Goal: Information Seeking & Learning: Understand process/instructions

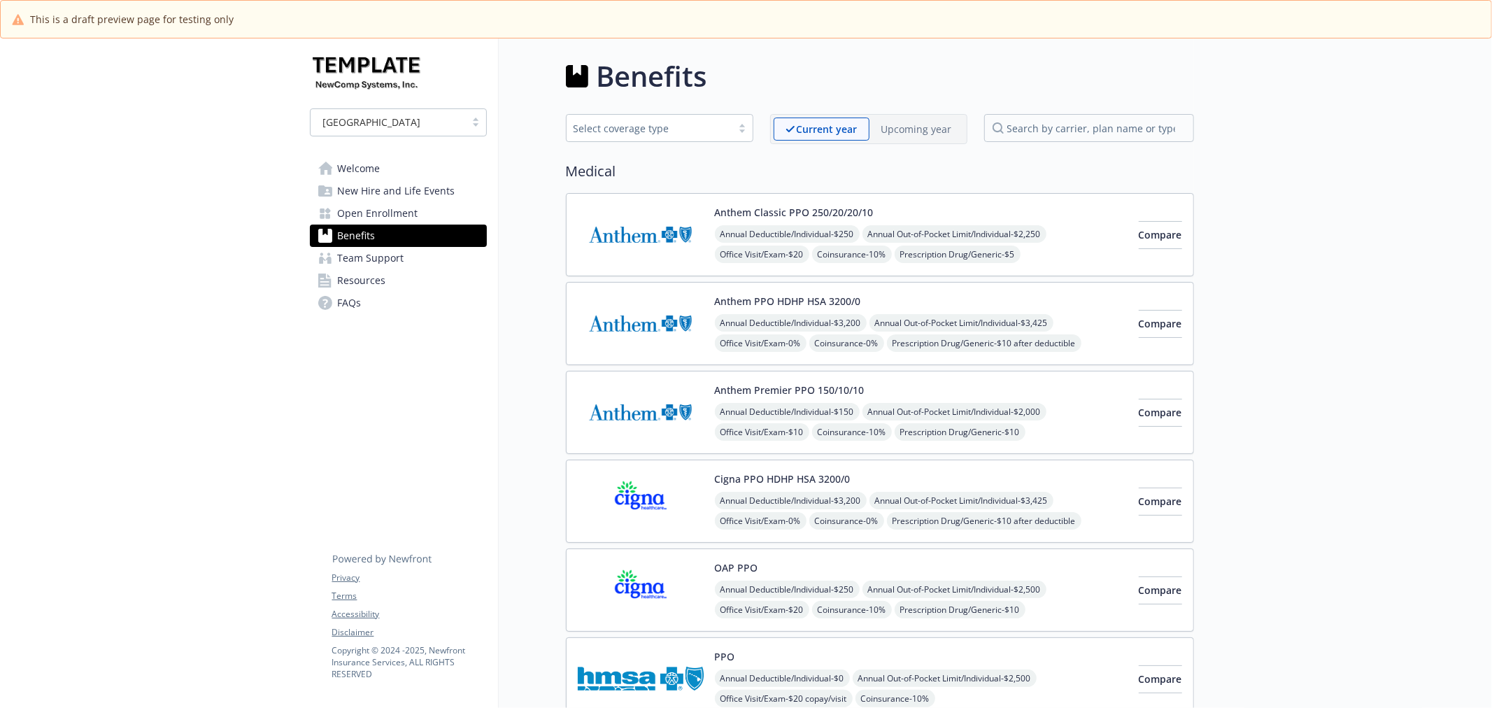
click at [420, 190] on span "New Hire and Life Events" at bounding box center [396, 191] width 117 height 22
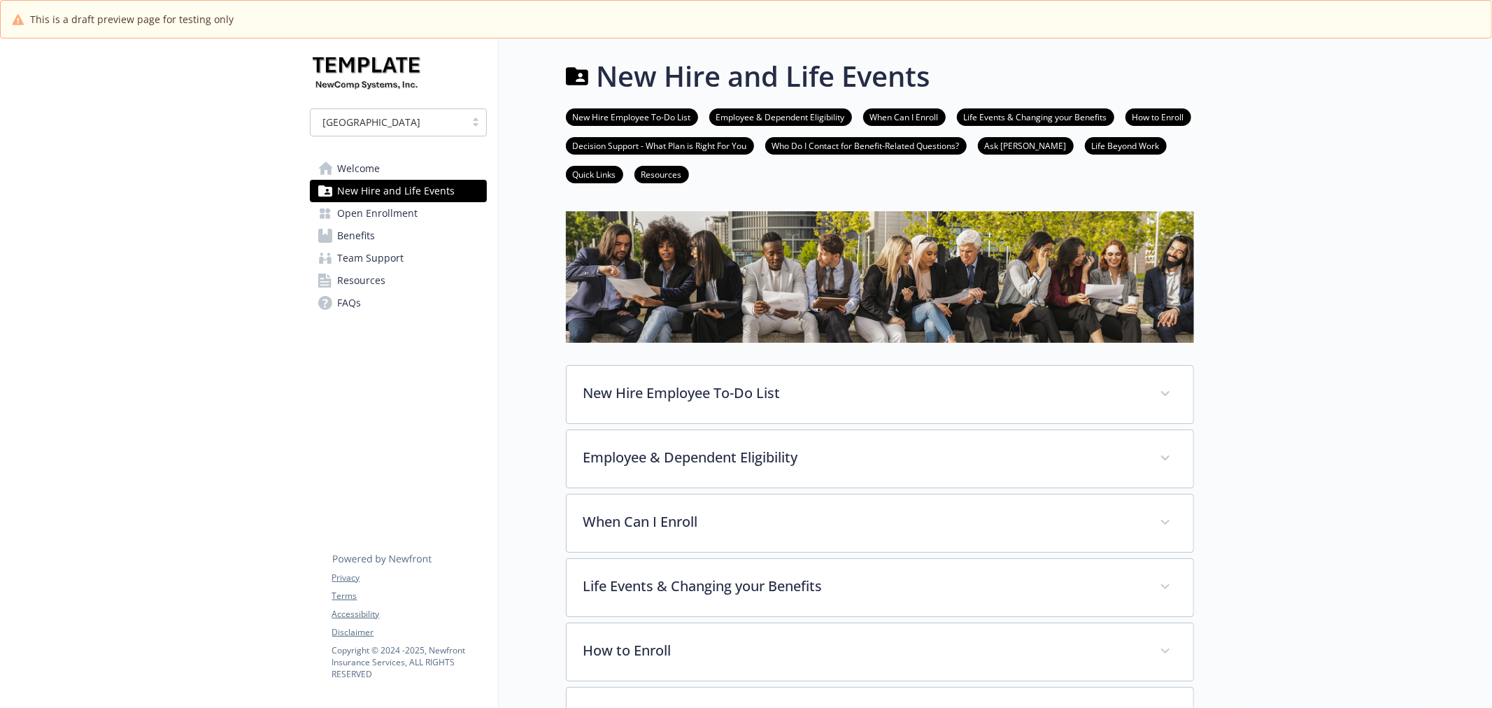
click at [422, 213] on link "Open Enrollment" at bounding box center [398, 213] width 177 height 22
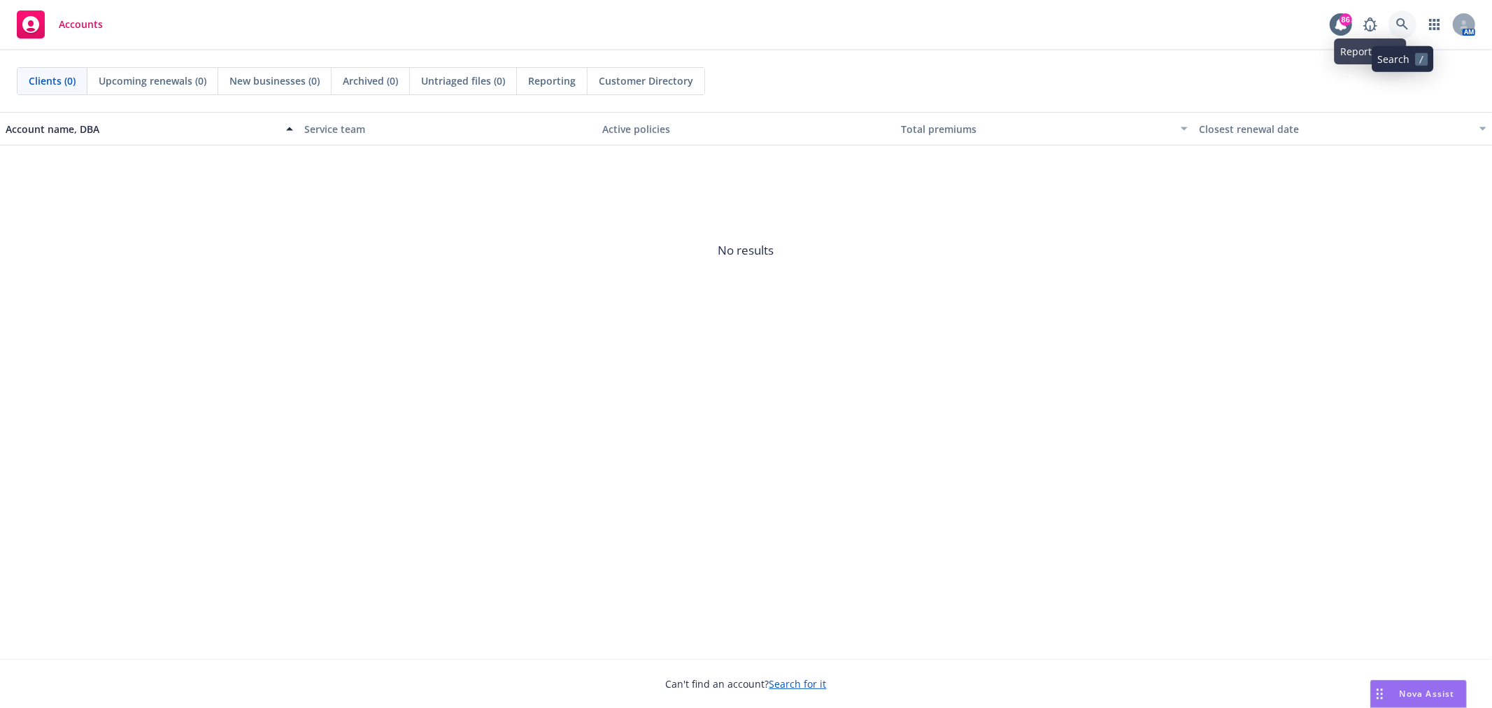
click at [1396, 22] on icon at bounding box center [1402, 24] width 12 height 12
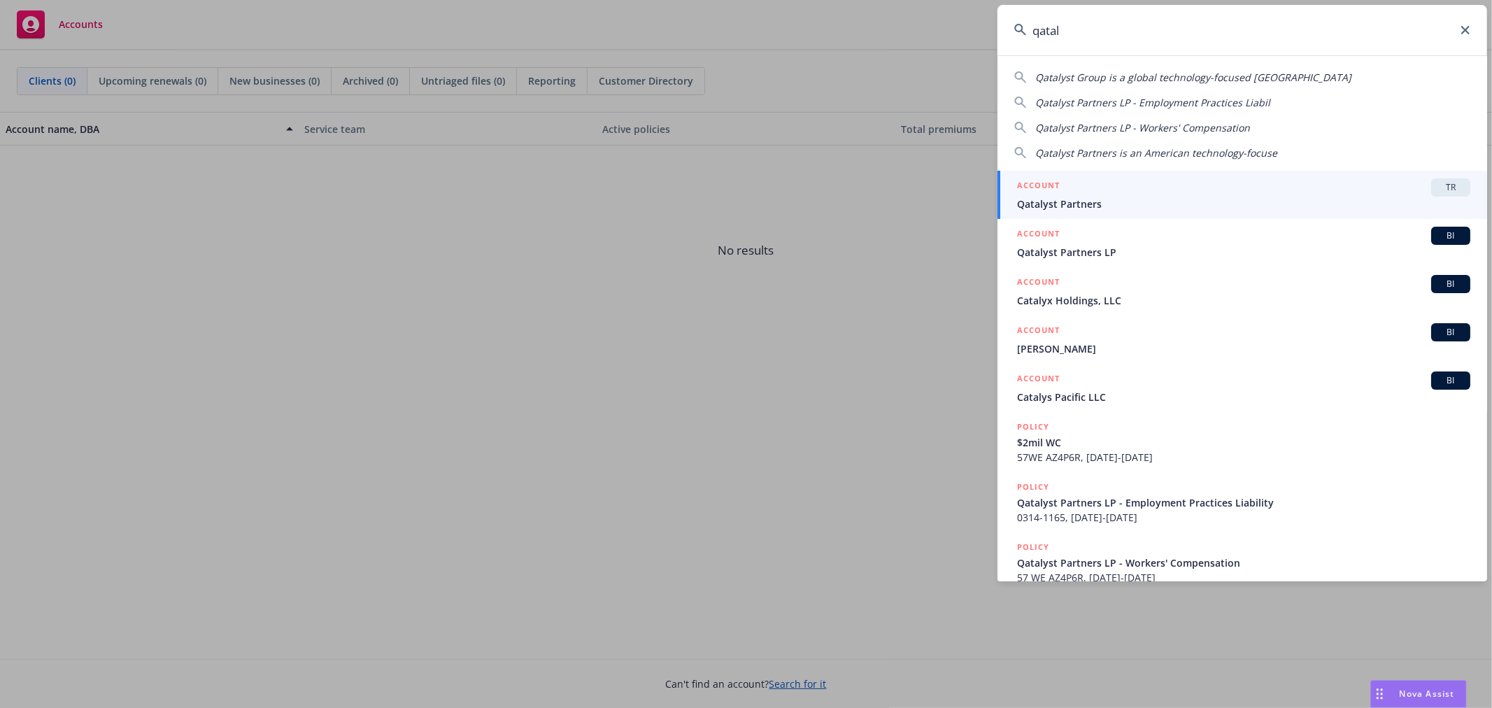
type input "qatal"
click at [1444, 182] on span "TR" at bounding box center [1450, 187] width 28 height 13
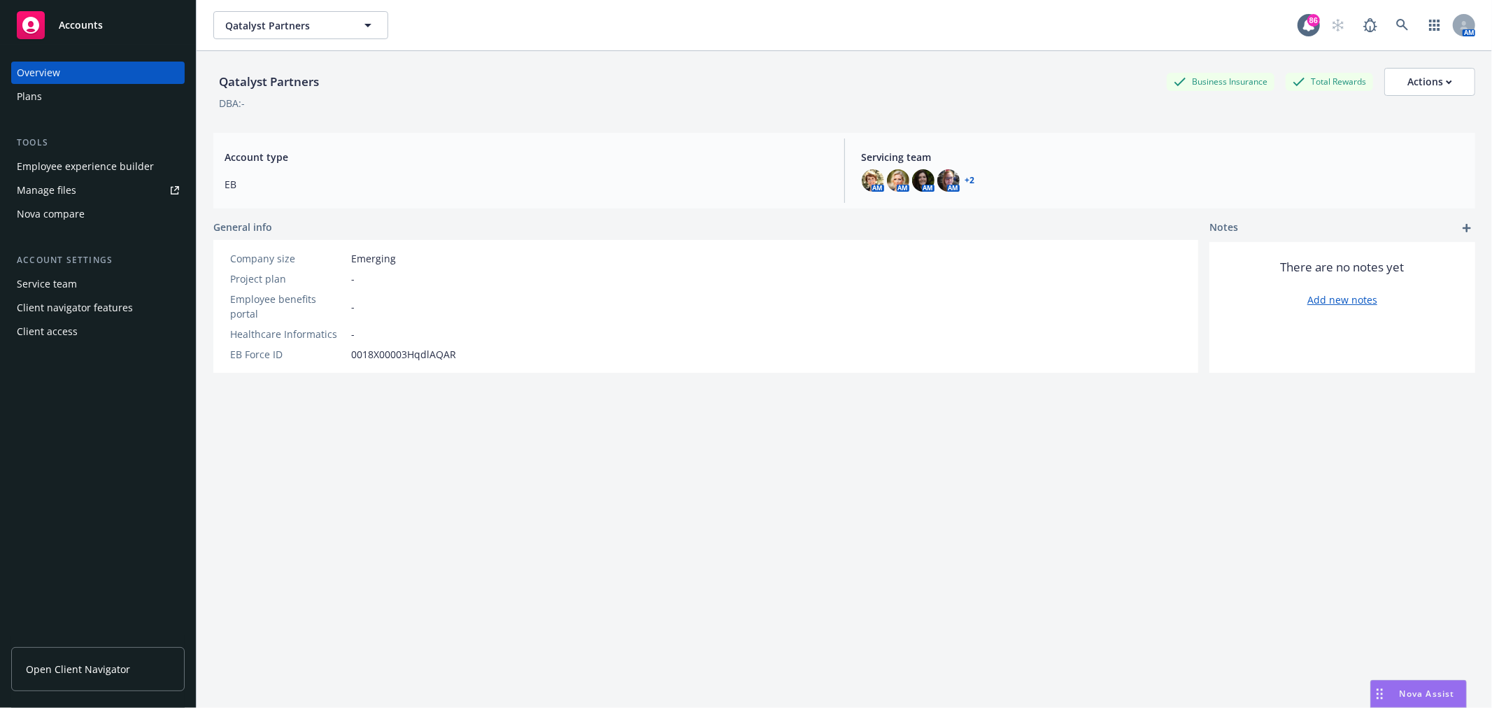
click at [110, 156] on div "Employee experience builder" at bounding box center [85, 166] width 137 height 22
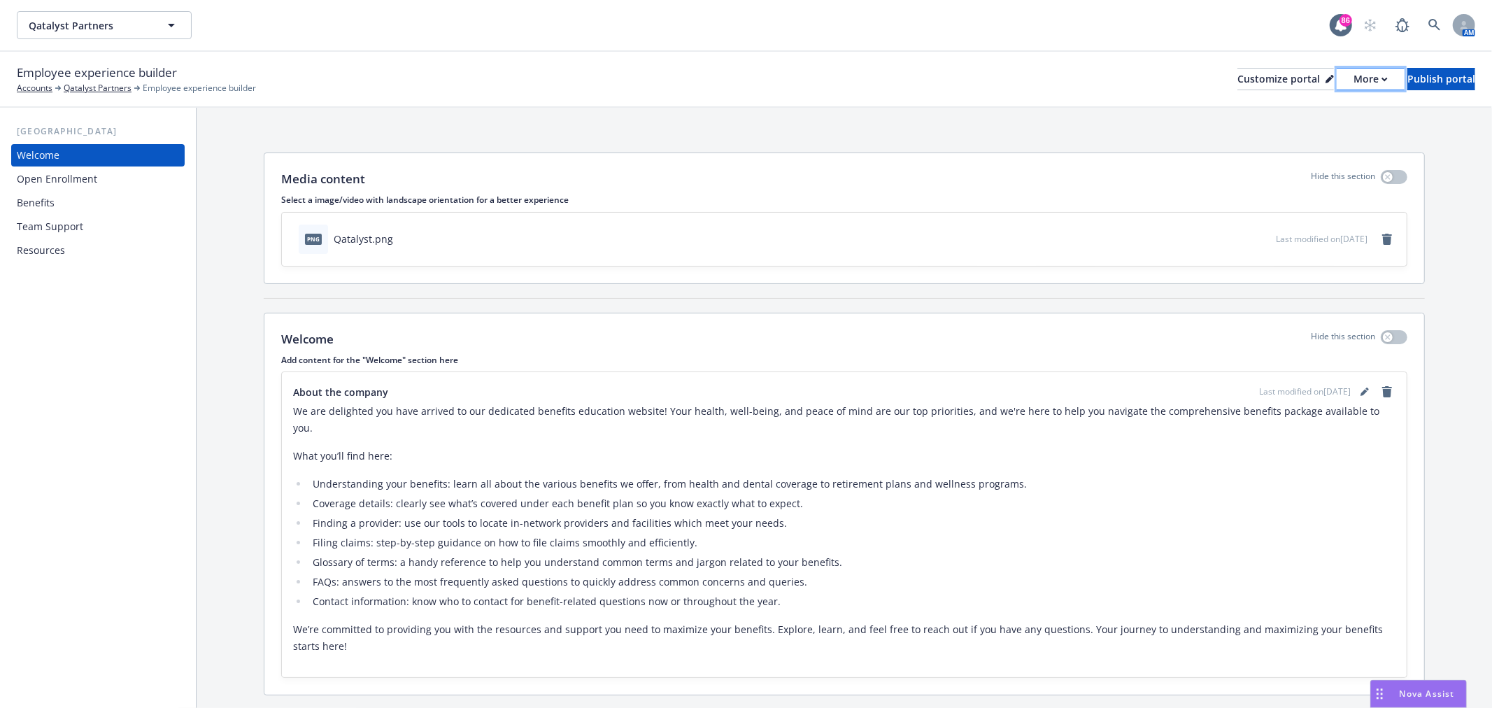
click at [1353, 78] on div "More" at bounding box center [1370, 79] width 34 height 21
drag, startPoint x: 1303, startPoint y: 105, endPoint x: 1296, endPoint y: 105, distance: 7.7
click at [1303, 105] on link "Copy preview link" at bounding box center [1295, 111] width 127 height 28
click at [83, 198] on div "Benefits" at bounding box center [98, 203] width 162 height 22
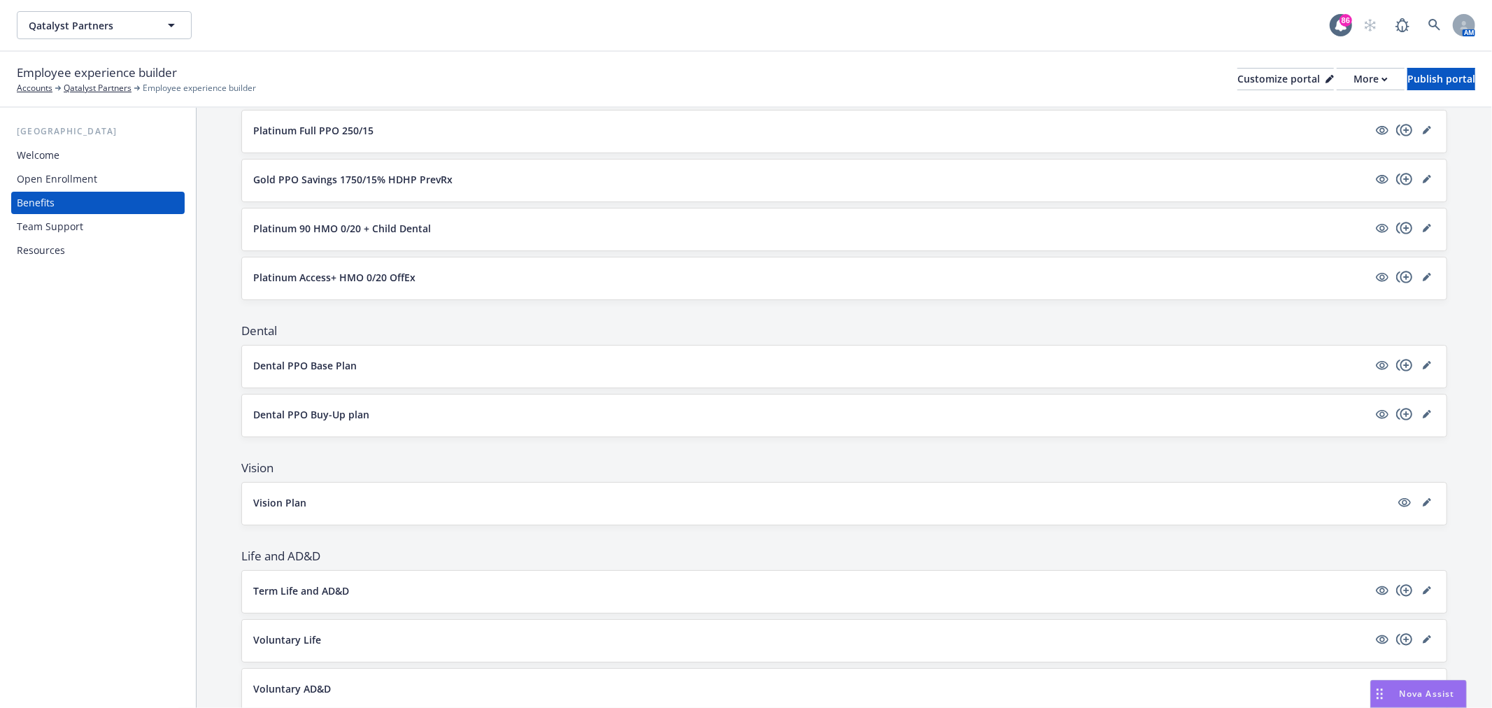
scroll to position [466, 0]
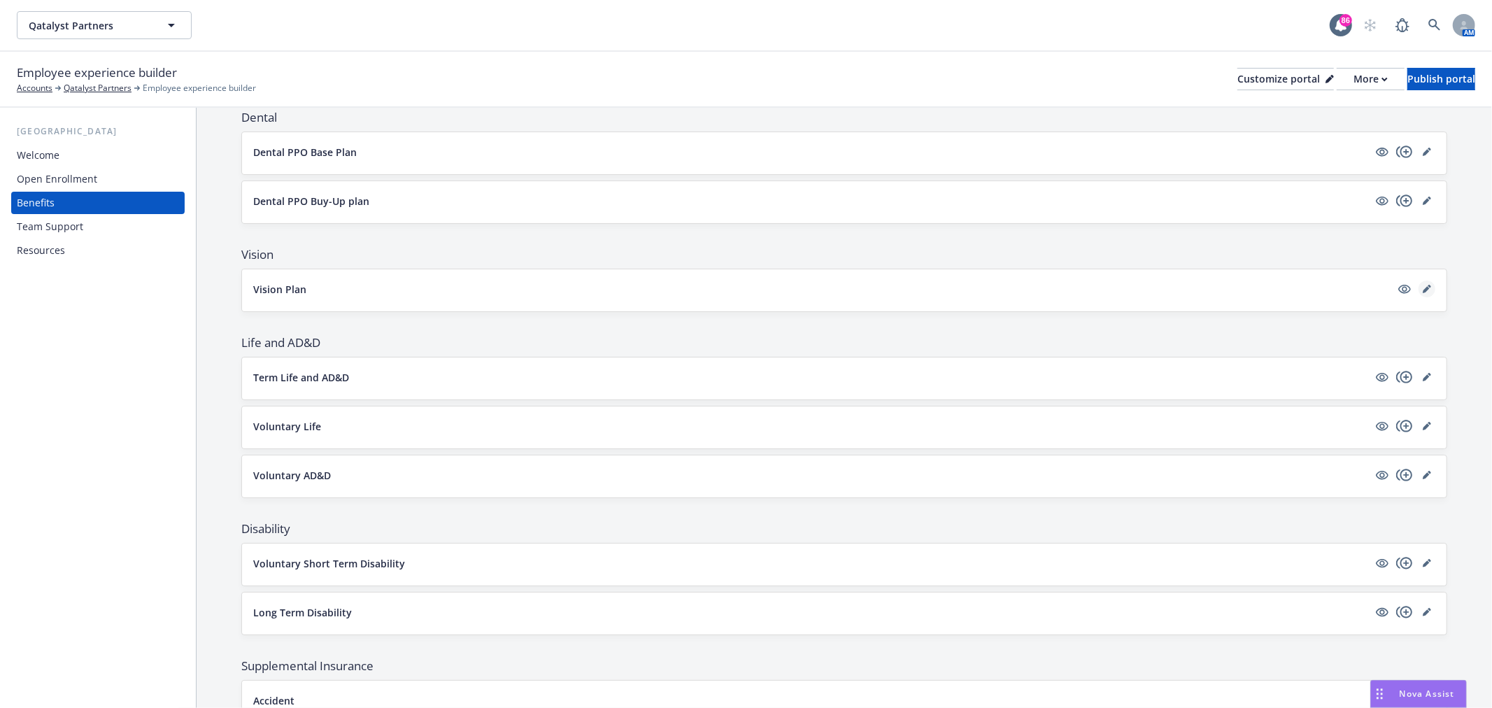
click at [1422, 285] on icon "editPencil" at bounding box center [1426, 289] width 8 height 8
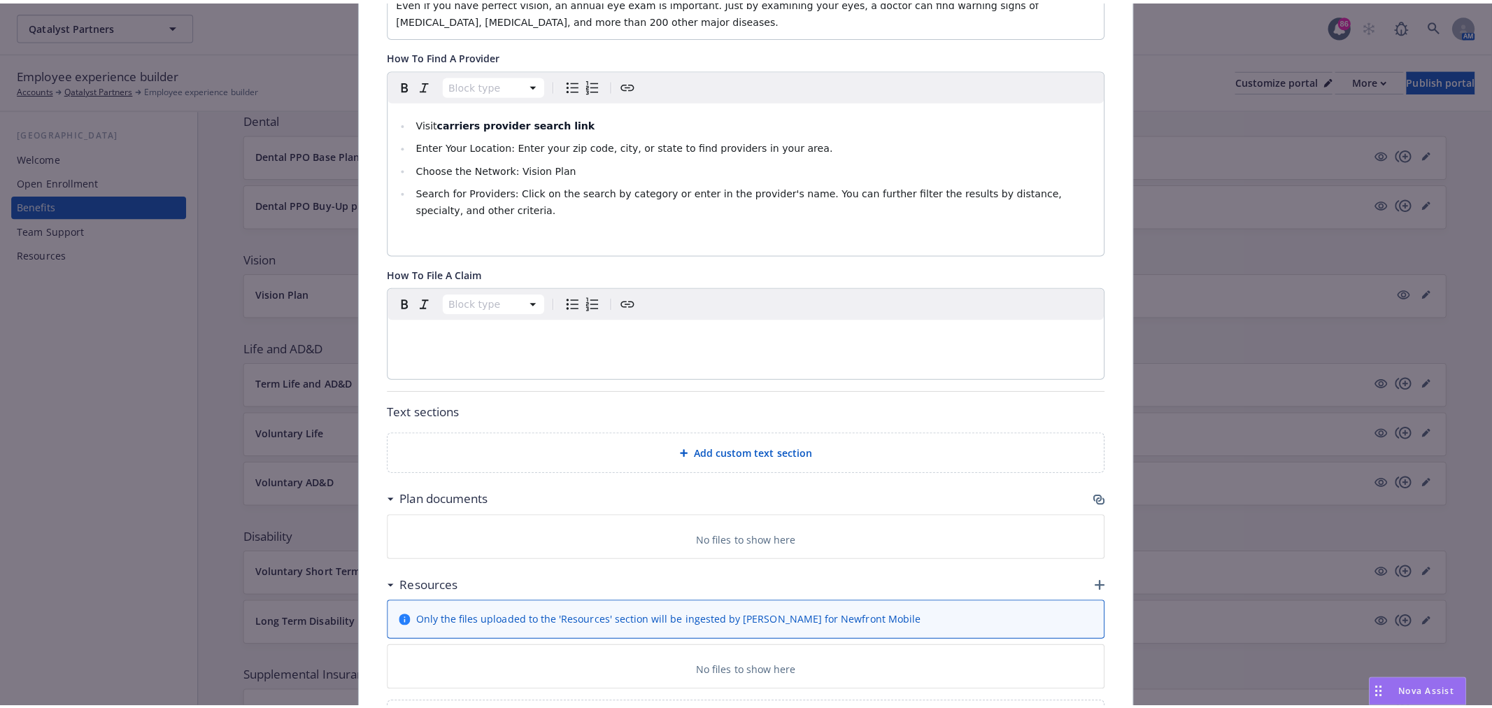
scroll to position [540, 0]
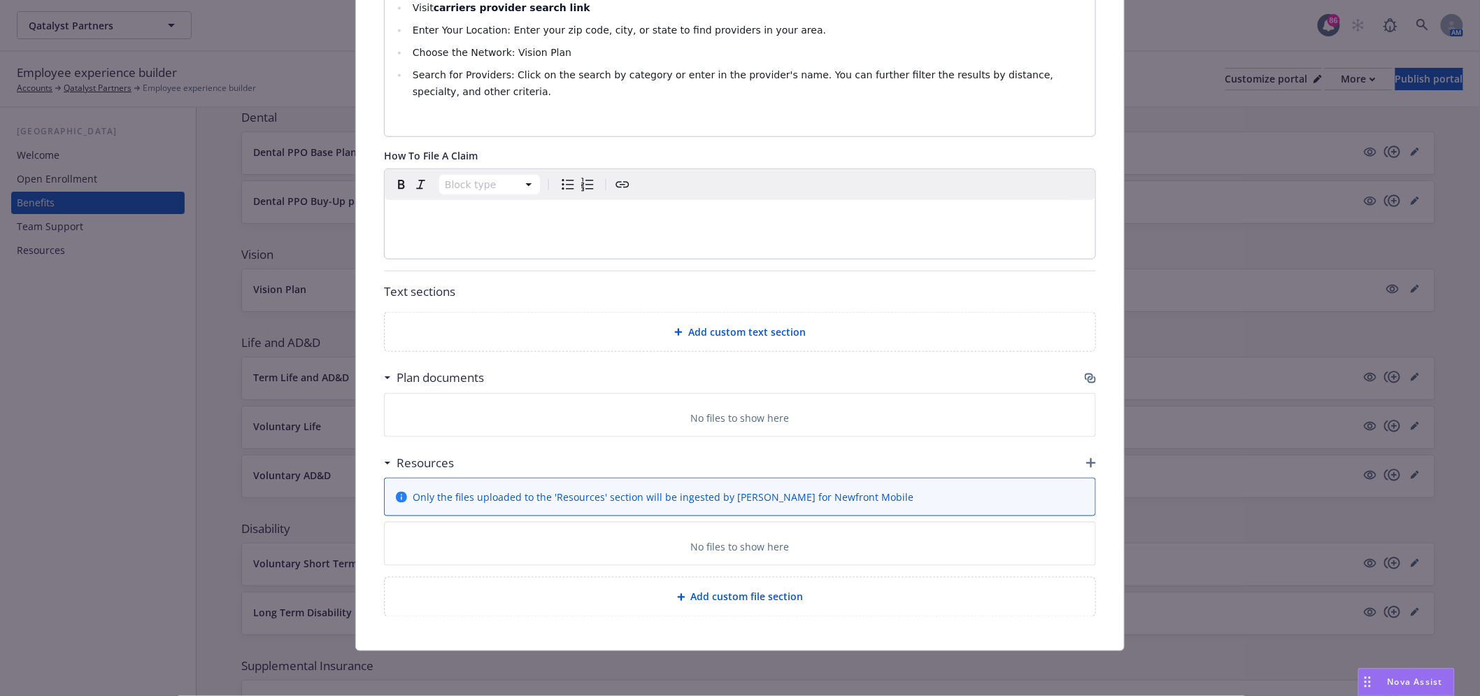
click at [1085, 380] on icon "button" at bounding box center [1090, 378] width 11 height 11
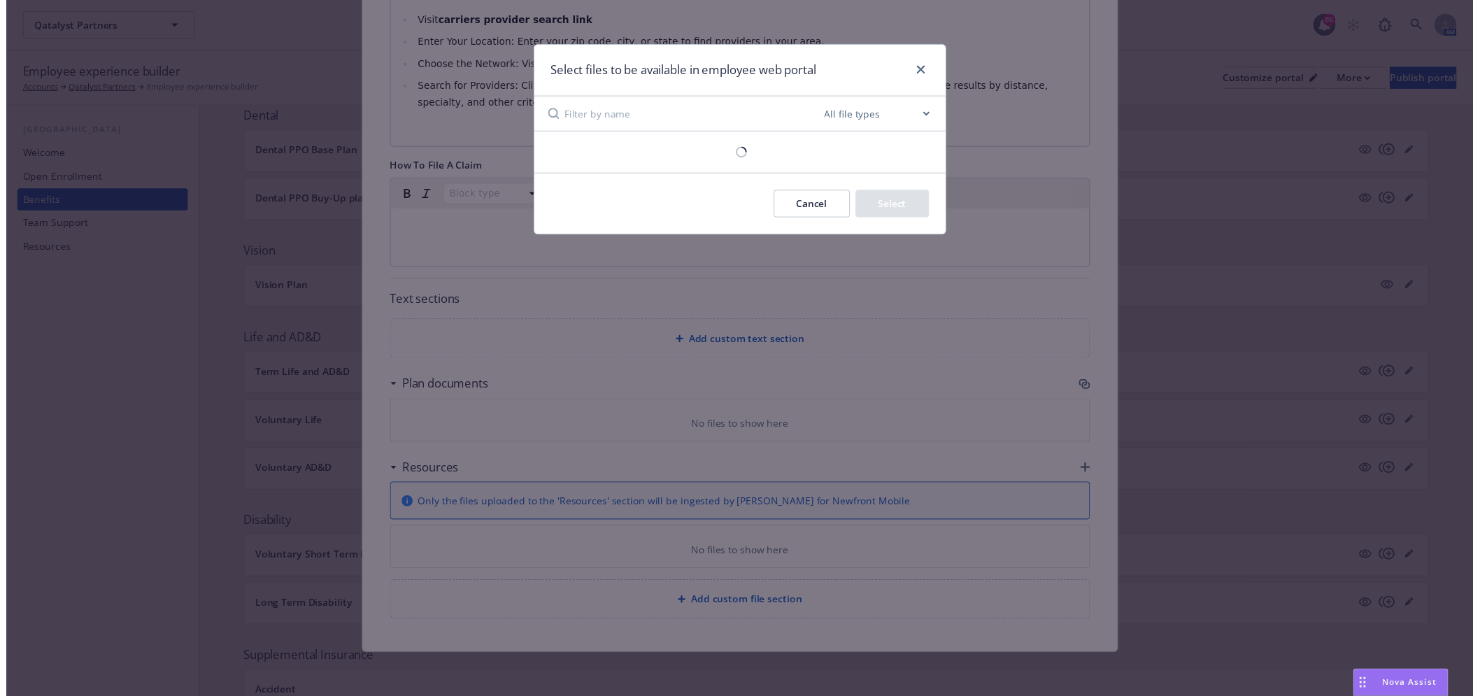
scroll to position [528, 0]
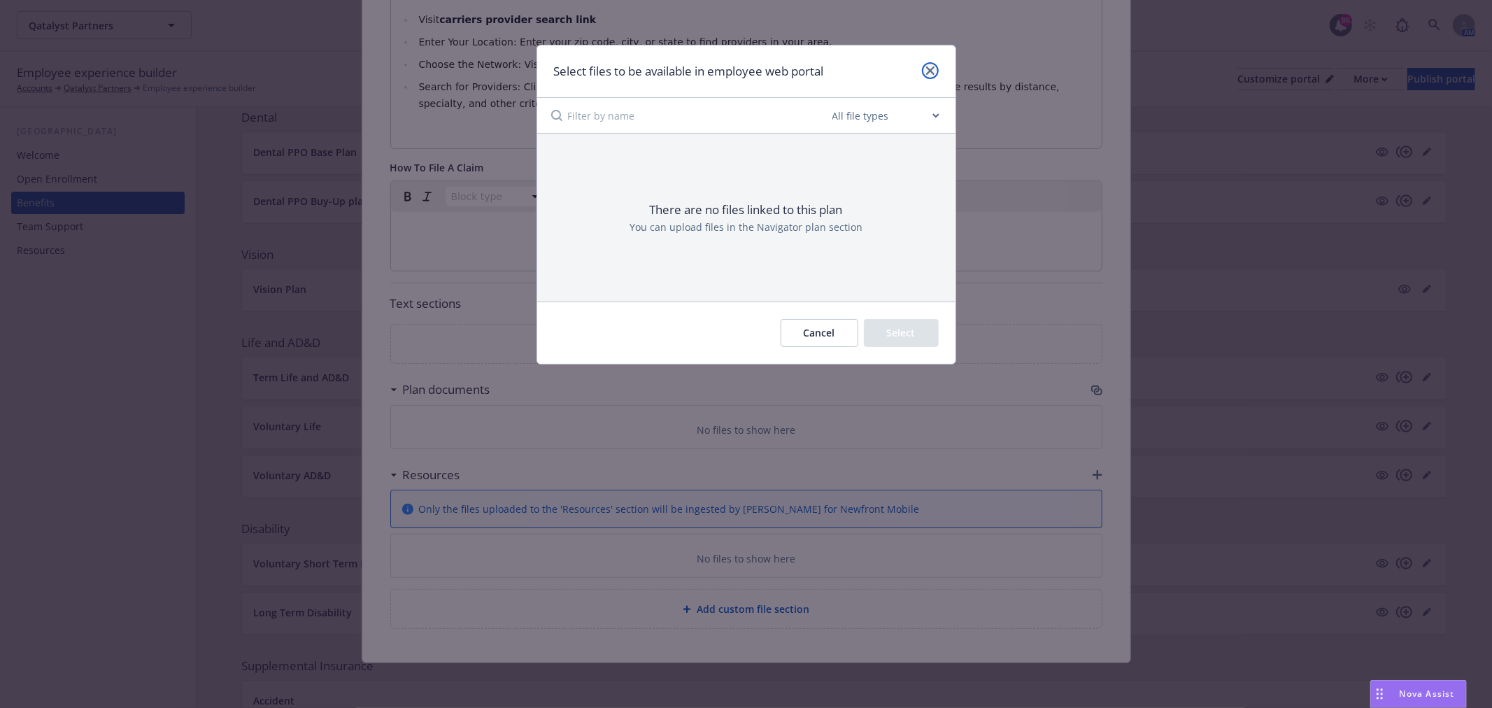
click at [924, 76] on link "close" at bounding box center [930, 70] width 17 height 17
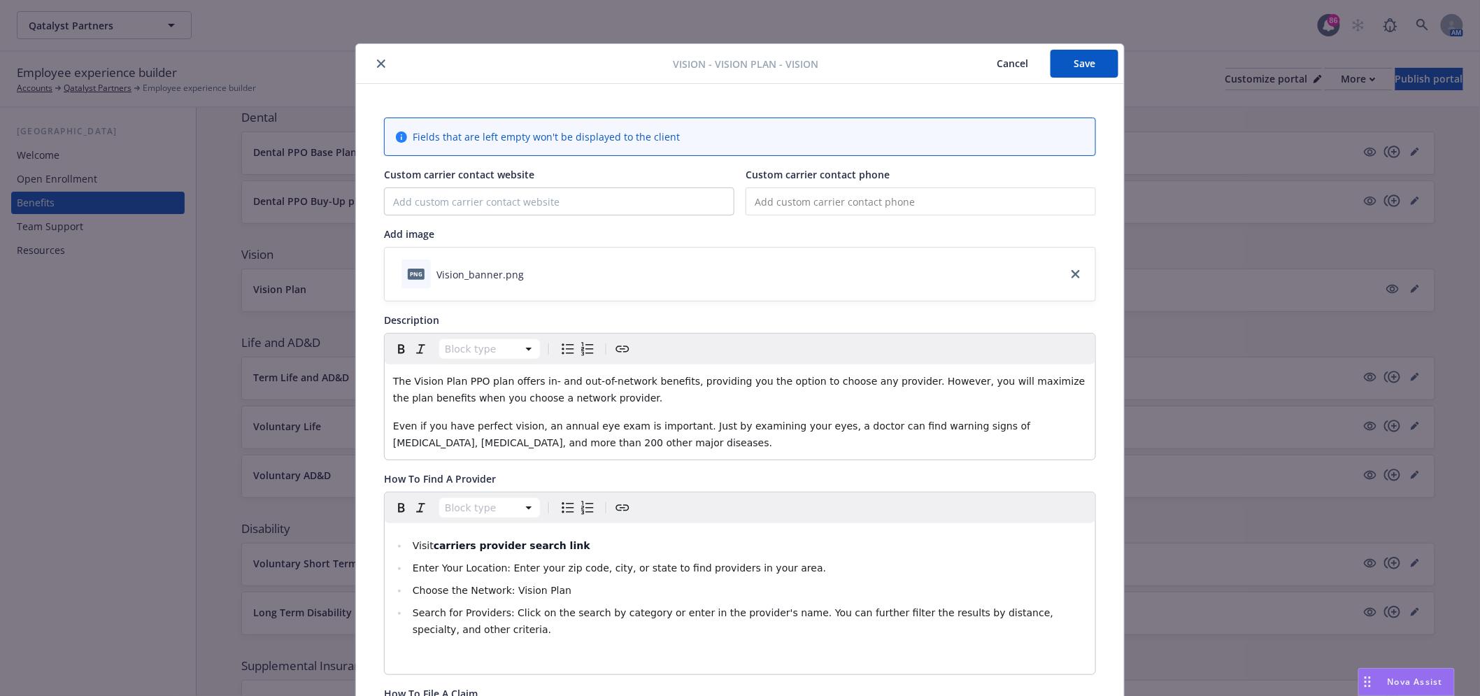
scroll to position [0, 0]
click at [377, 62] on icon "close" at bounding box center [381, 65] width 8 height 8
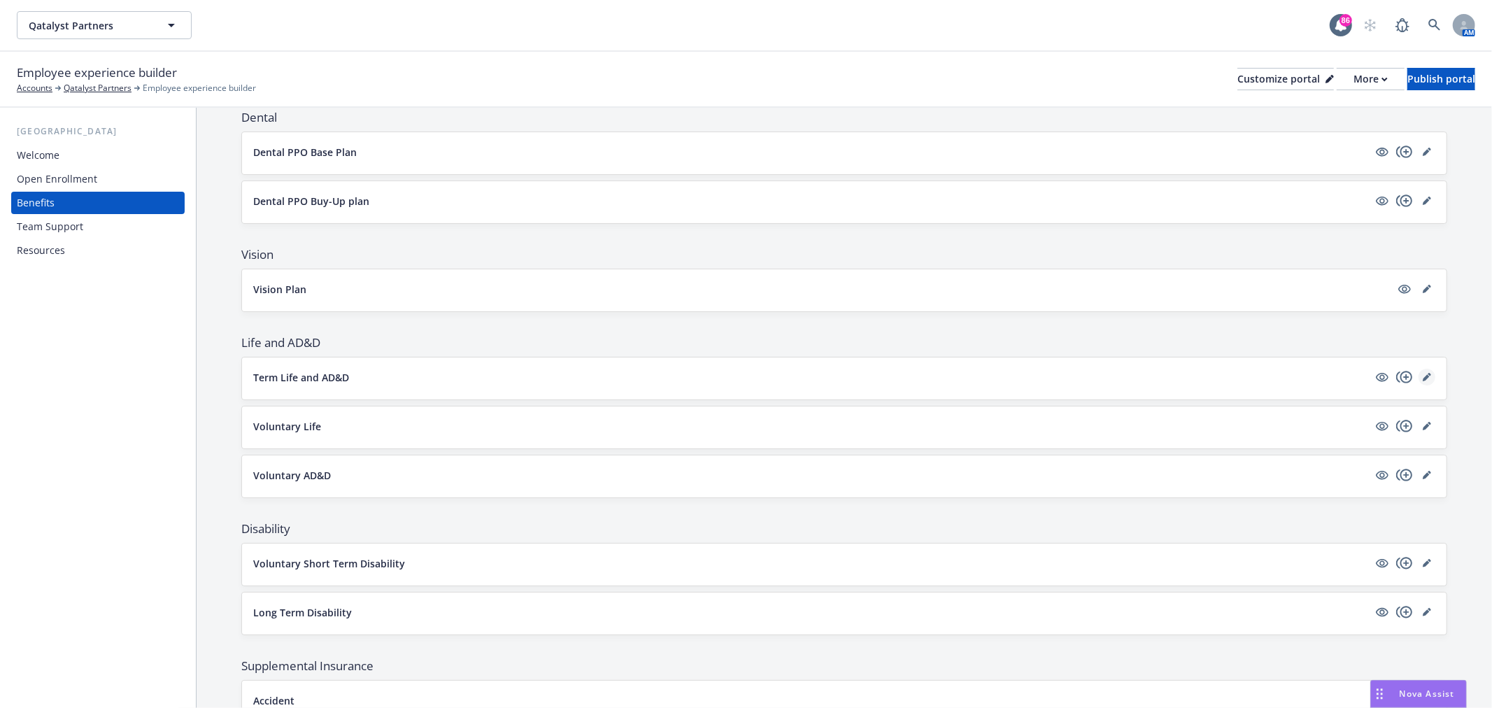
click at [1422, 374] on icon "editPencil" at bounding box center [1426, 377] width 8 height 8
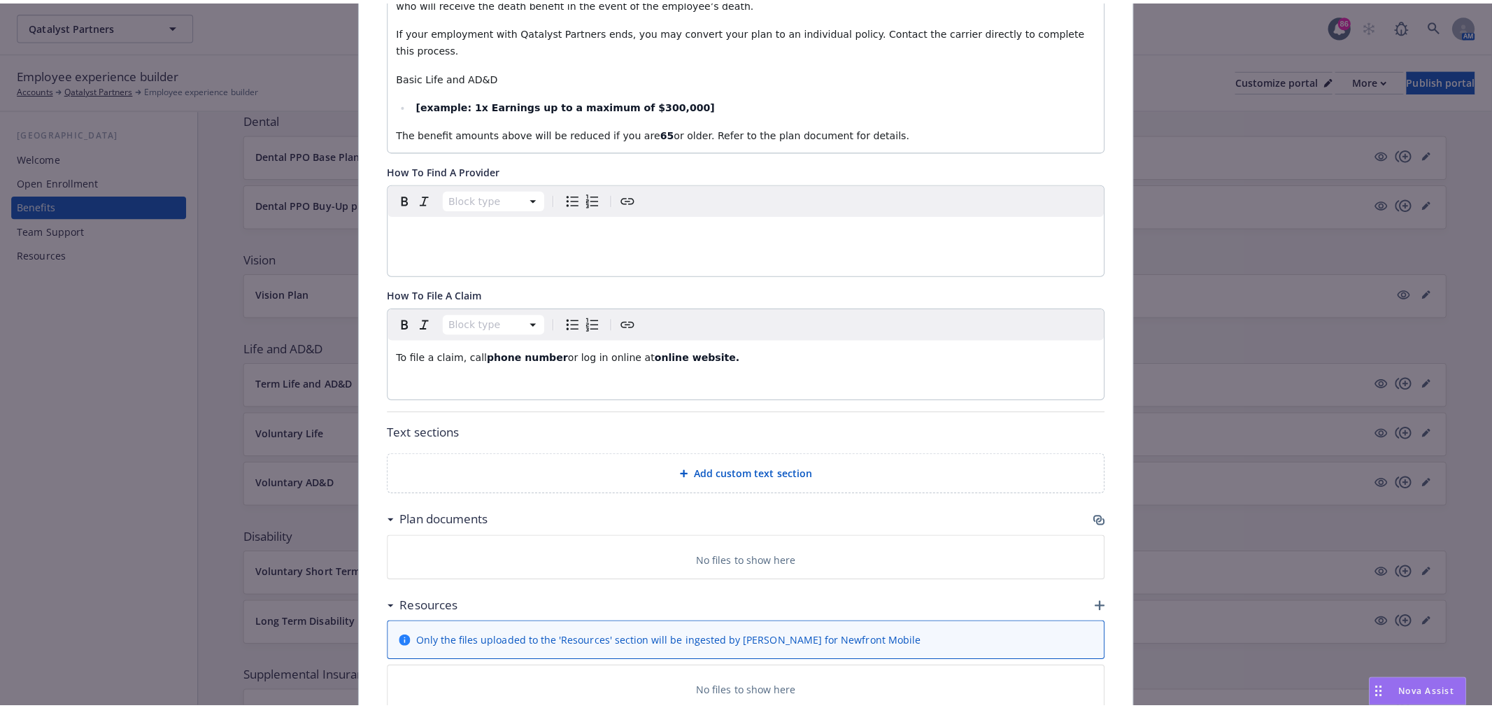
scroll to position [621, 0]
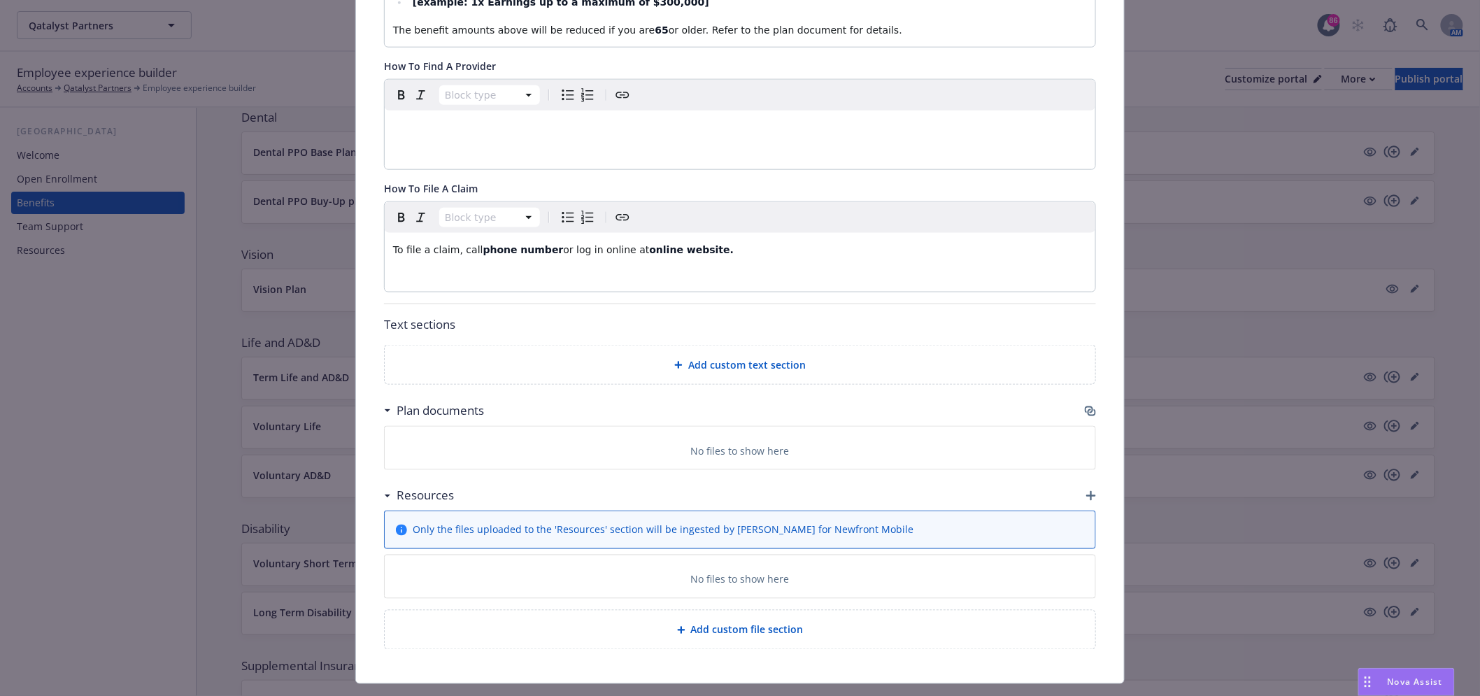
click at [1088, 406] on icon "button" at bounding box center [1090, 411] width 11 height 11
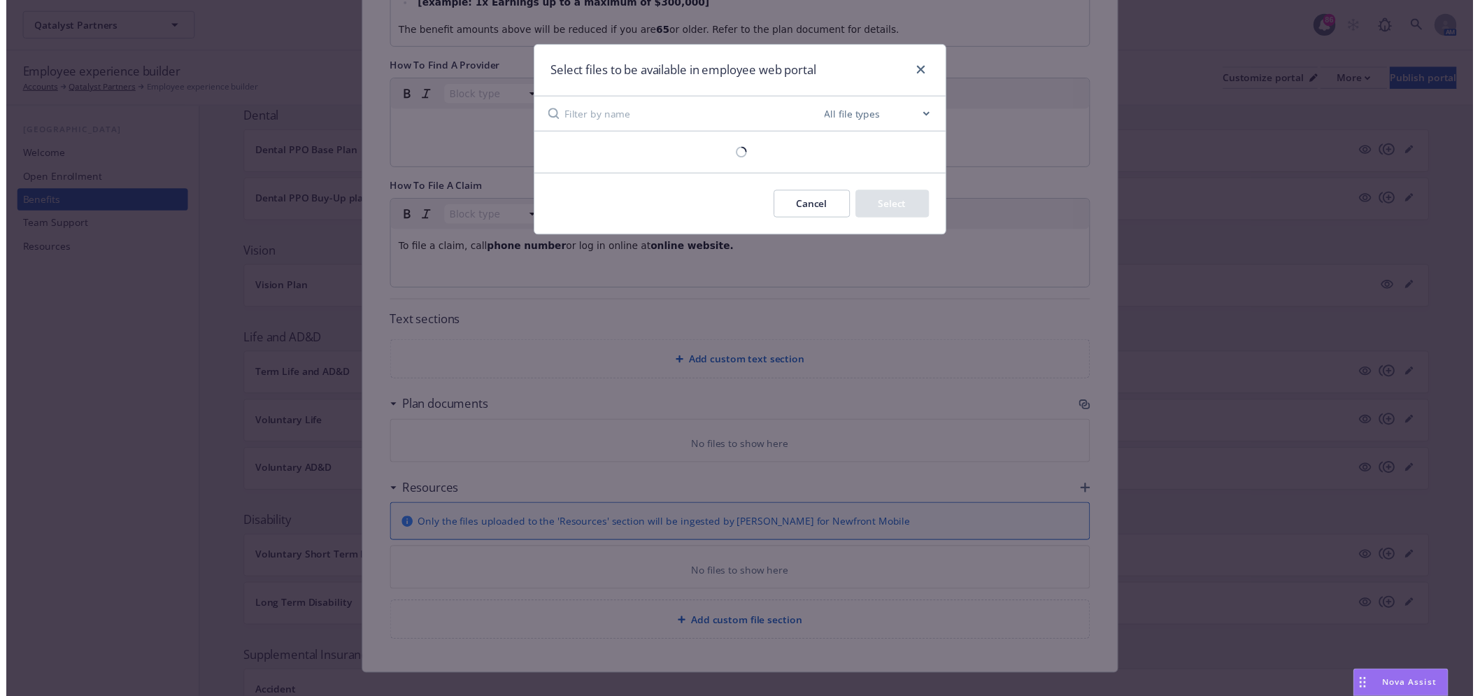
scroll to position [610, 0]
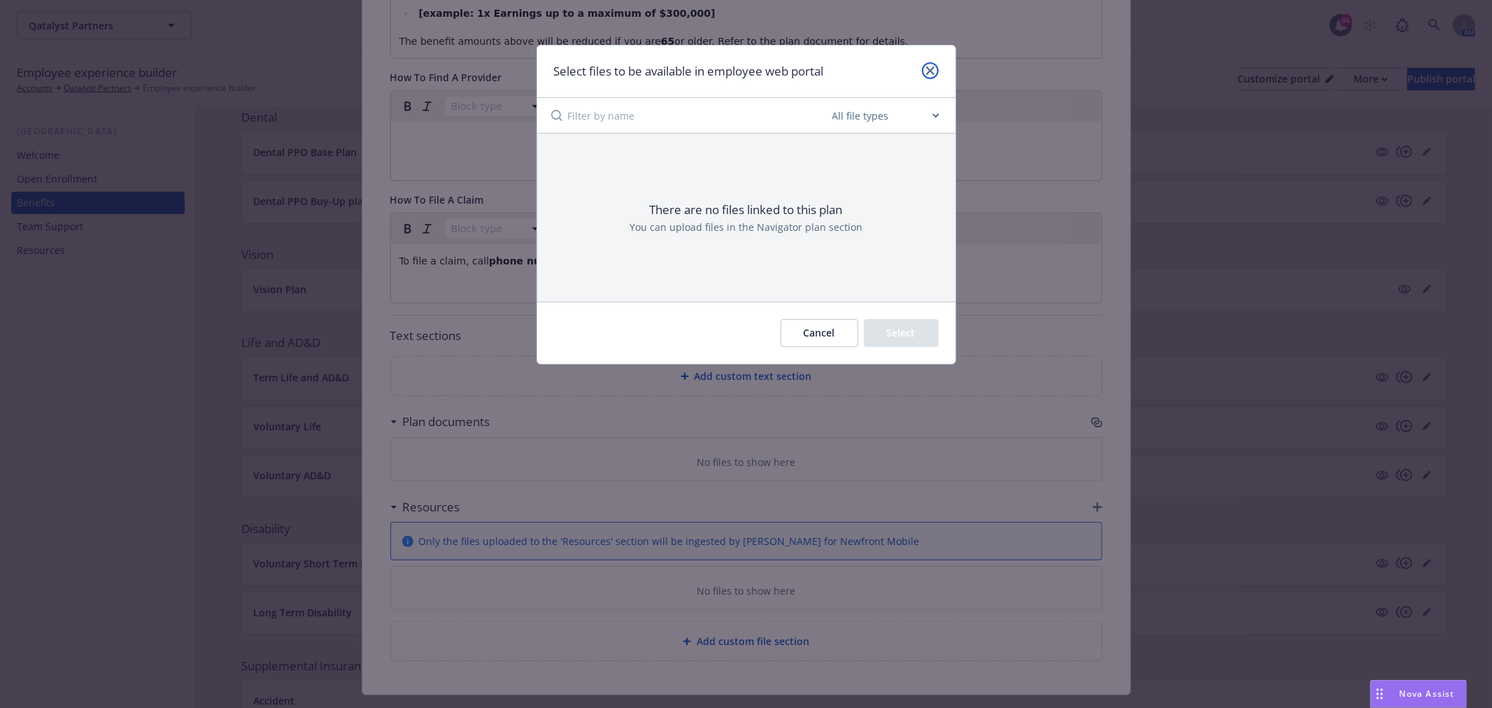
click at [930, 76] on link "close" at bounding box center [930, 70] width 17 height 17
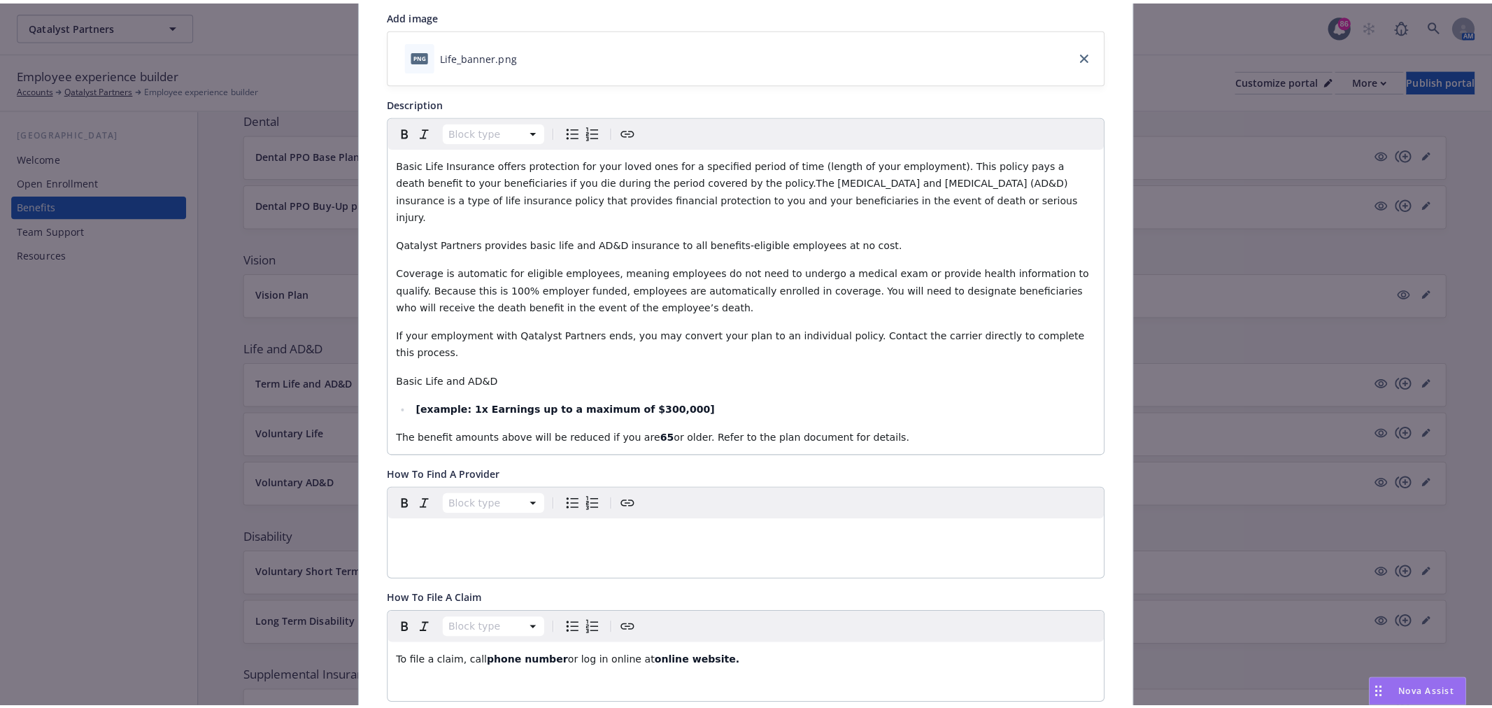
scroll to position [0, 0]
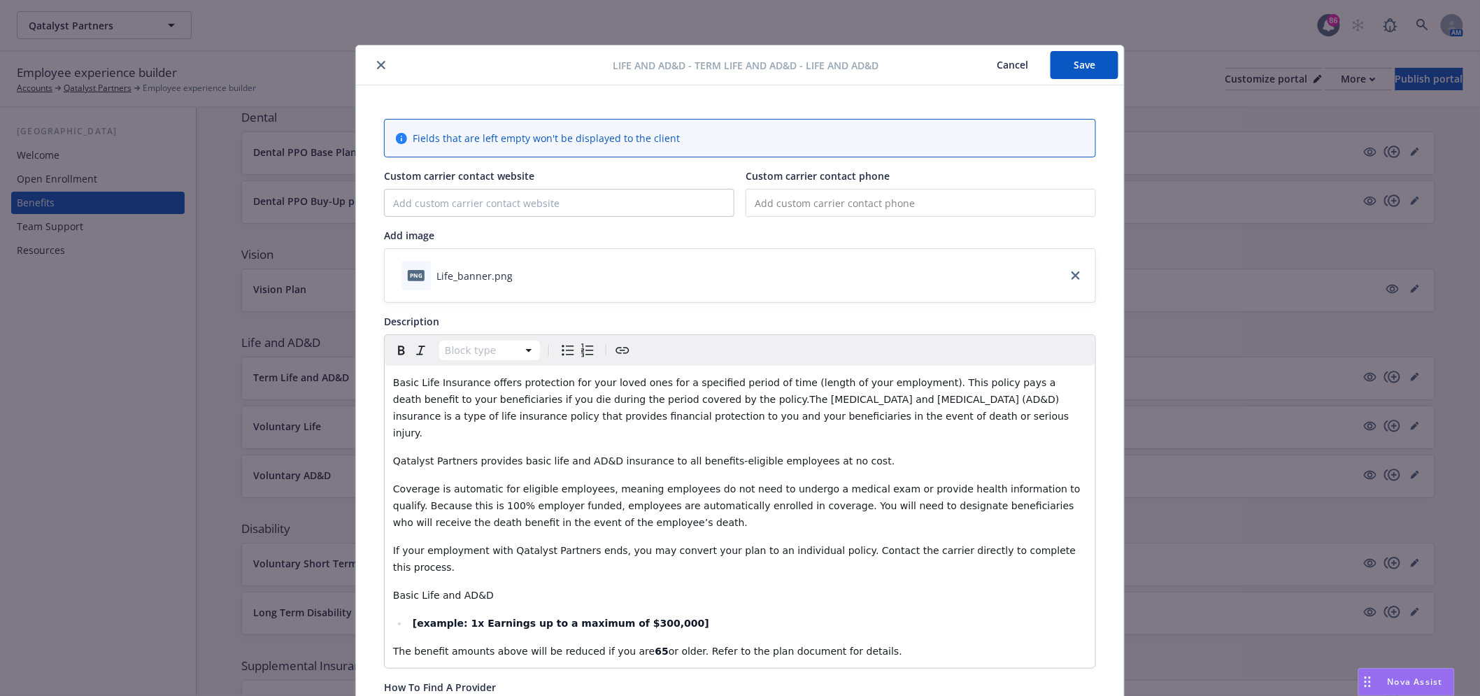
click at [373, 64] on button "close" at bounding box center [381, 65] width 17 height 17
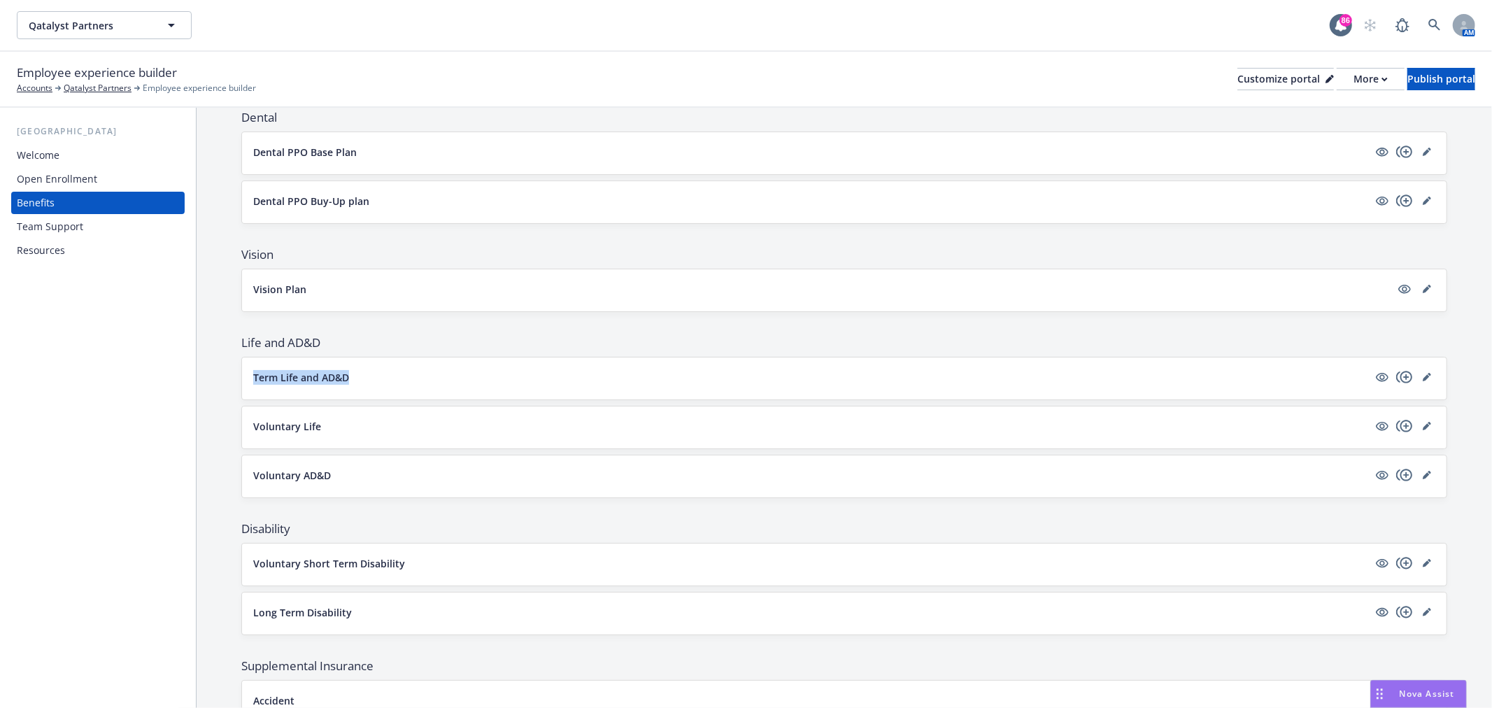
drag, startPoint x: 225, startPoint y: 374, endPoint x: 450, endPoint y: 375, distance: 225.2
click at [450, 375] on div "Current plan year Upcoming plan year Show the upcoming plan year in the employe…" at bounding box center [843, 391] width 1295 height 1498
copy p "Term Life and AD&D"
click at [95, 222] on div "Team Support" at bounding box center [98, 226] width 162 height 22
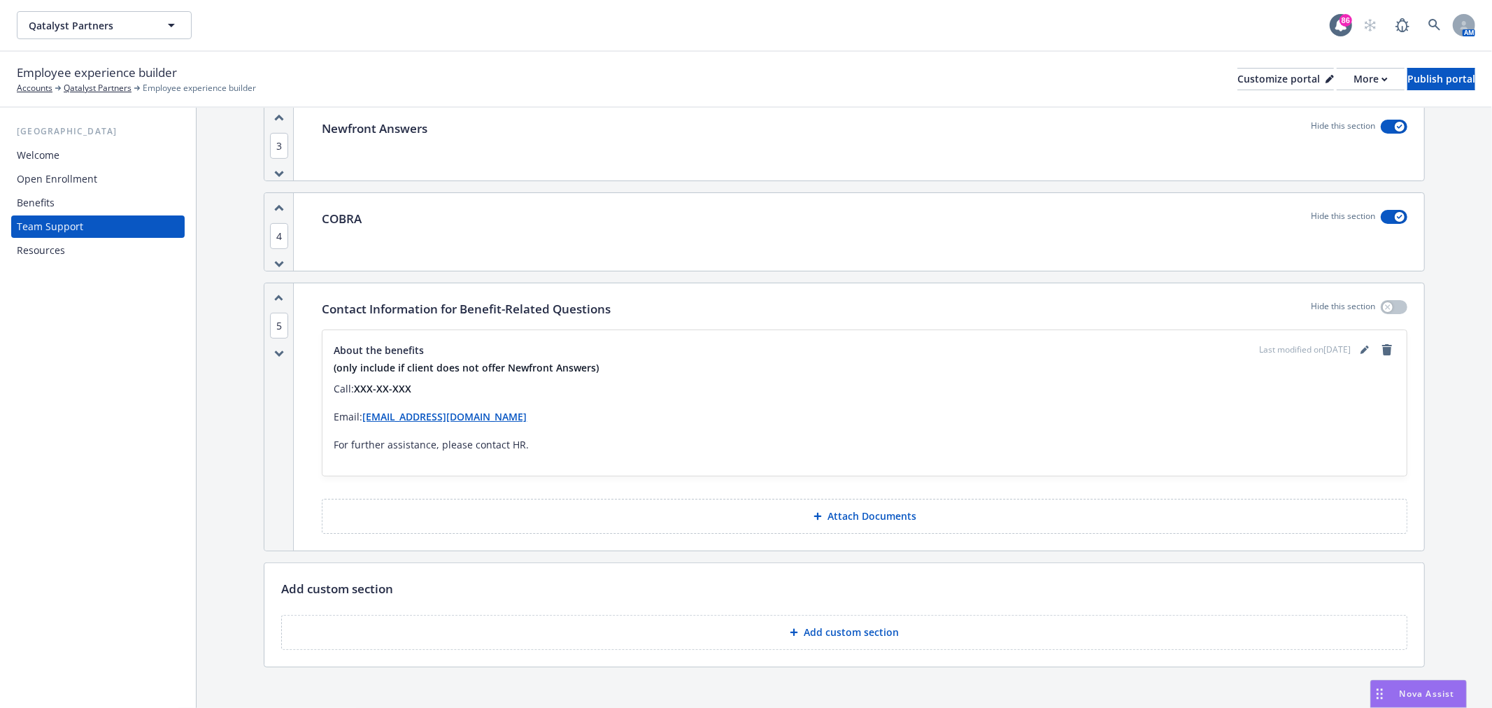
scroll to position [417, 0]
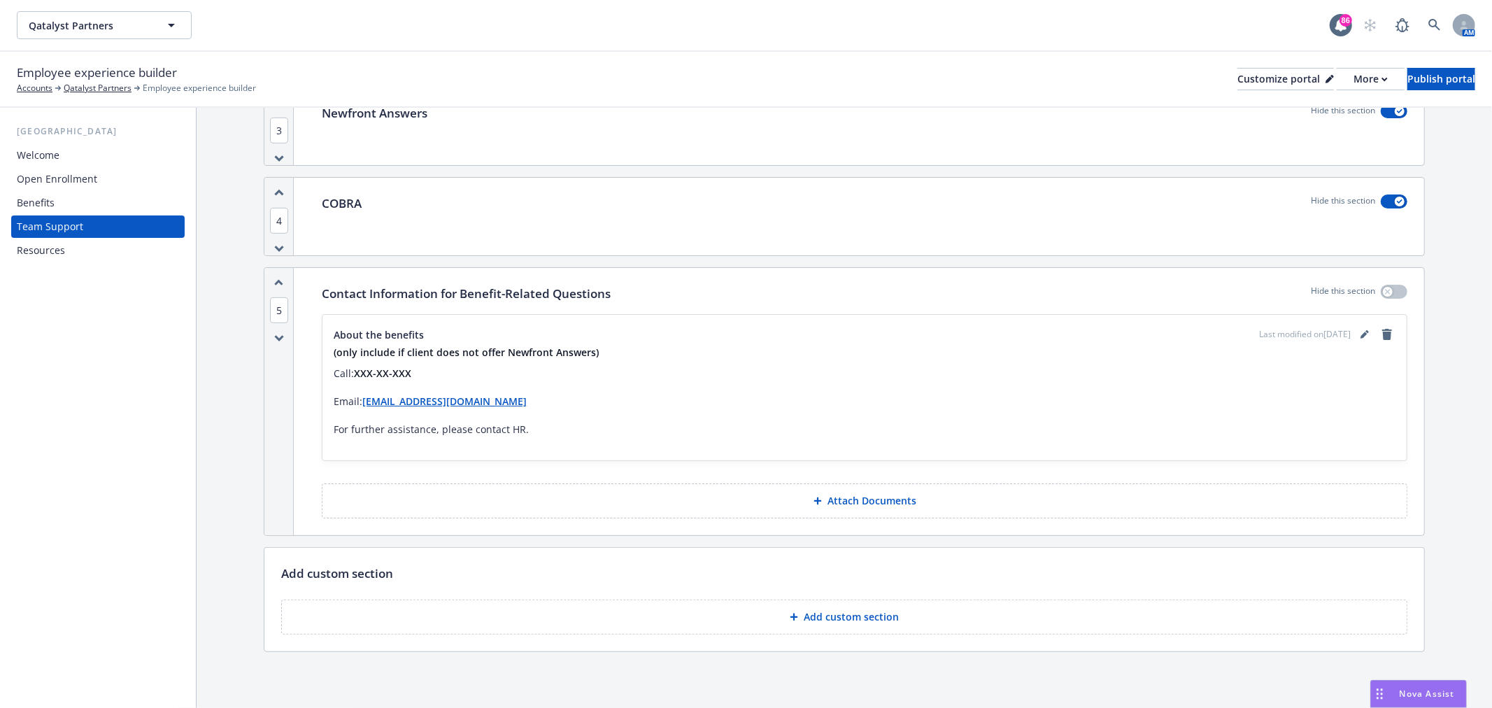
click at [63, 254] on div "Resources" at bounding box center [41, 250] width 48 height 22
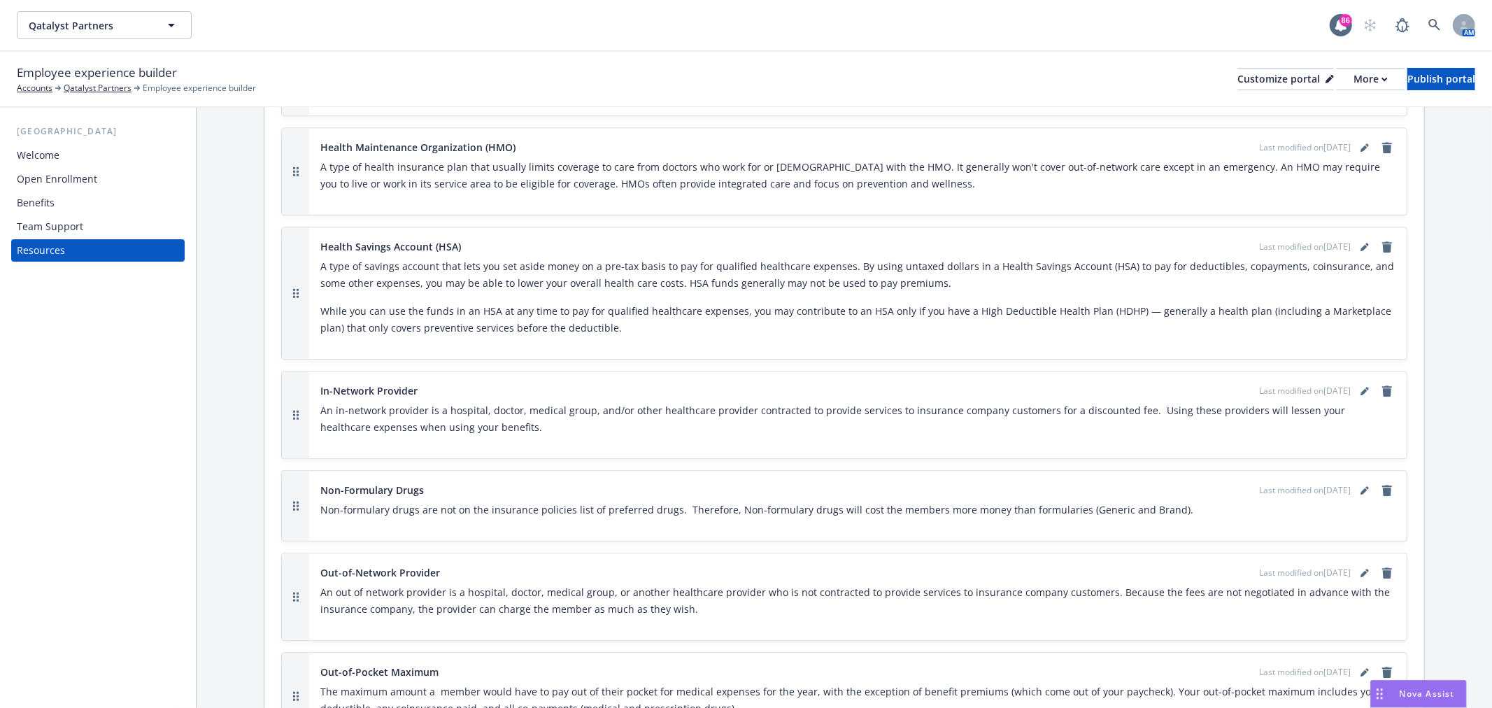
scroll to position [2797, 0]
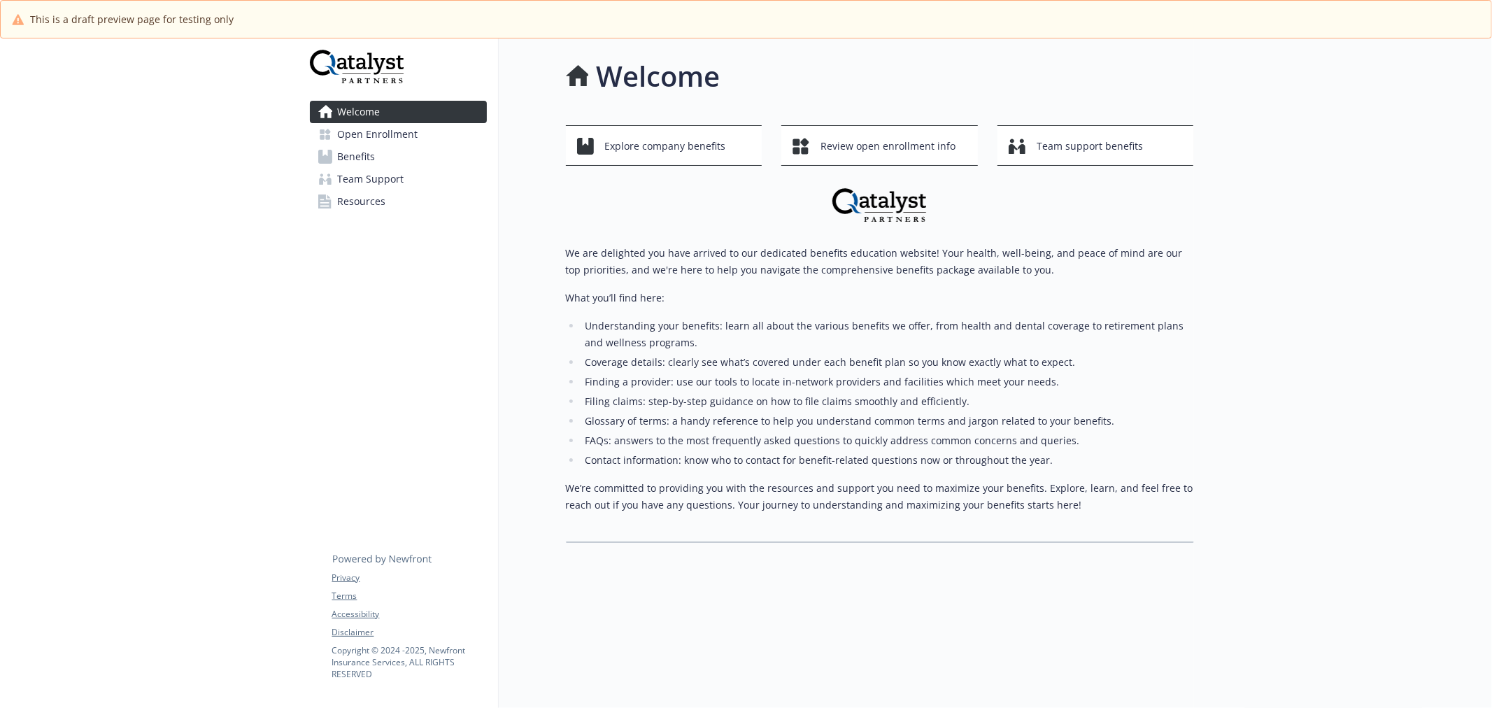
click at [379, 161] on link "Benefits" at bounding box center [398, 156] width 177 height 22
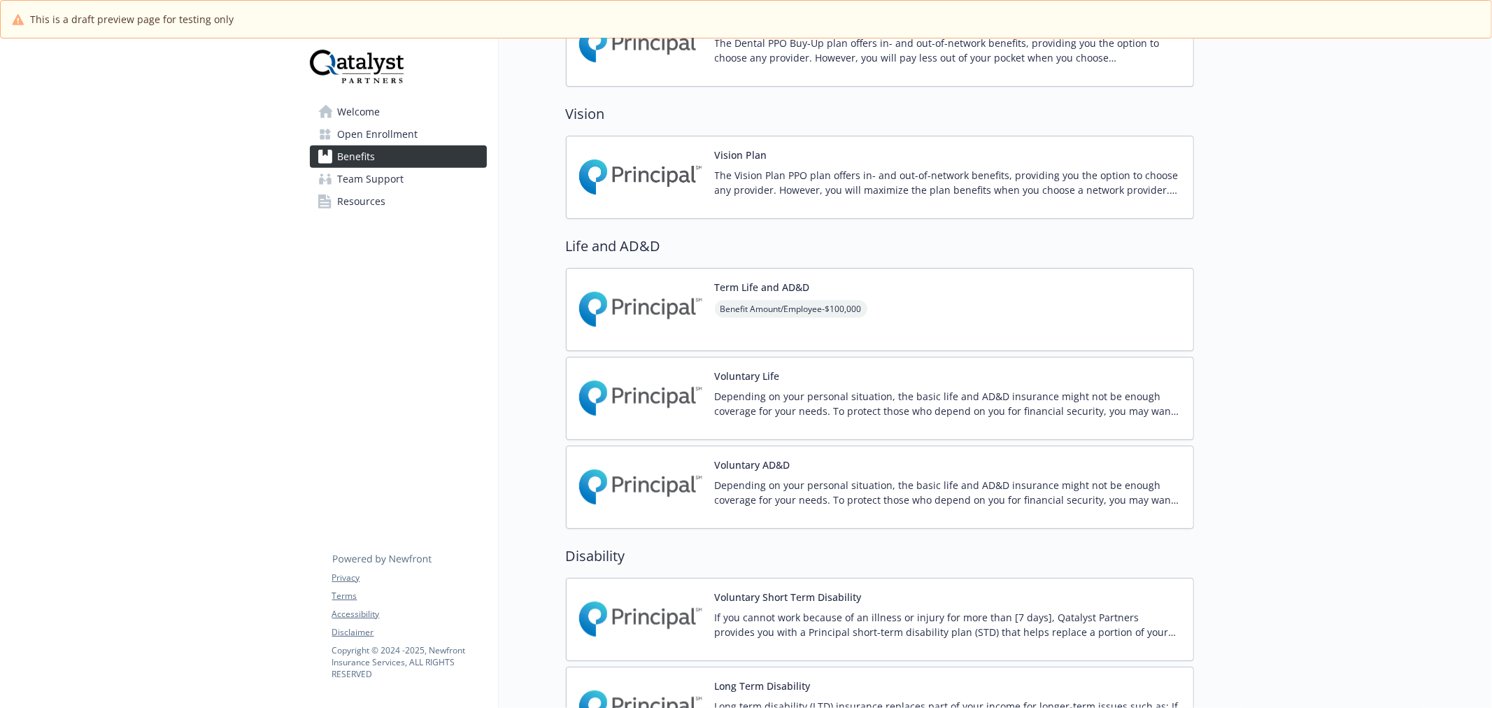
click at [643, 298] on img at bounding box center [641, 309] width 126 height 59
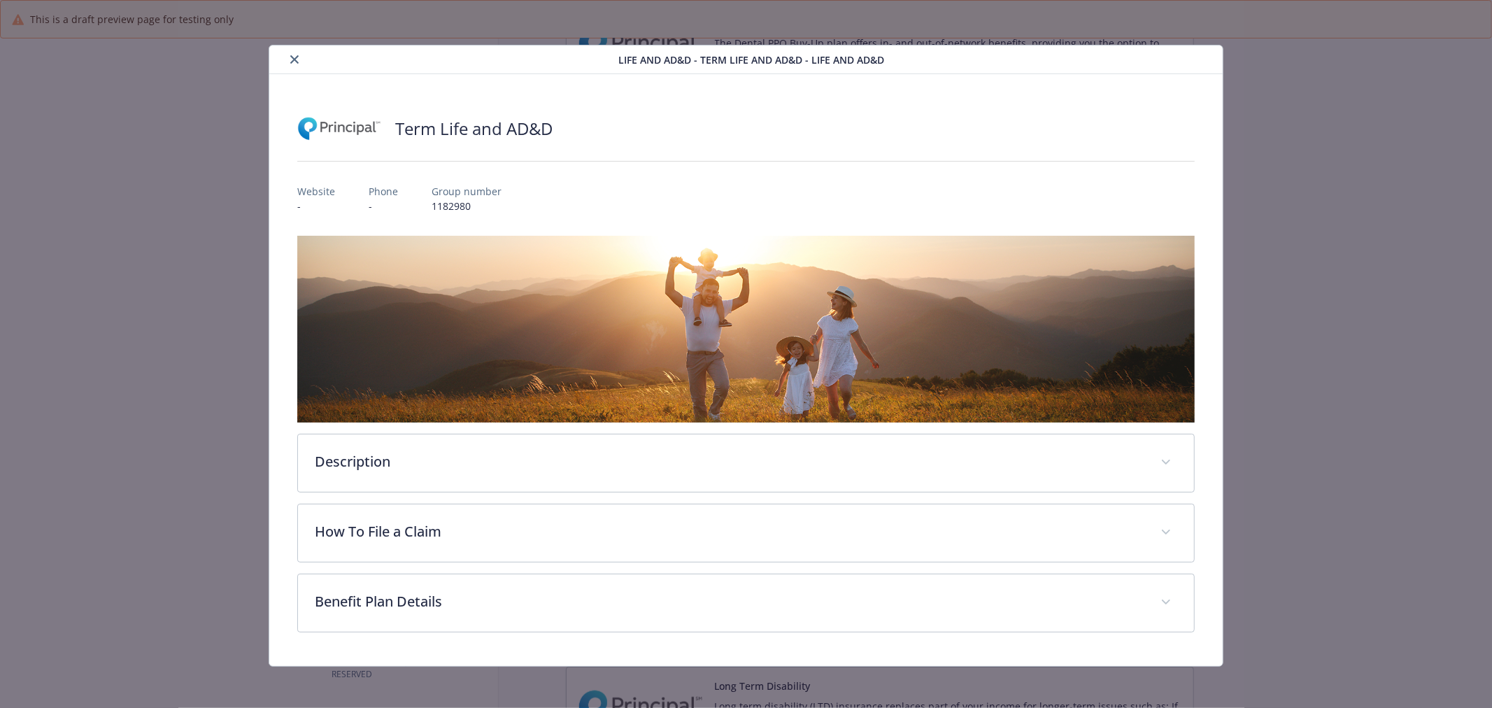
scroll to position [2, 0]
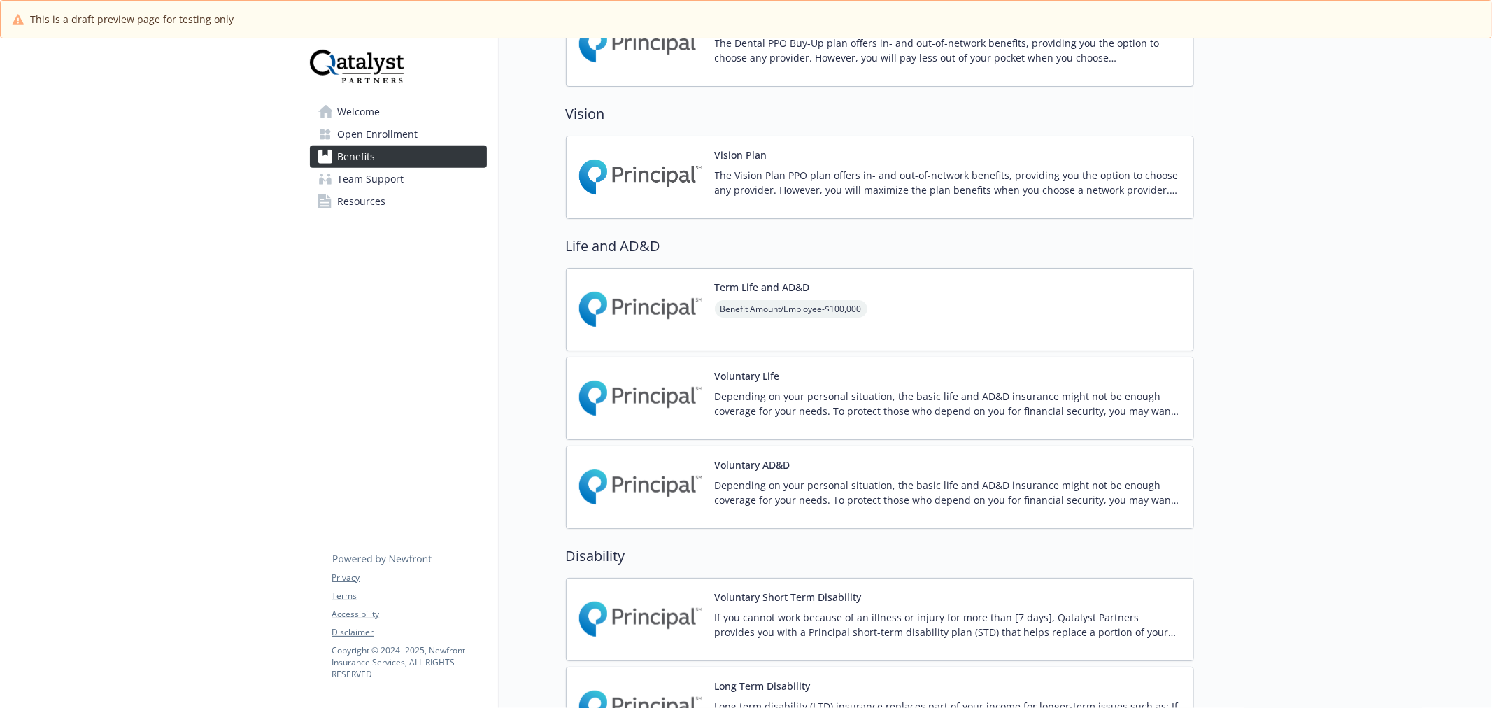
click at [647, 420] on img at bounding box center [641, 398] width 126 height 59
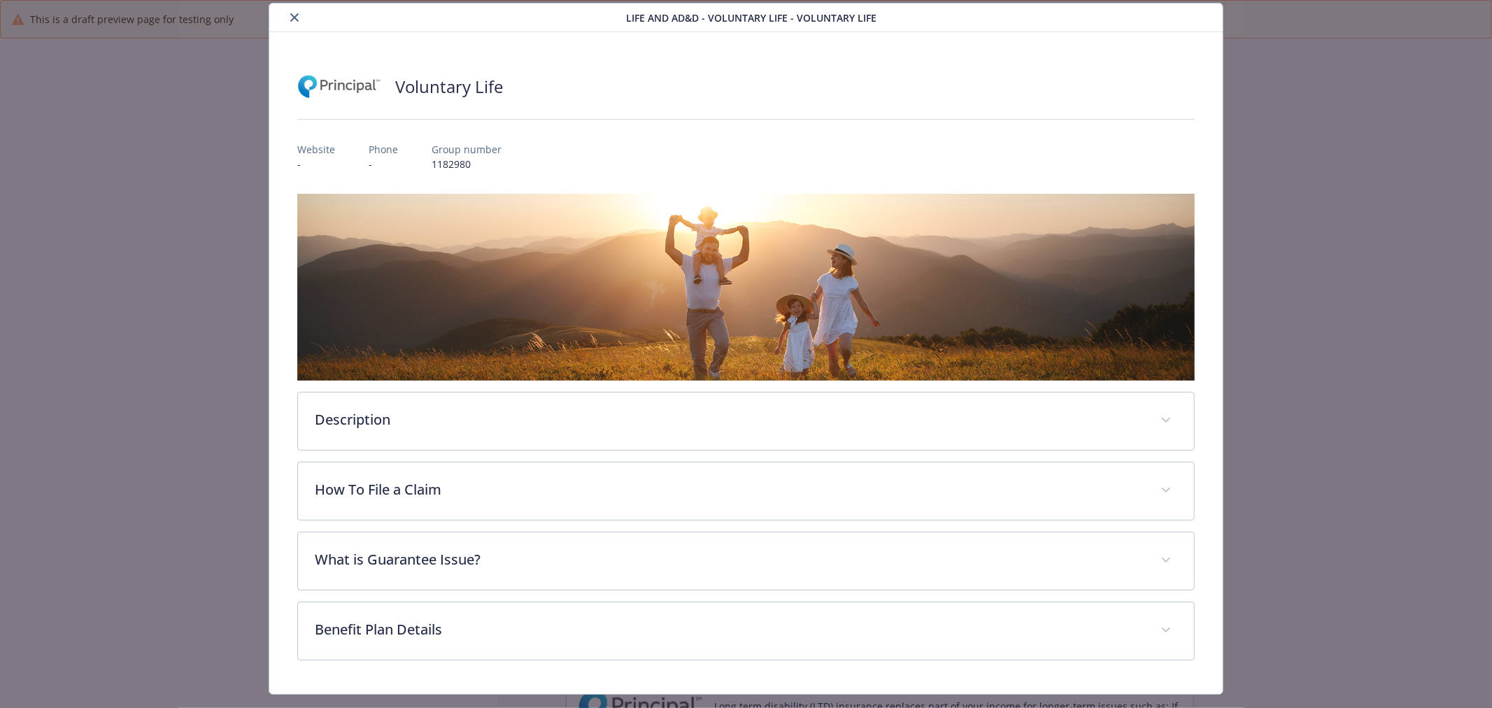
scroll to position [73, 0]
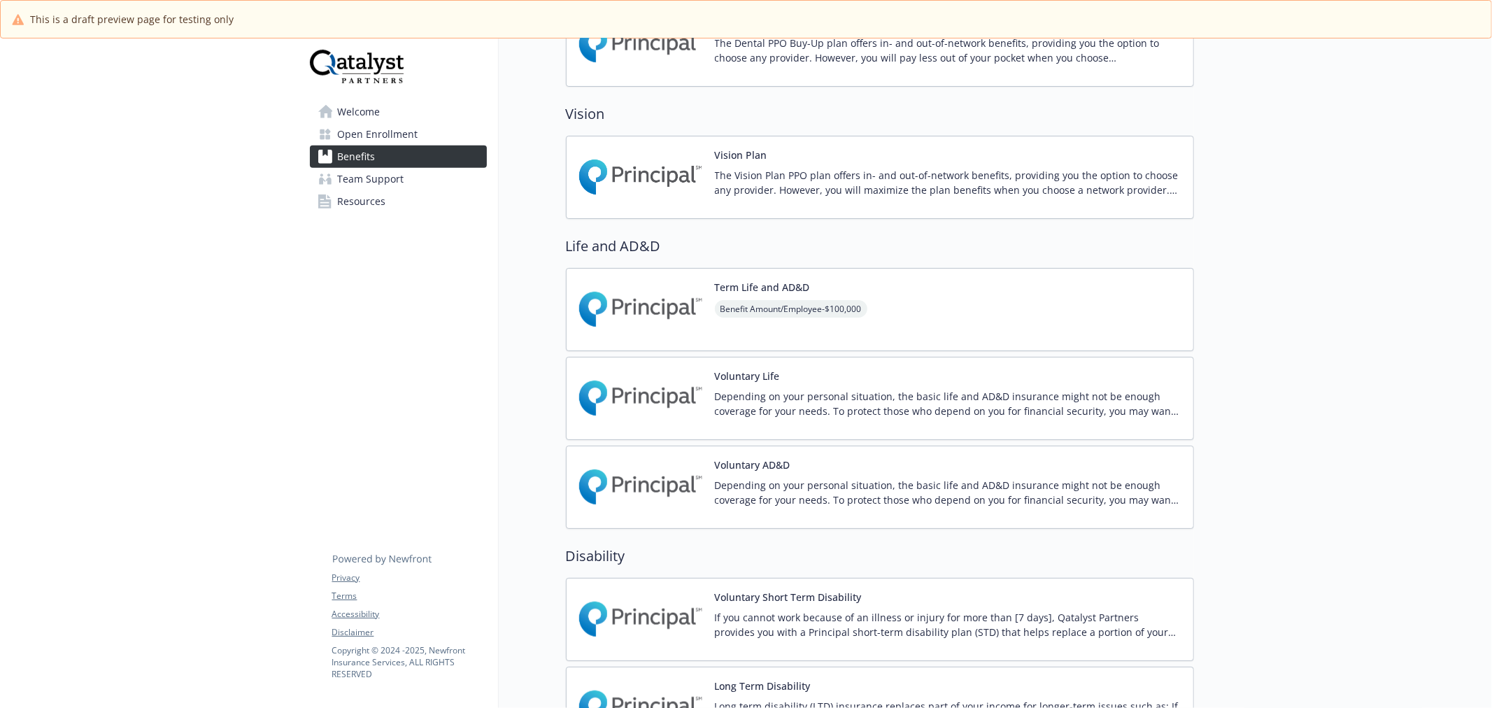
click at [665, 513] on img at bounding box center [641, 486] width 126 height 59
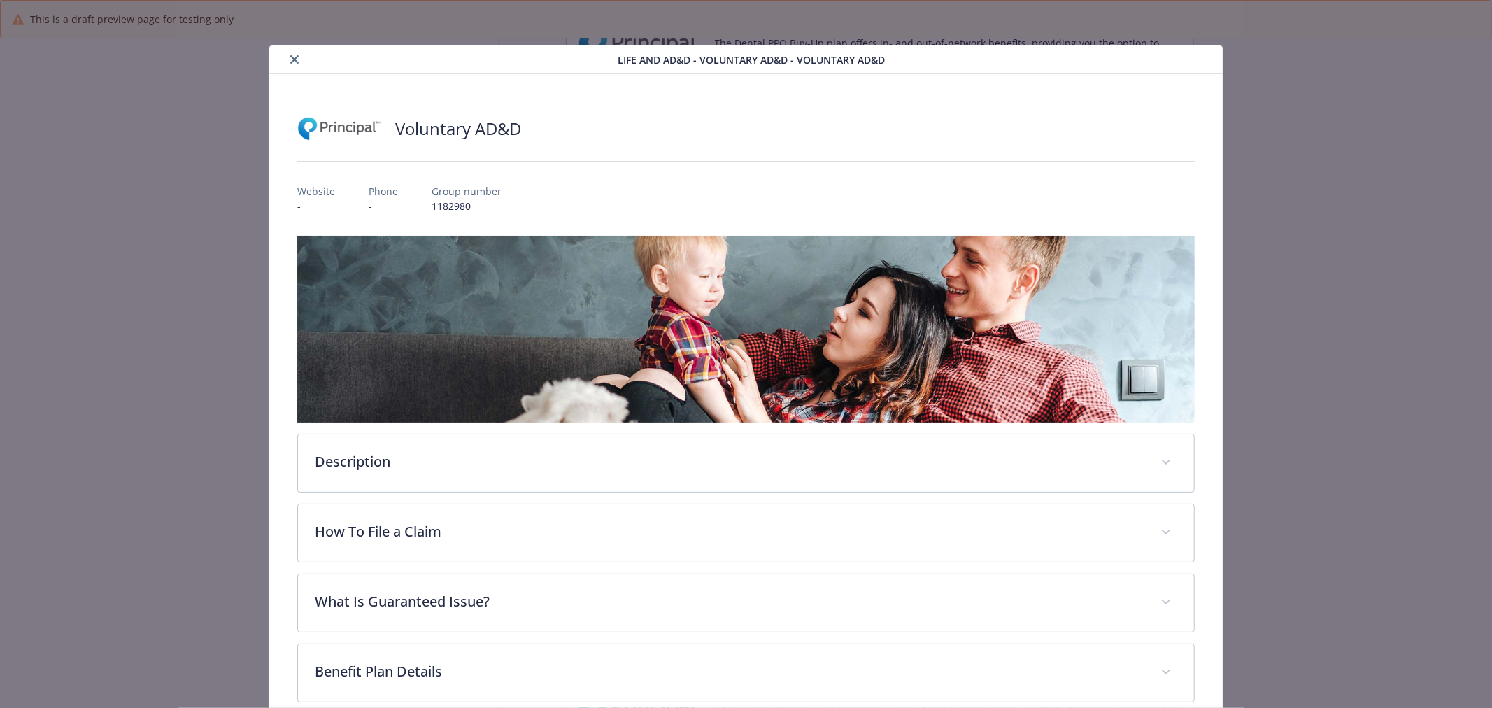
scroll to position [73, 0]
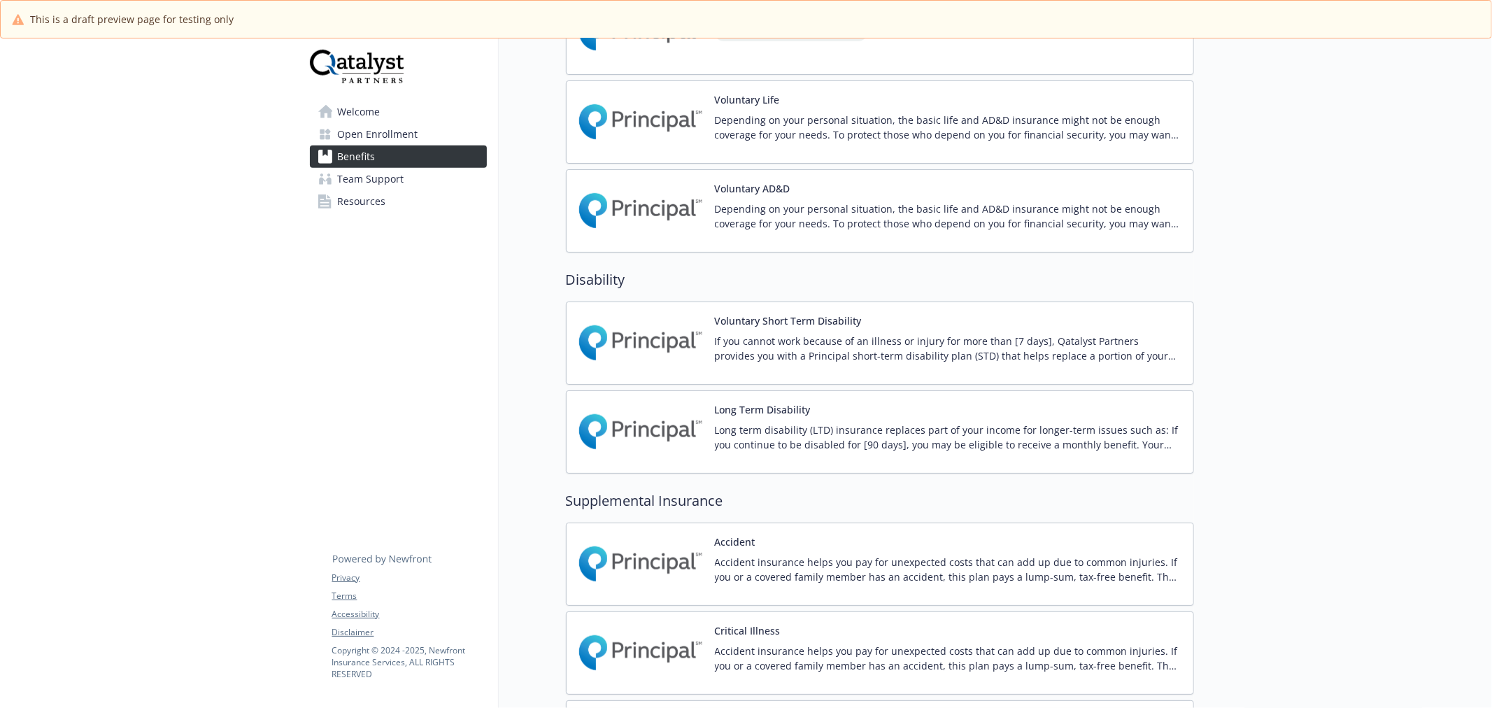
scroll to position [1165, 0]
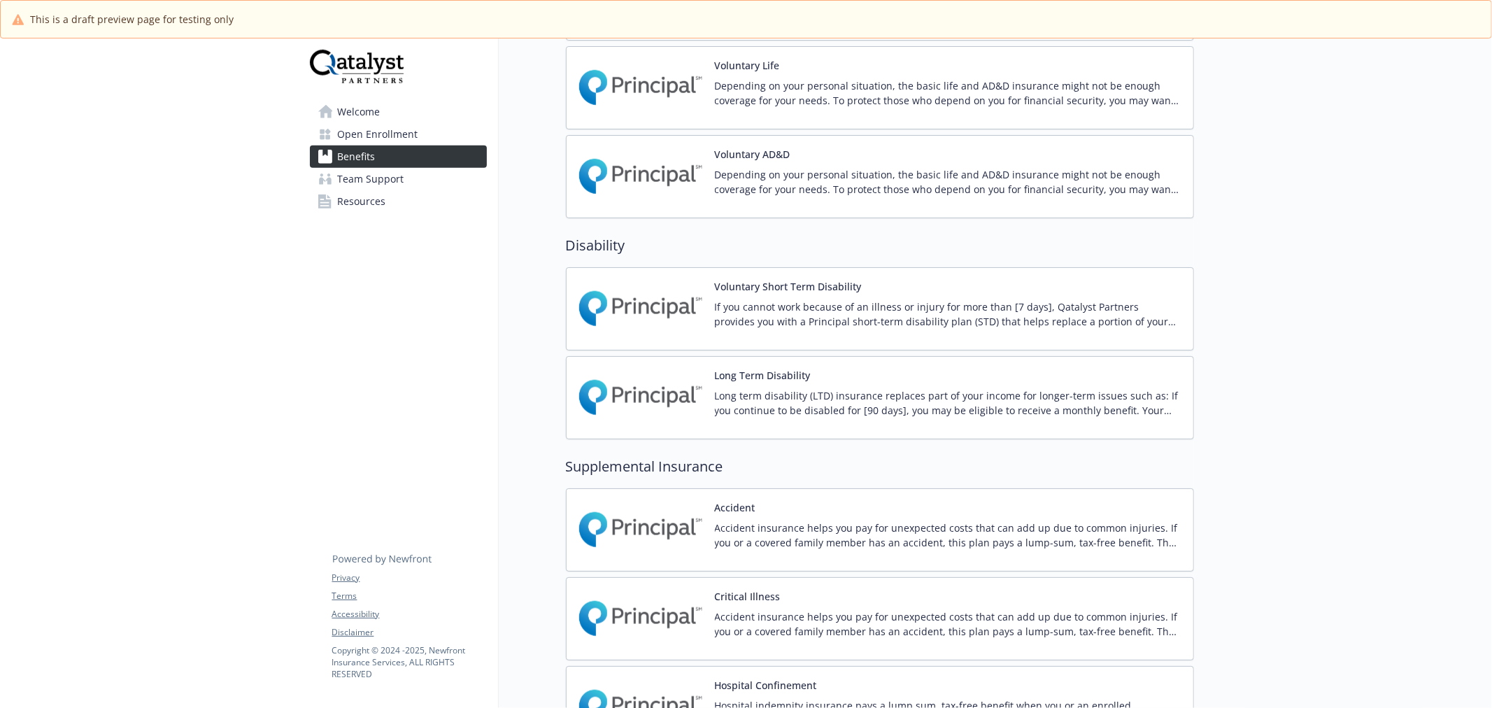
click at [640, 318] on img at bounding box center [641, 308] width 126 height 59
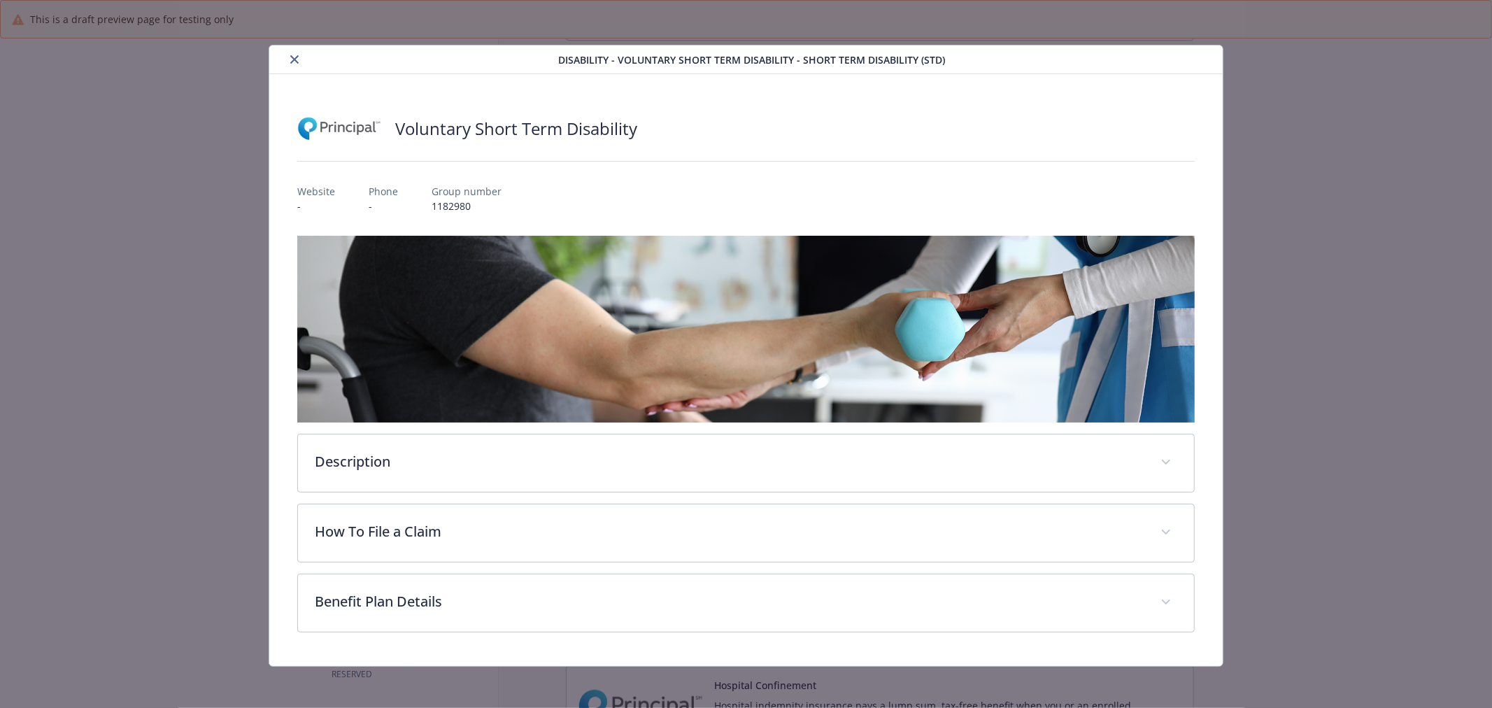
scroll to position [2, 0]
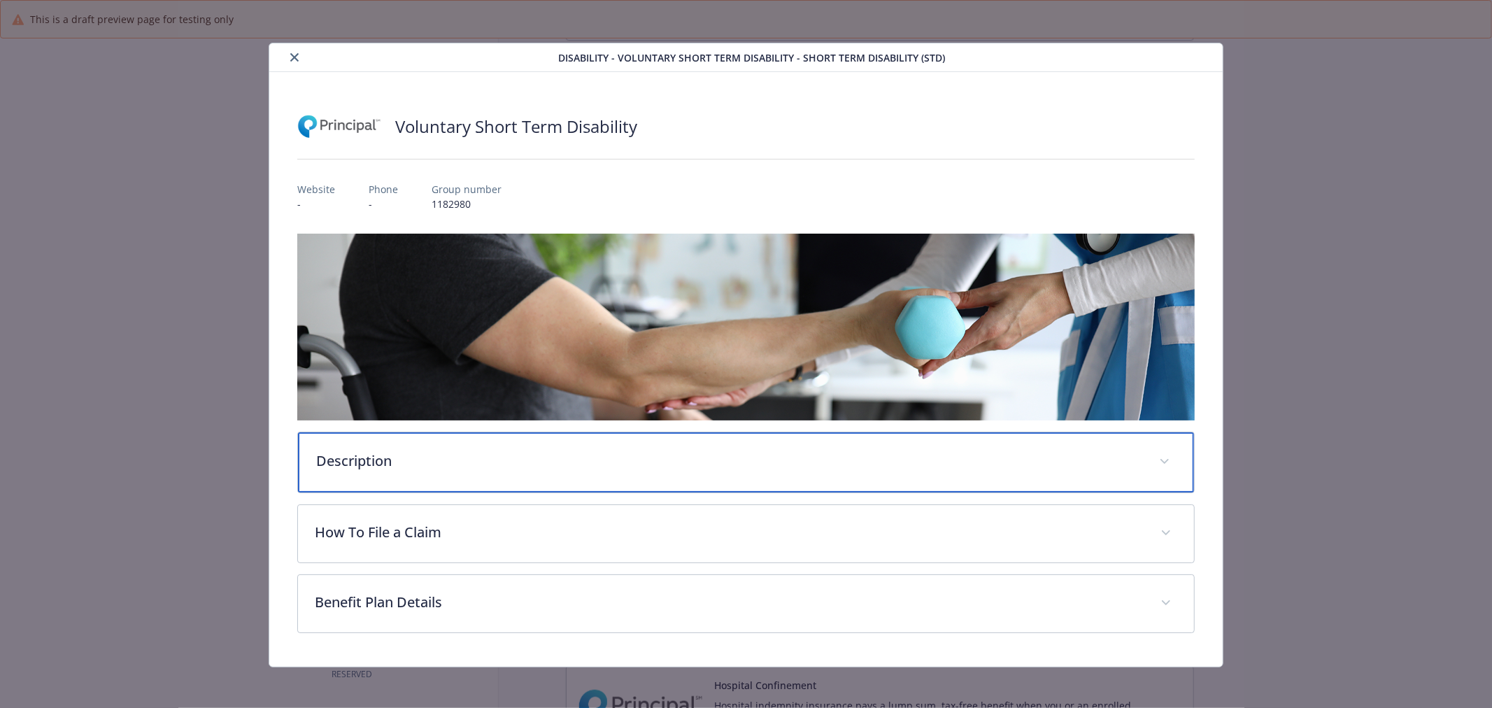
click at [490, 456] on p "Description" at bounding box center [729, 460] width 826 height 21
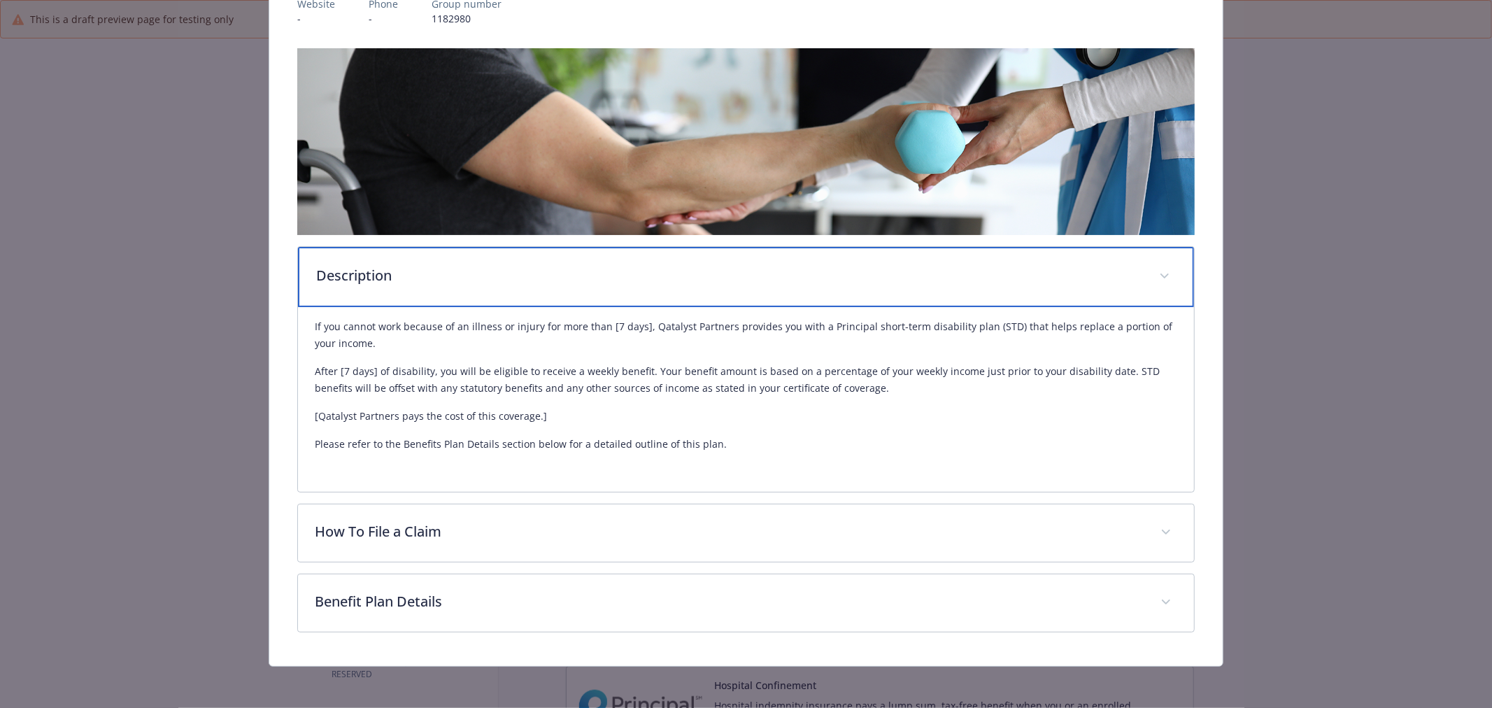
scroll to position [189, 0]
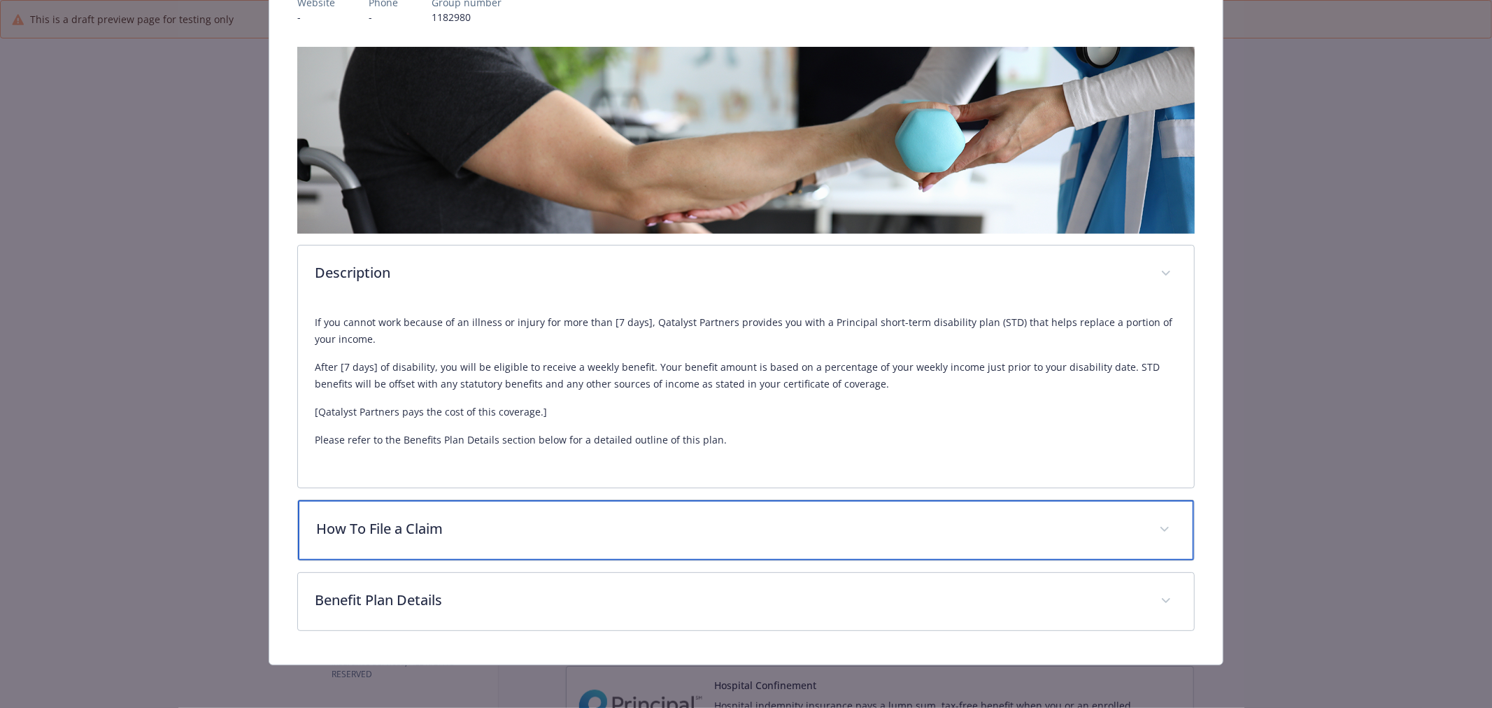
click at [620, 527] on p "How To File a Claim" at bounding box center [729, 528] width 826 height 21
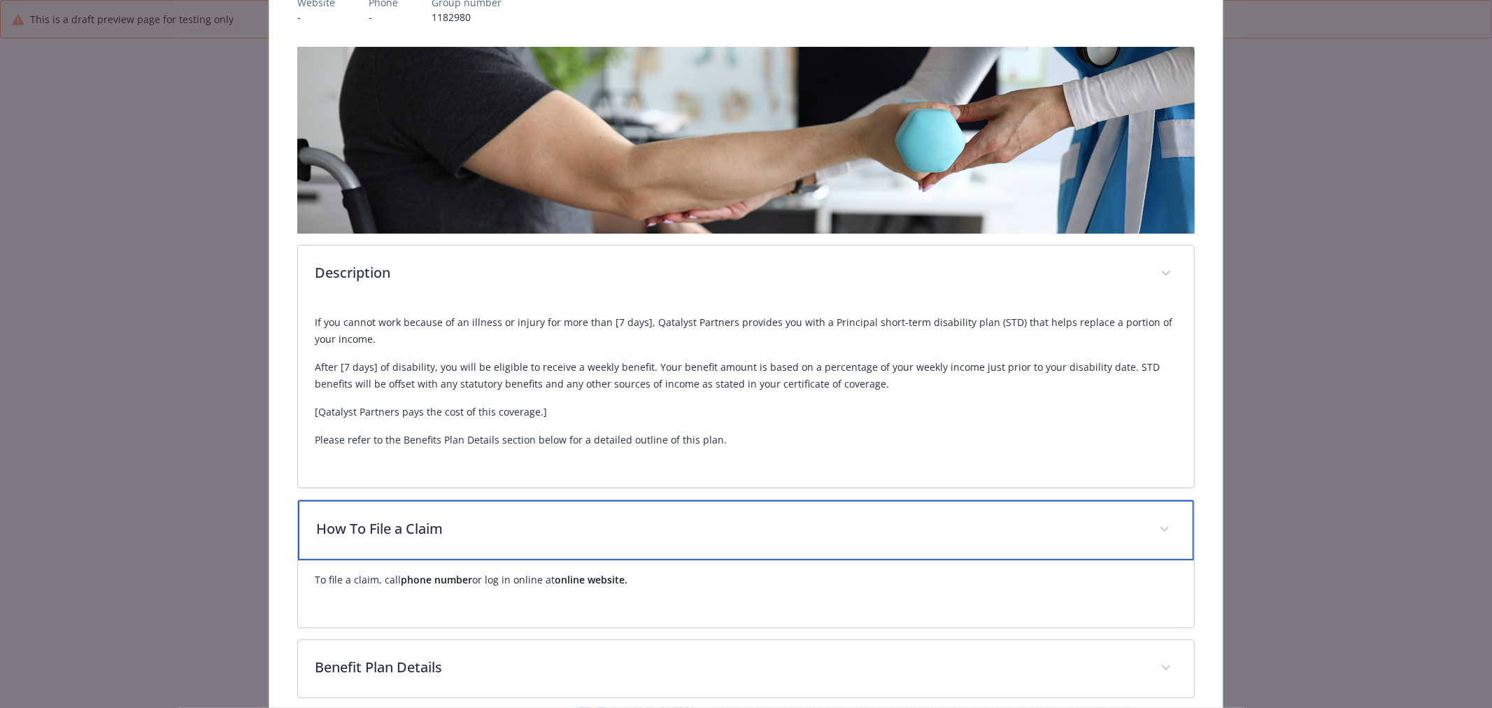
scroll to position [255, 0]
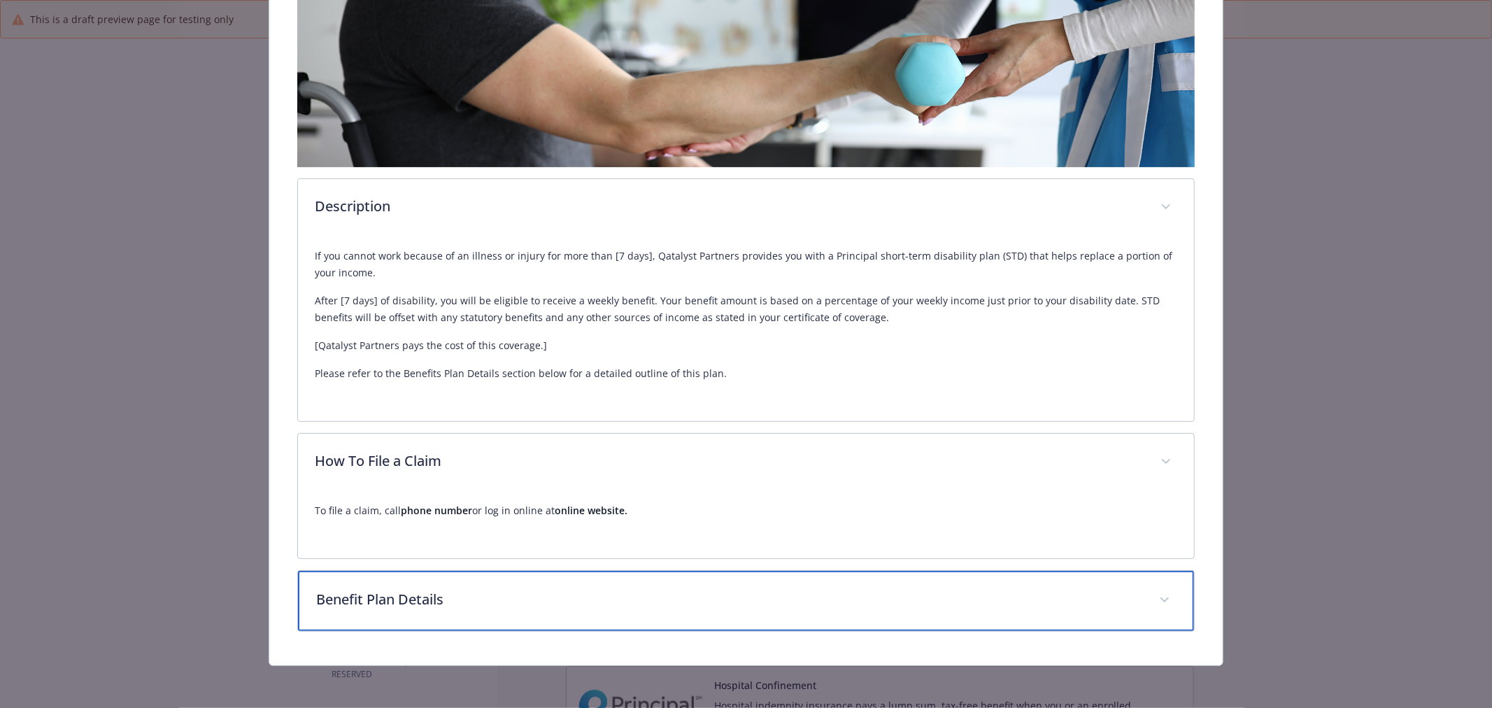
click at [588, 606] on p "Benefit Plan Details" at bounding box center [729, 599] width 826 height 21
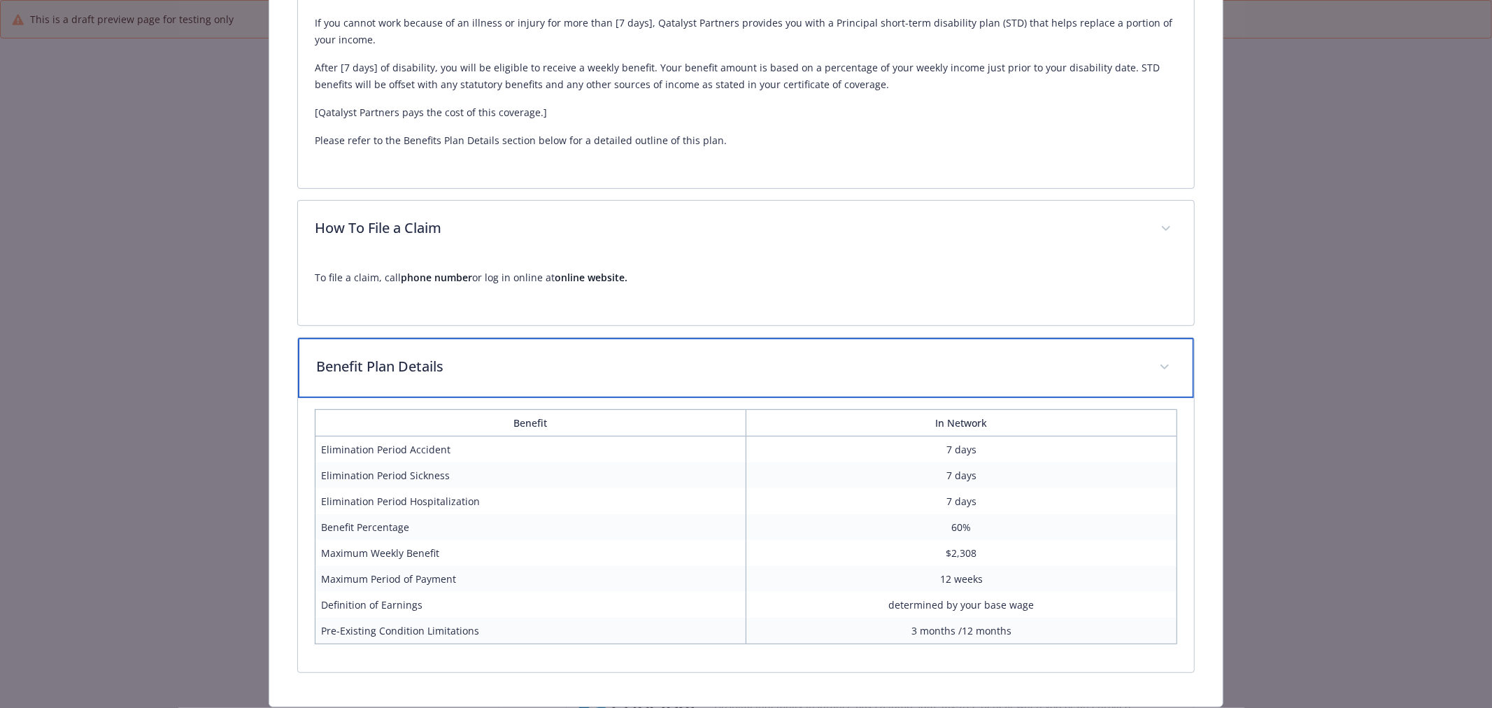
scroll to position [22, 0]
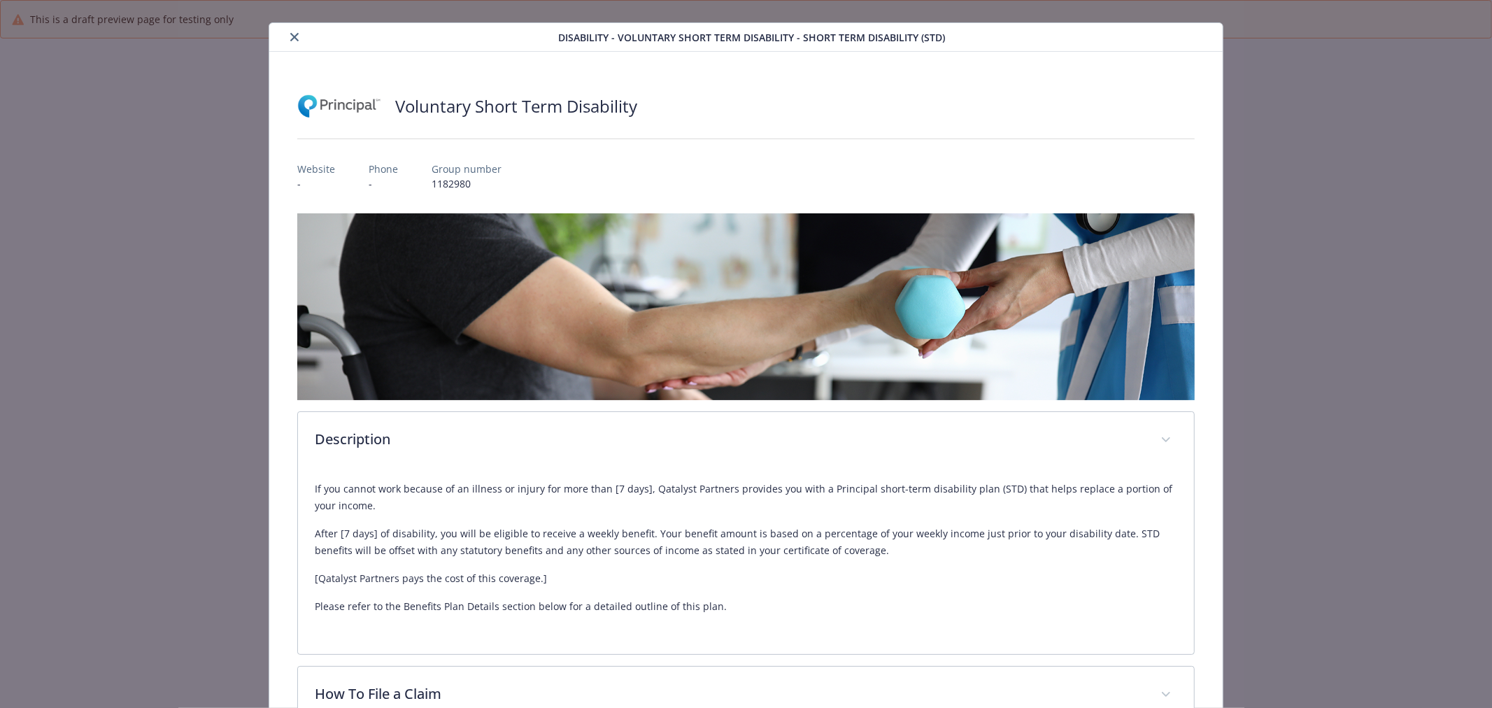
click at [301, 38] on div "details for plan Disability - Voluntary Short Term Disability - Short Term Disa…" at bounding box center [416, 37] width 283 height 17
click at [286, 31] on button "close" at bounding box center [294, 37] width 17 height 17
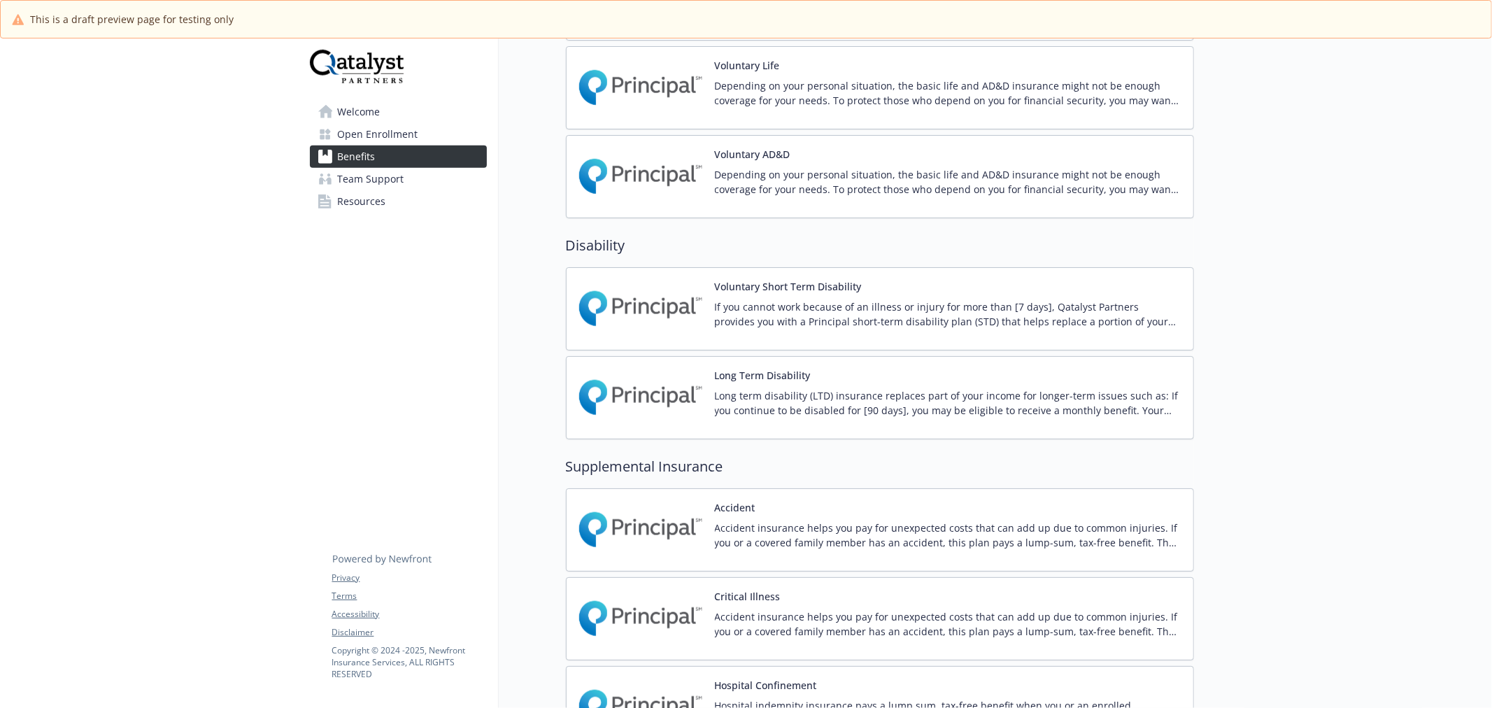
click at [620, 406] on img at bounding box center [641, 397] width 126 height 59
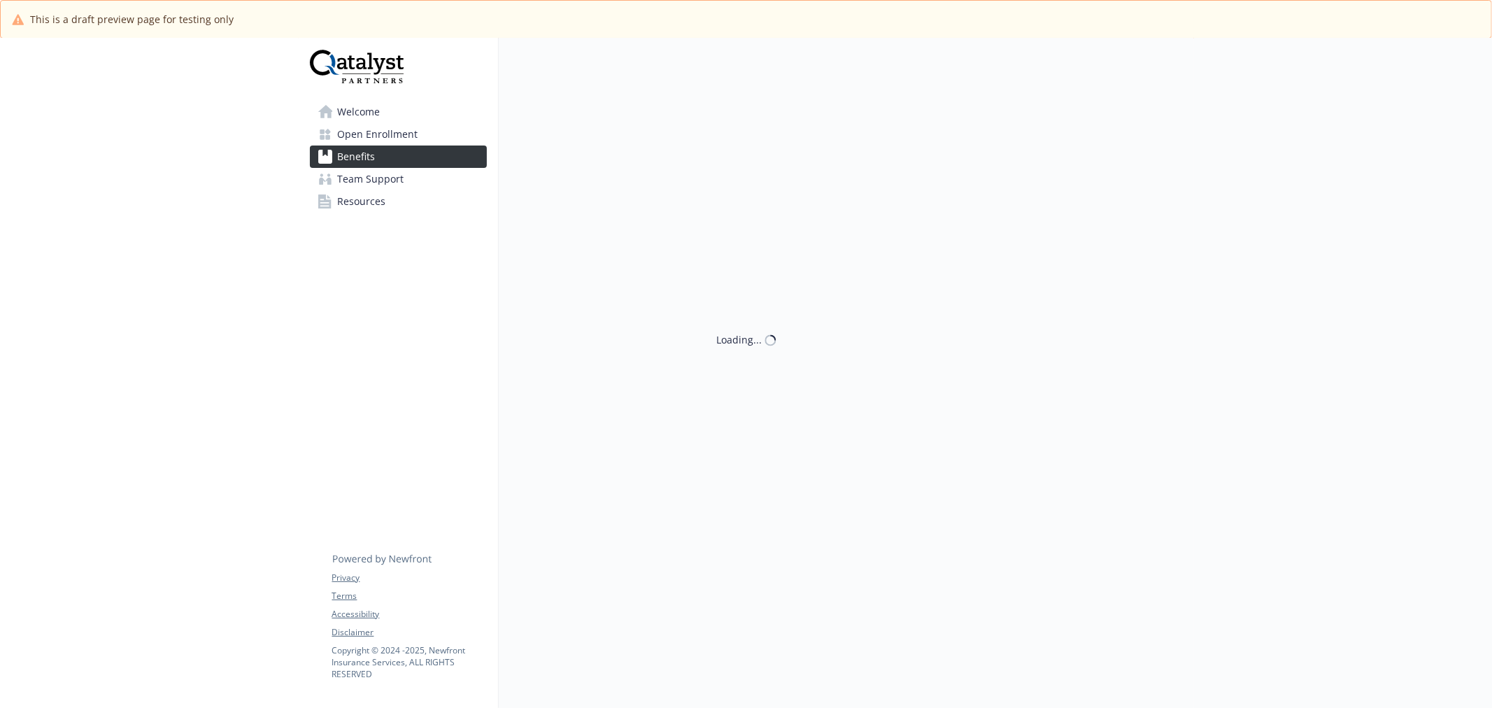
scroll to position [1165, 0]
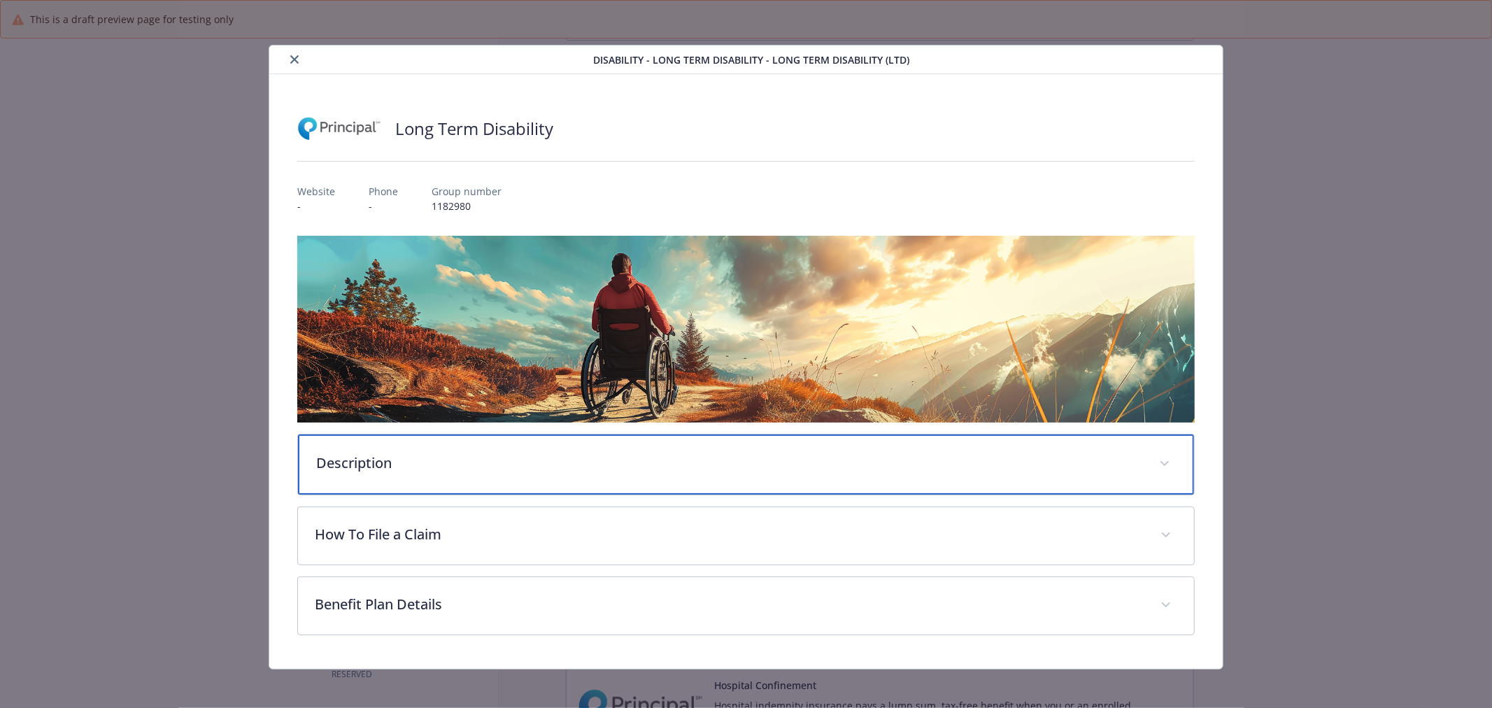
click at [487, 476] on div "Description" at bounding box center [746, 464] width 896 height 60
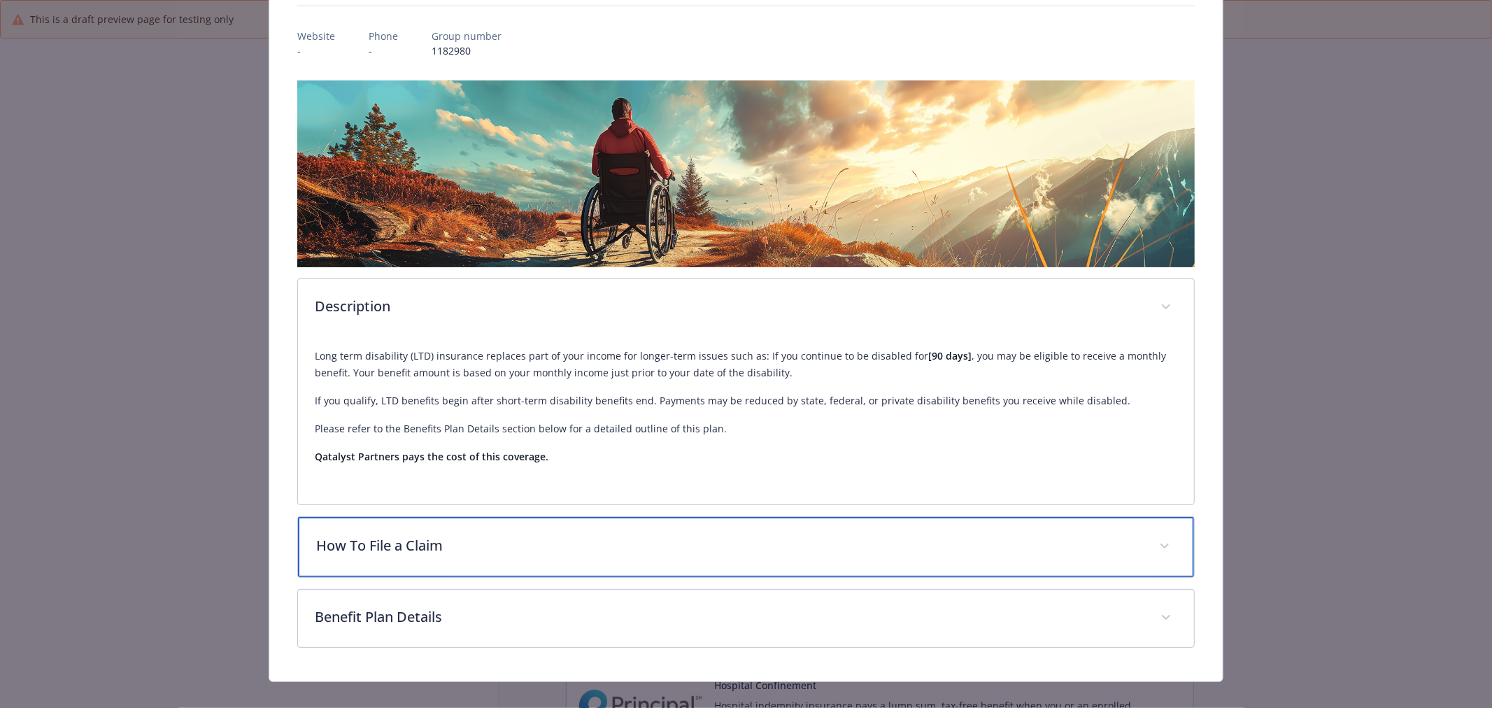
click at [608, 520] on div "How To File a Claim" at bounding box center [746, 547] width 896 height 60
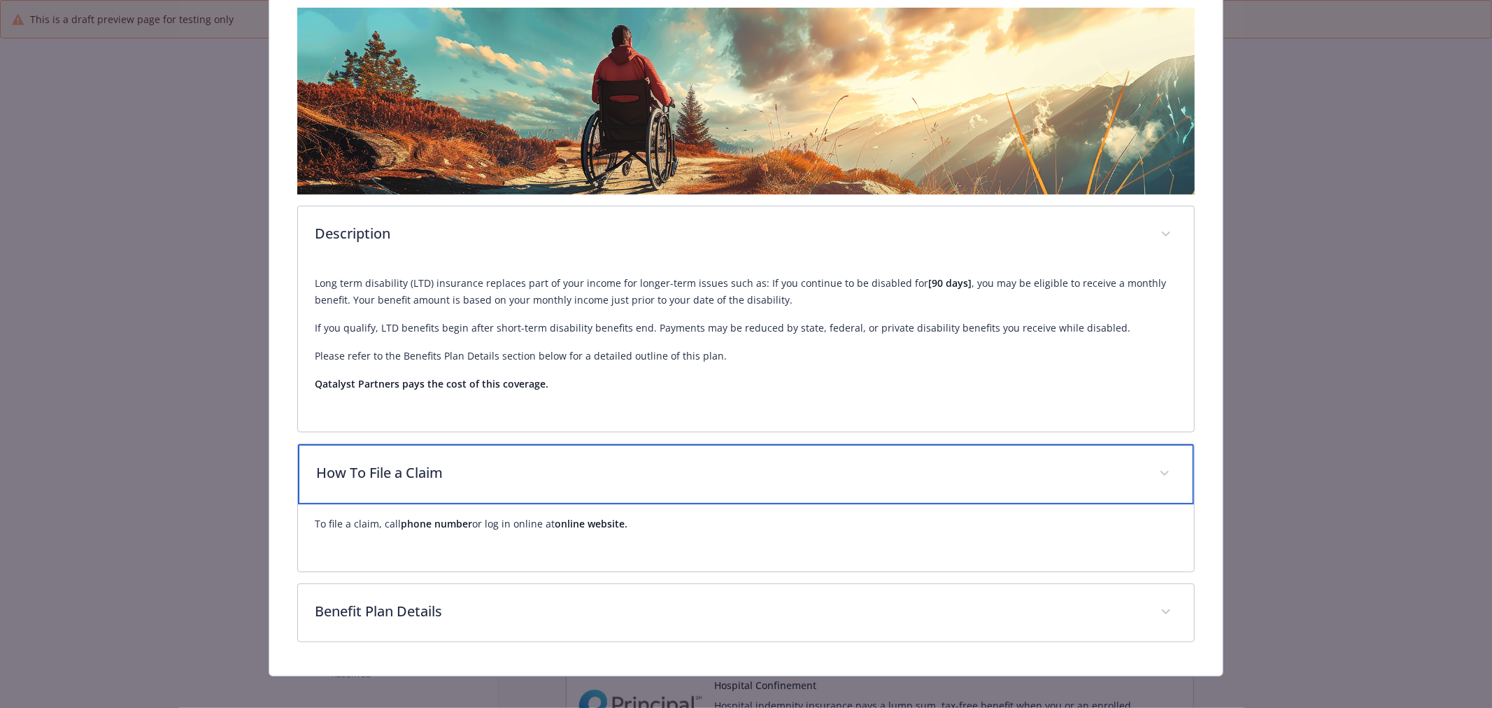
scroll to position [239, 0]
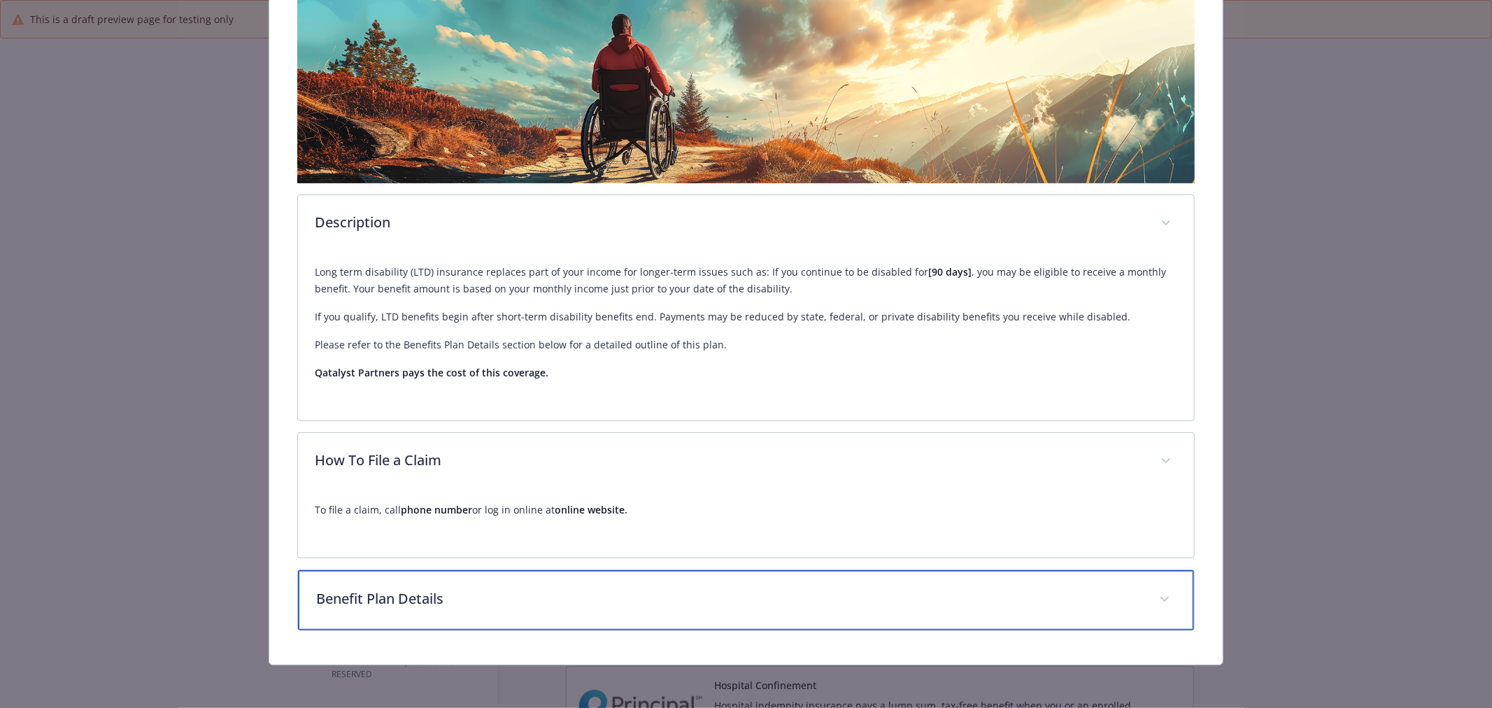
click at [557, 610] on div "Benefit Plan Details" at bounding box center [746, 600] width 896 height 60
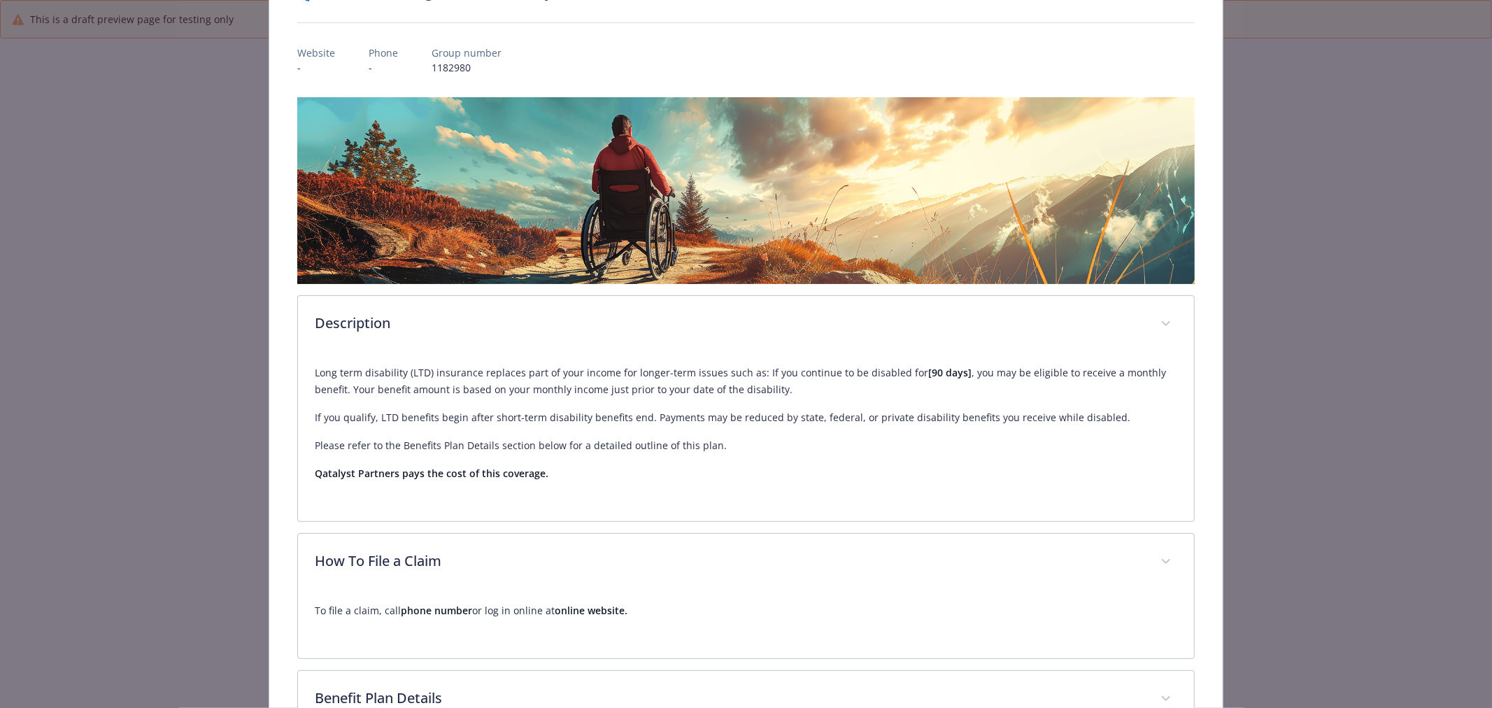
scroll to position [6, 0]
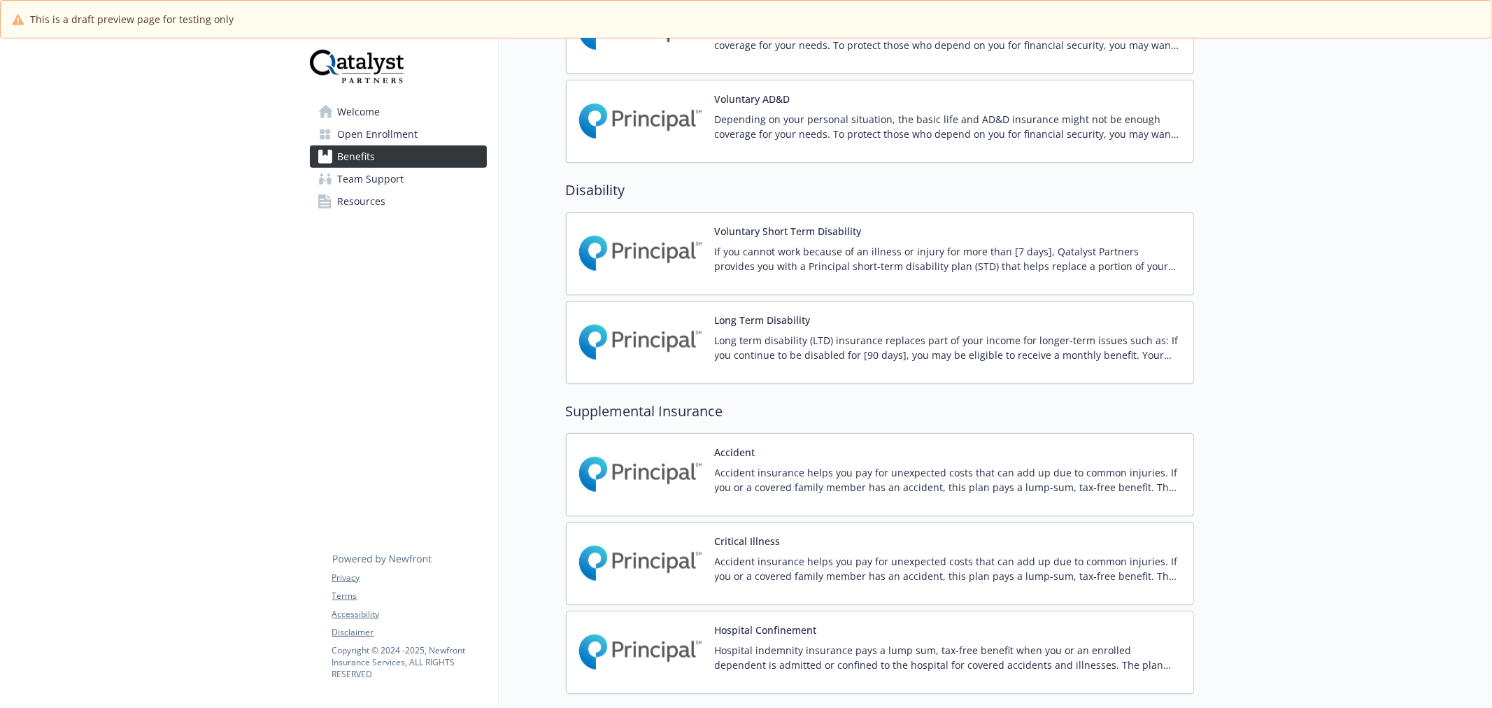
scroll to position [1219, 0]
click at [645, 252] on img at bounding box center [641, 254] width 126 height 59
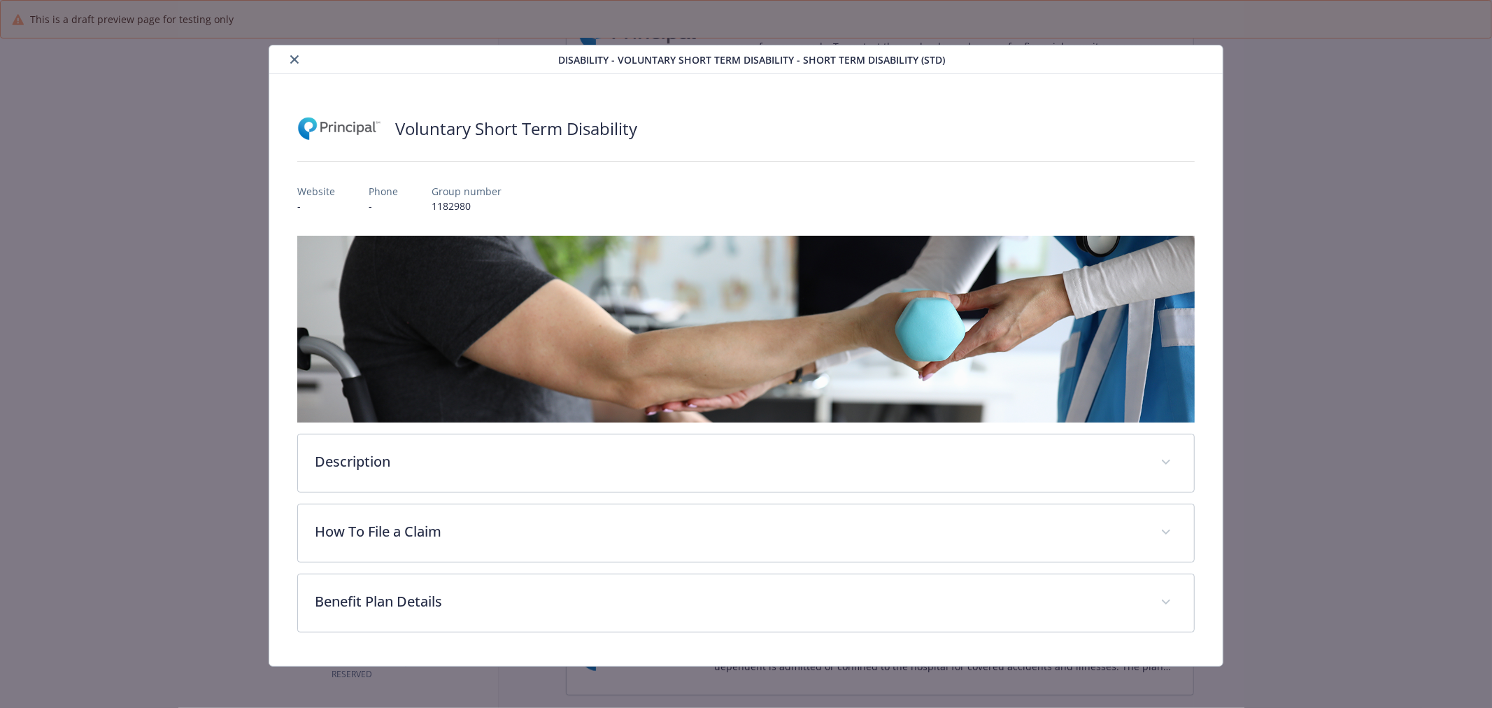
scroll to position [2, 0]
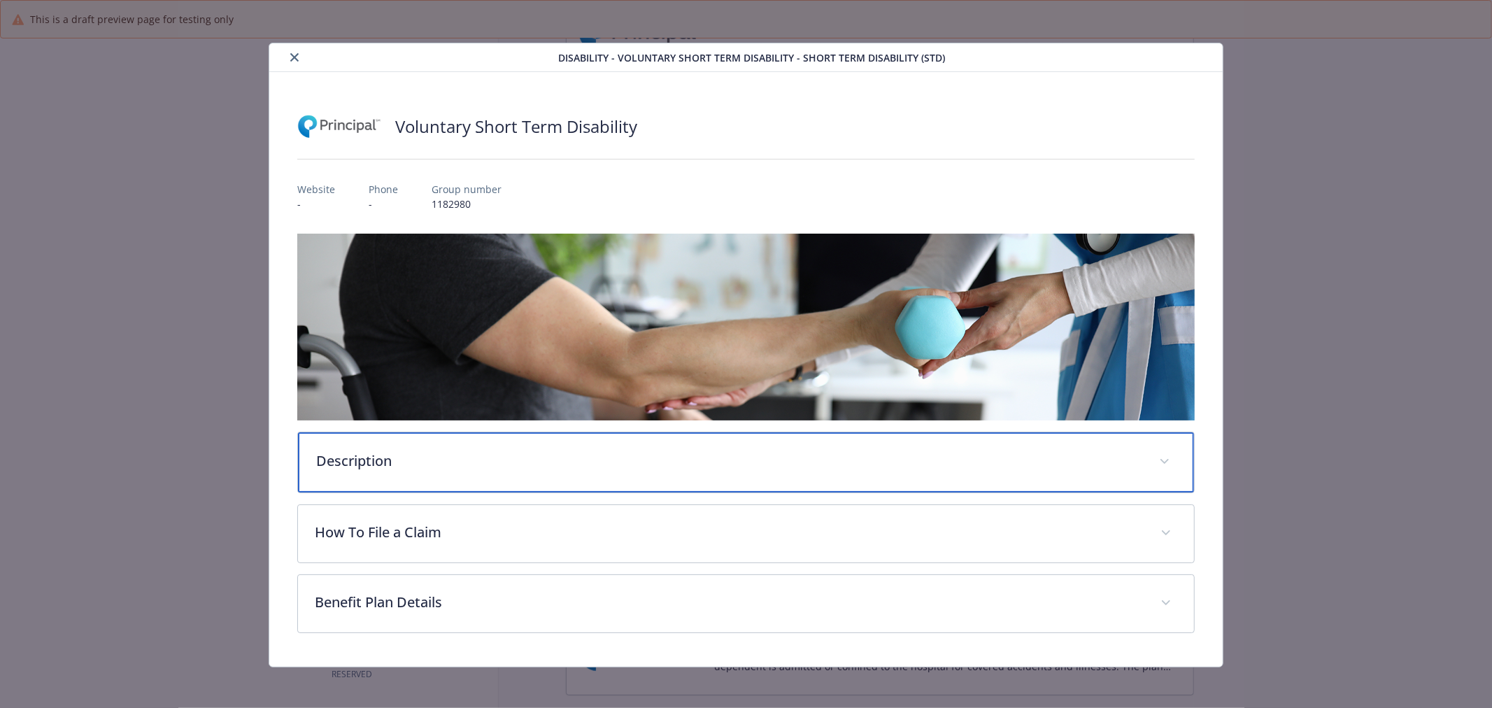
click at [534, 472] on div "Description" at bounding box center [746, 462] width 896 height 60
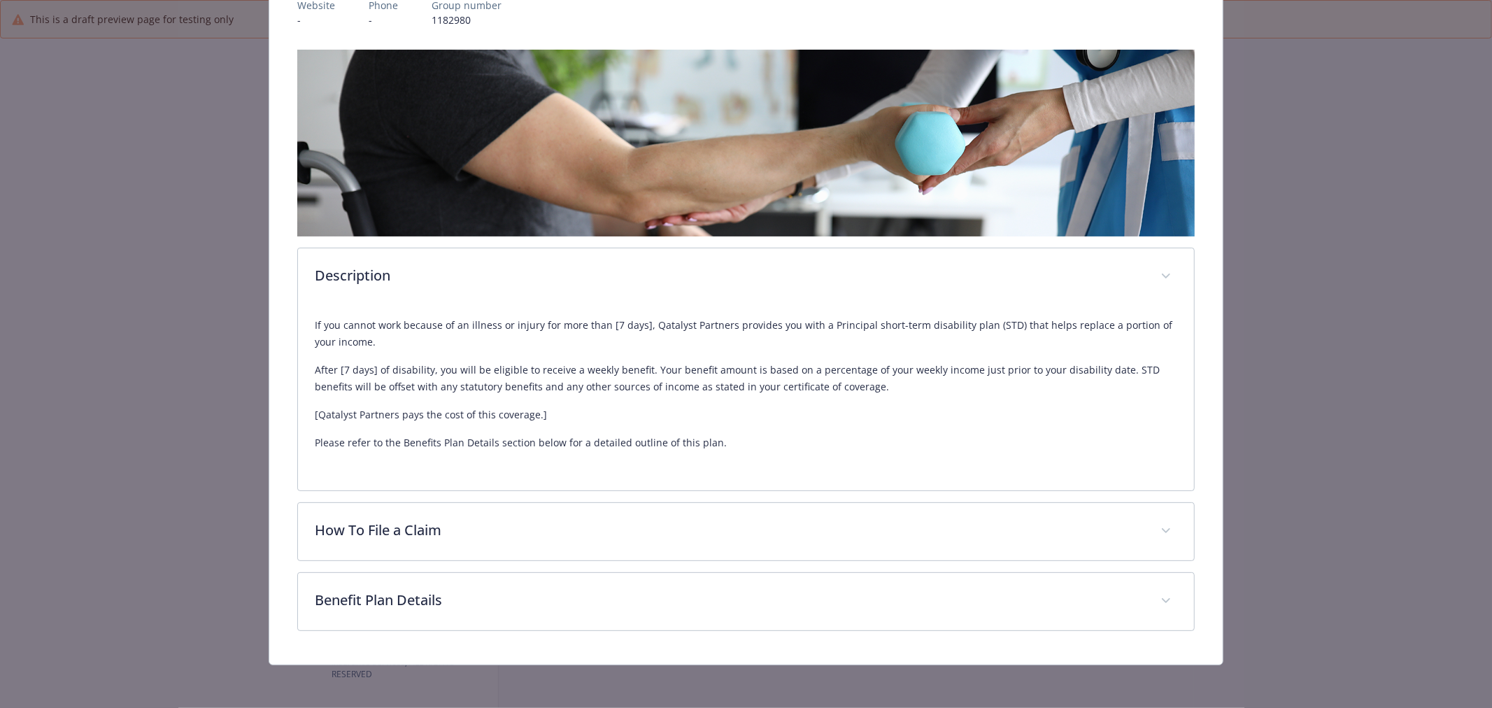
scroll to position [187, 0]
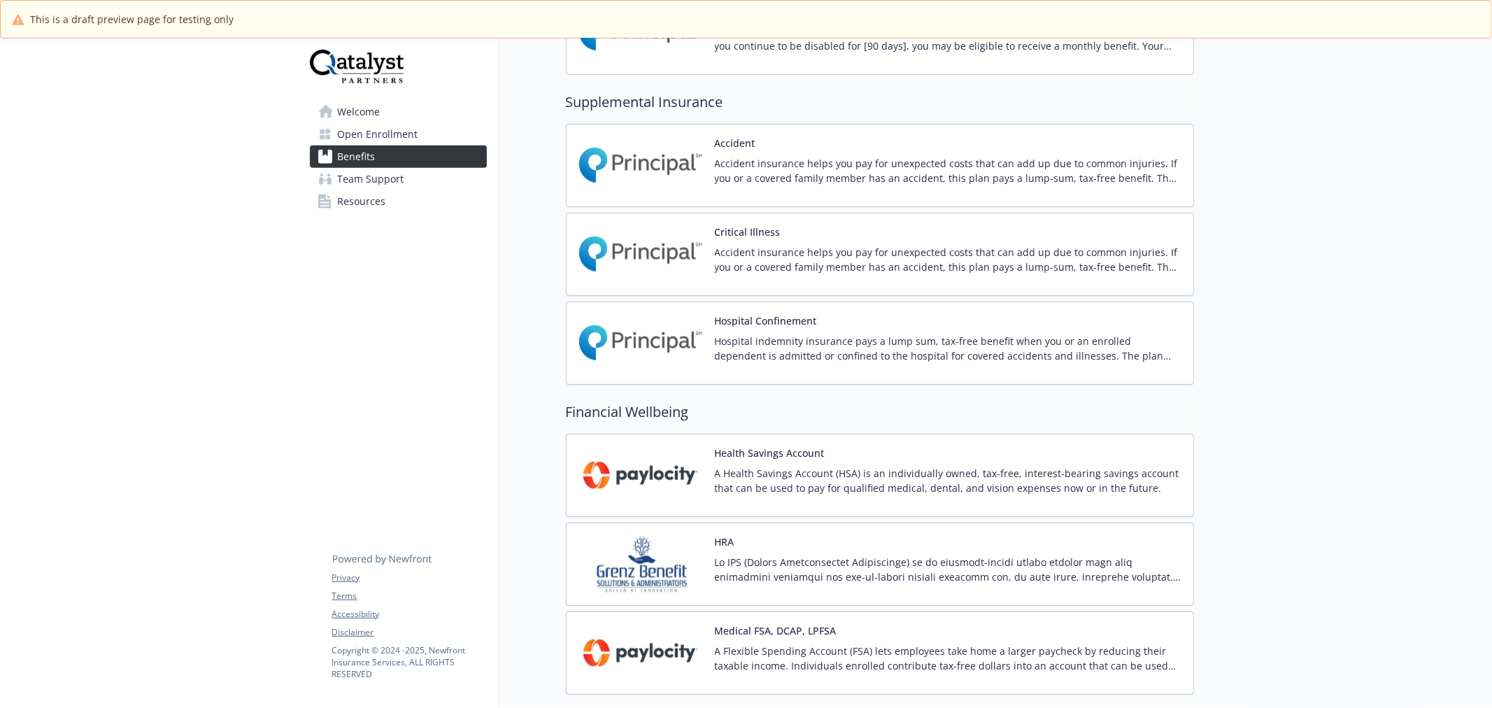
scroll to position [1374, 0]
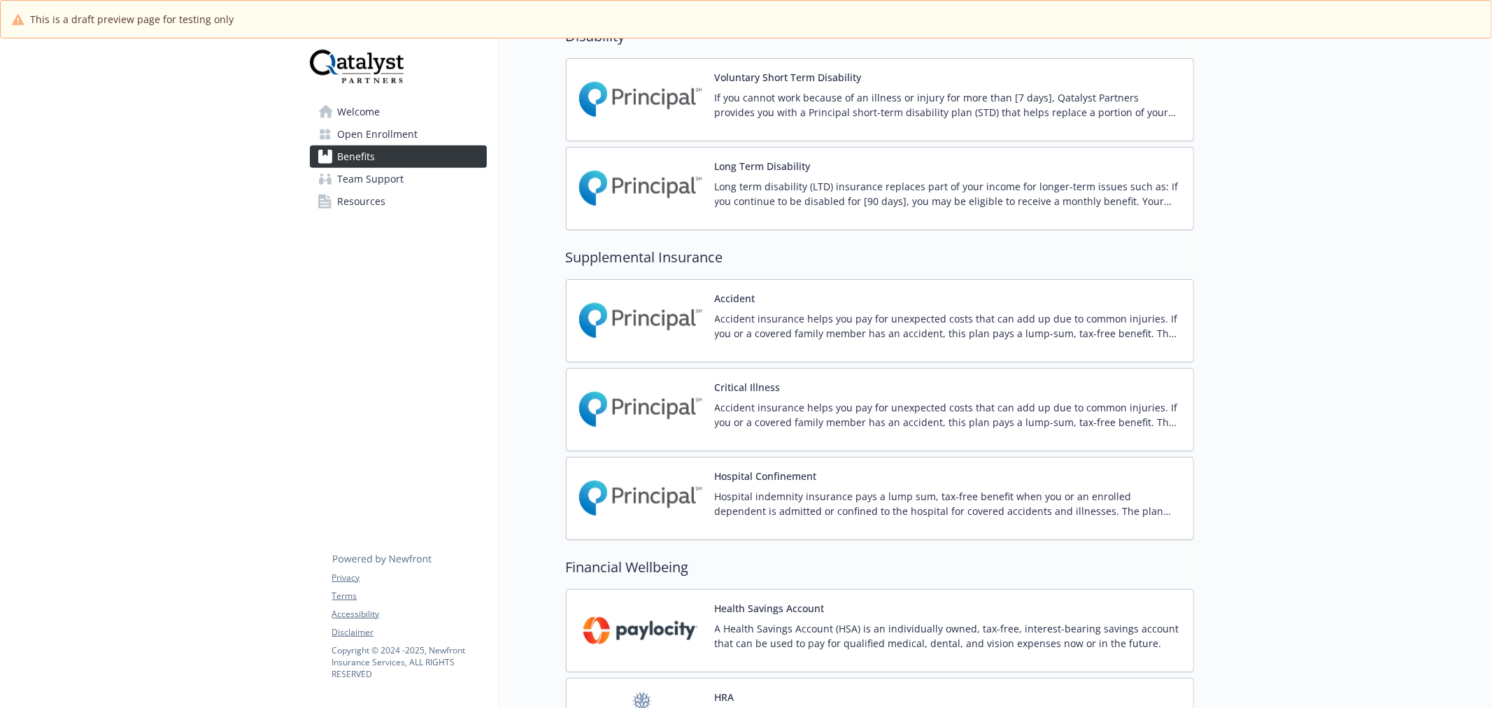
click at [643, 180] on img at bounding box center [641, 188] width 126 height 59
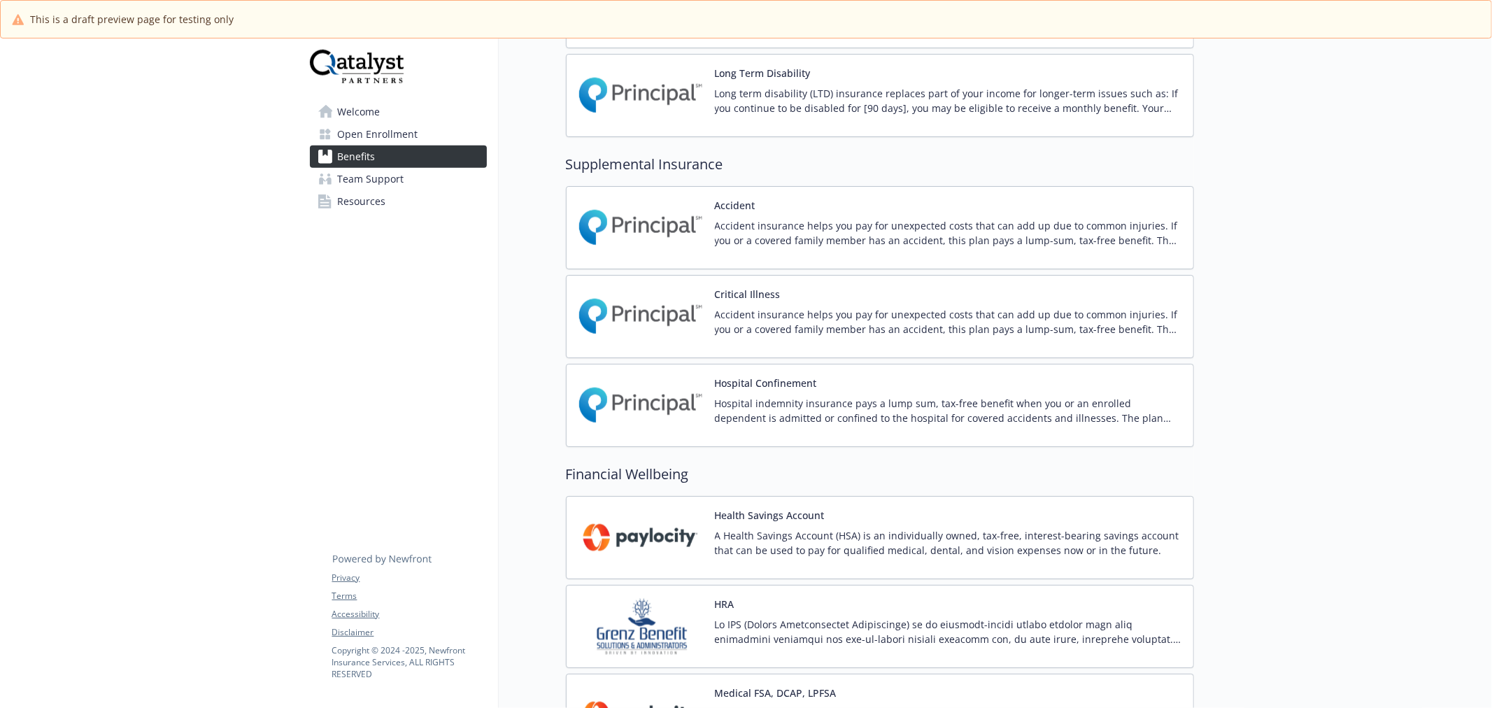
scroll to position [1452, 0]
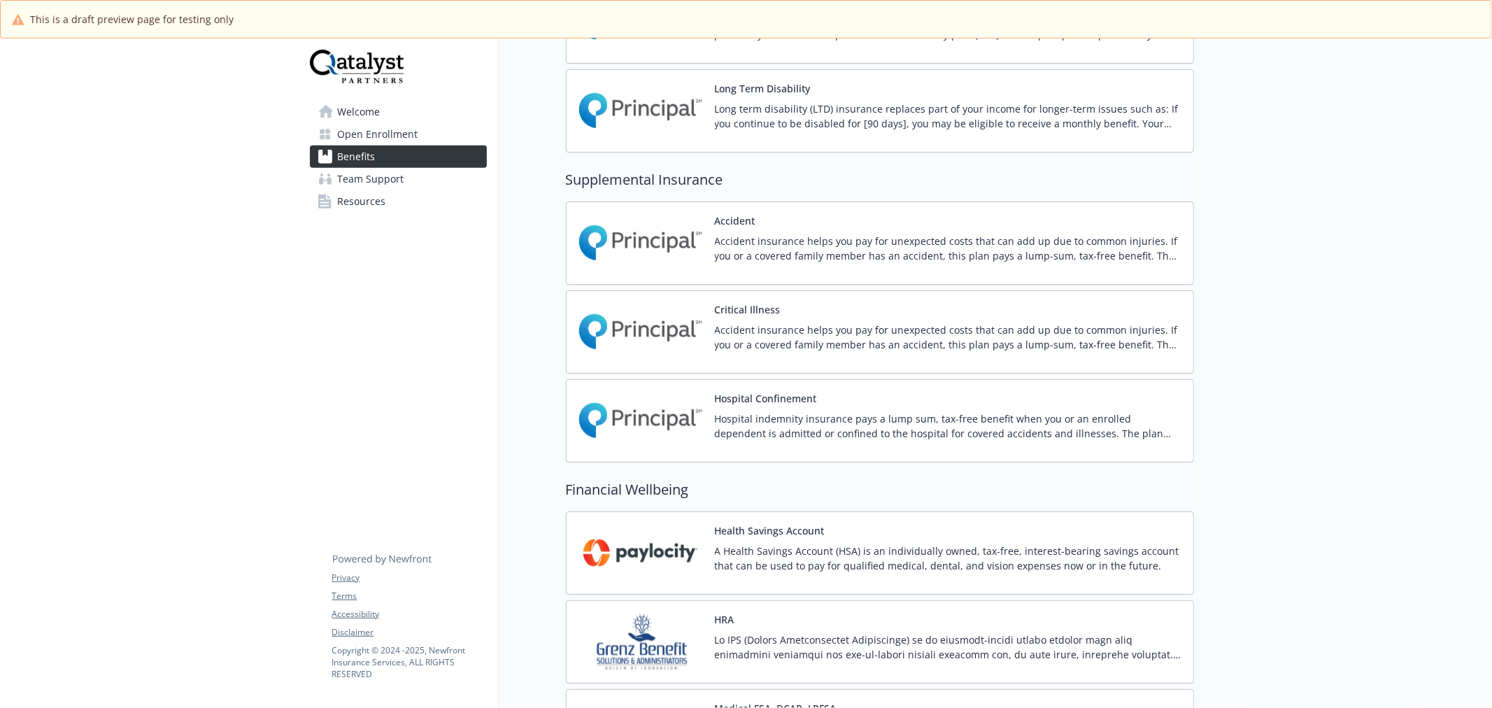
click at [683, 271] on img at bounding box center [641, 242] width 126 height 59
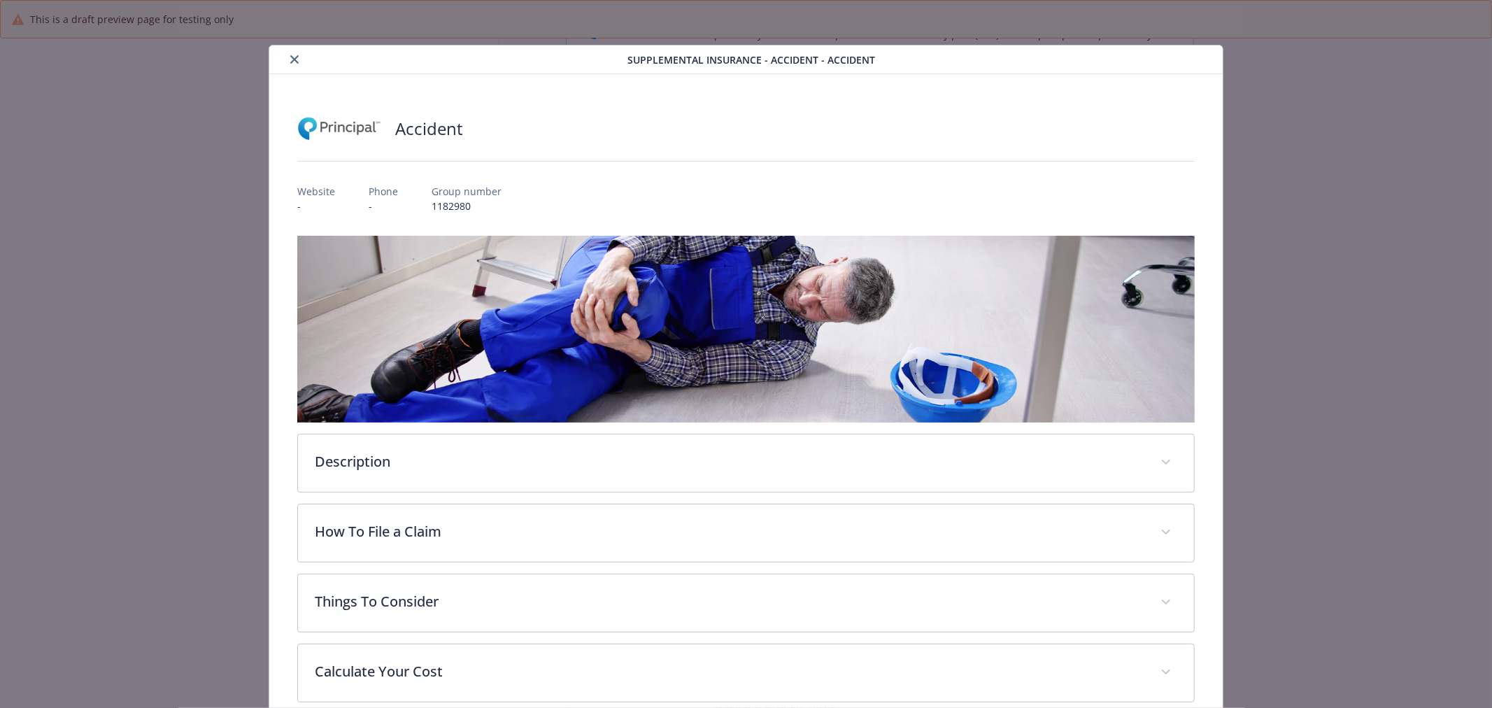
scroll to position [73, 0]
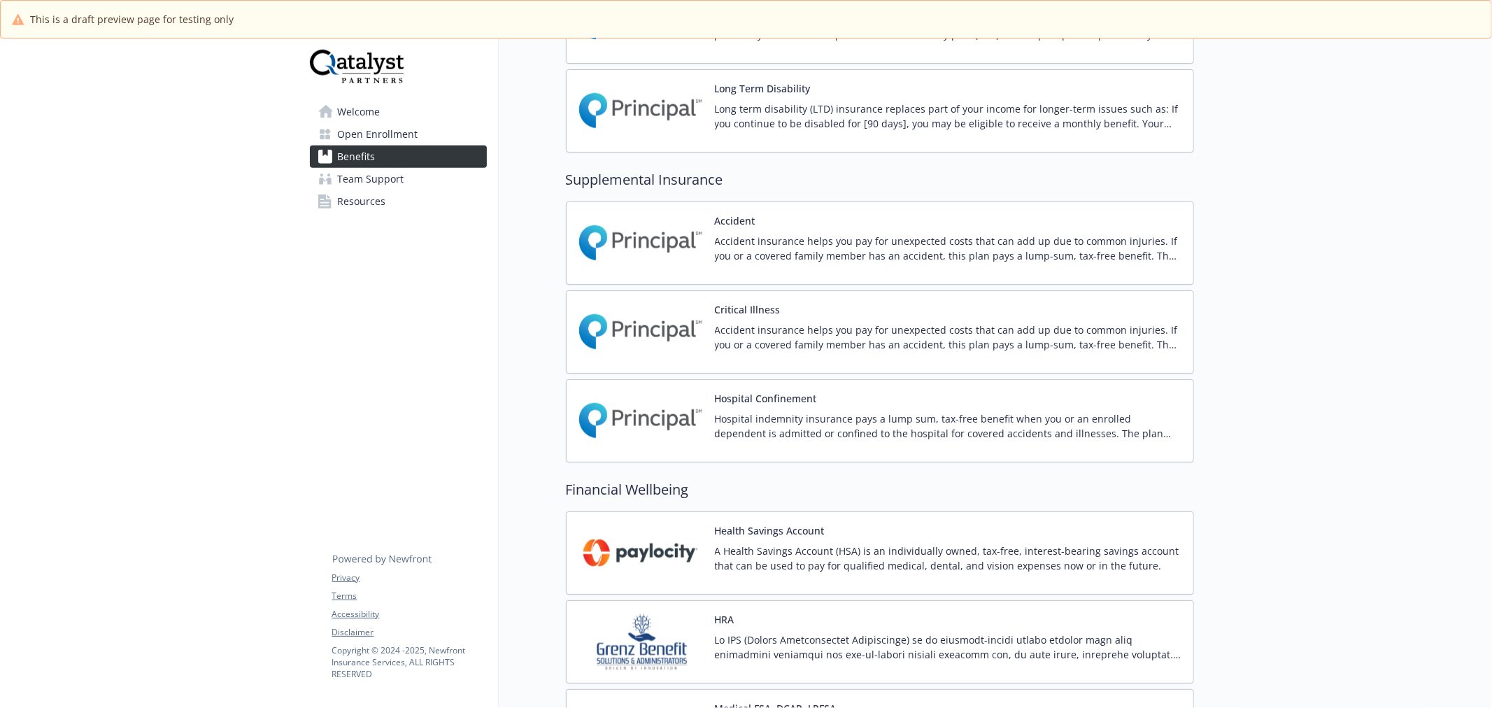
click at [596, 332] on img at bounding box center [641, 331] width 126 height 59
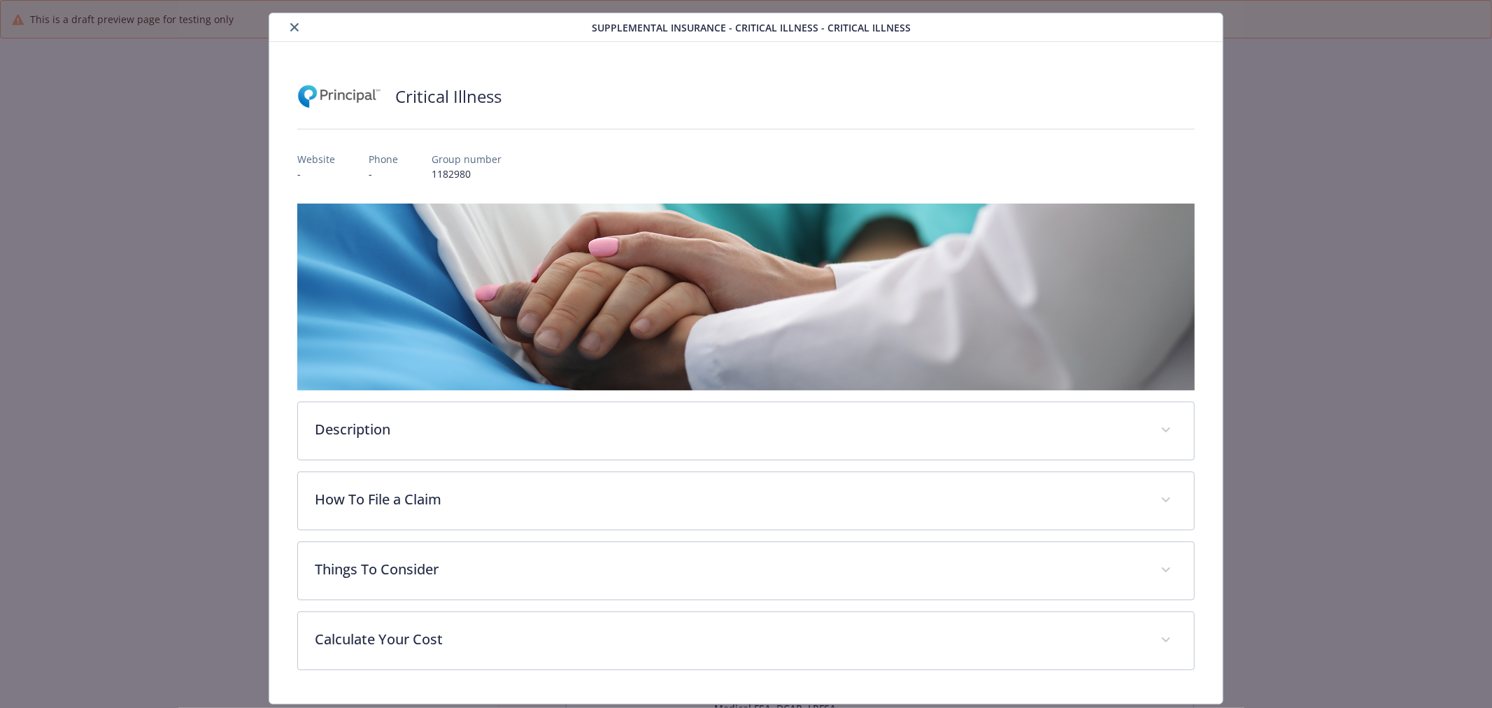
scroll to position [73, 0]
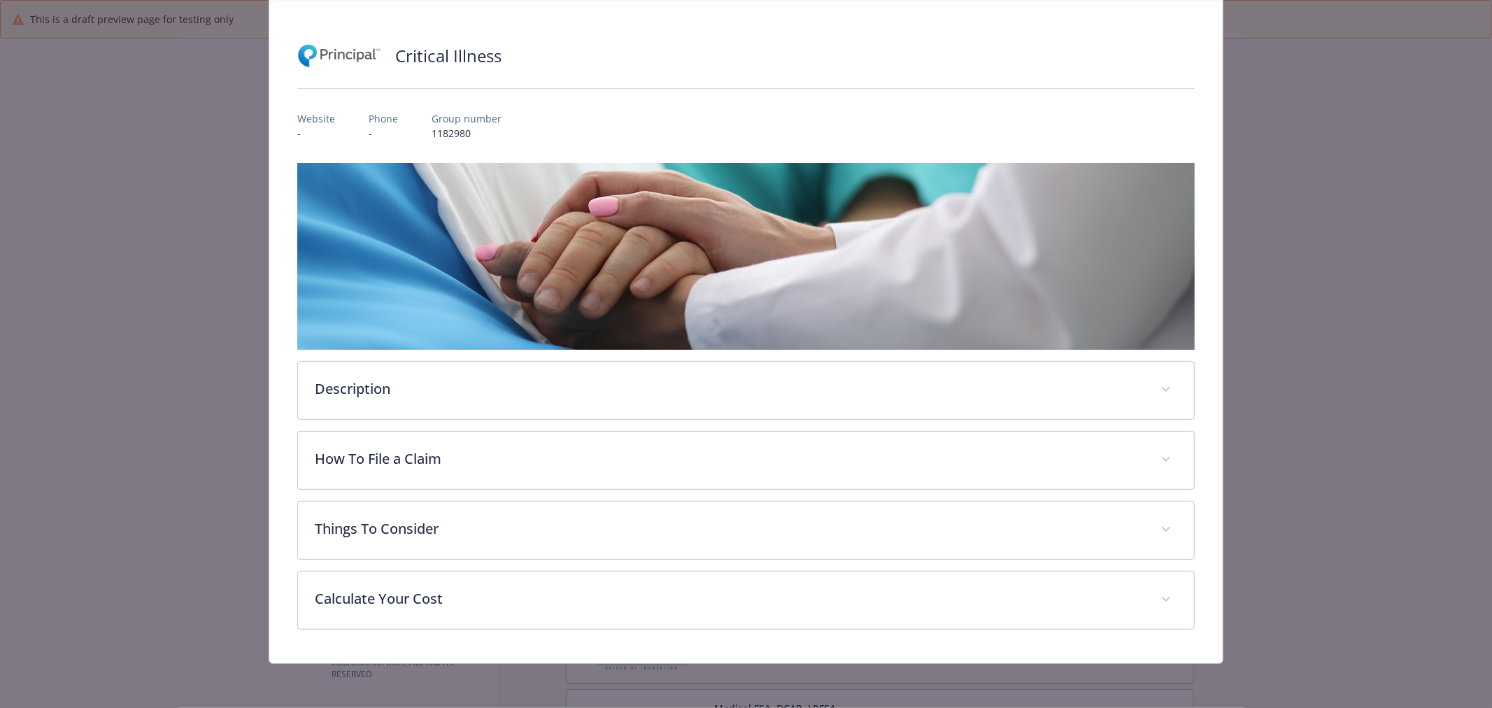
click at [280, 282] on div "Critical Illness Website - Phone - Group number 1182980 Description Accident in…" at bounding box center [745, 332] width 953 height 662
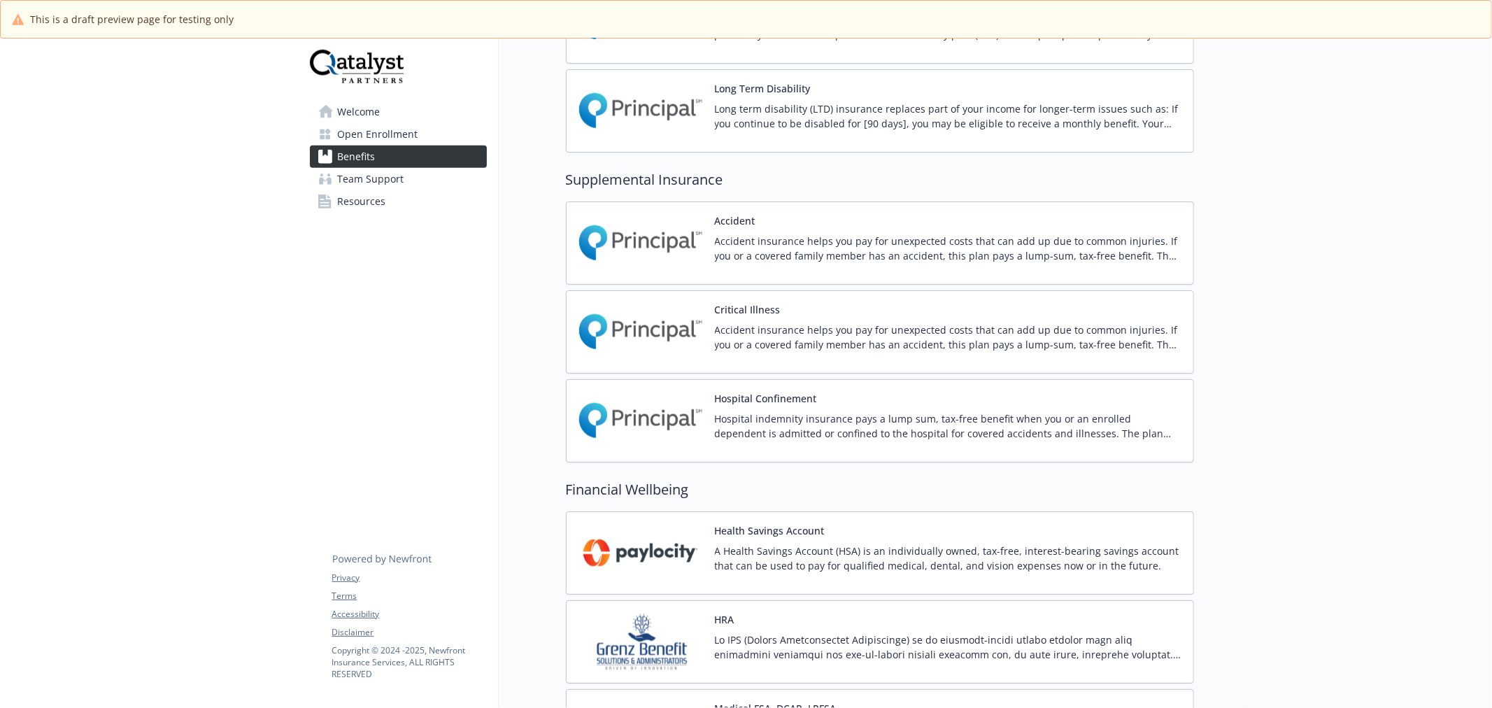
click at [676, 411] on img at bounding box center [641, 420] width 126 height 59
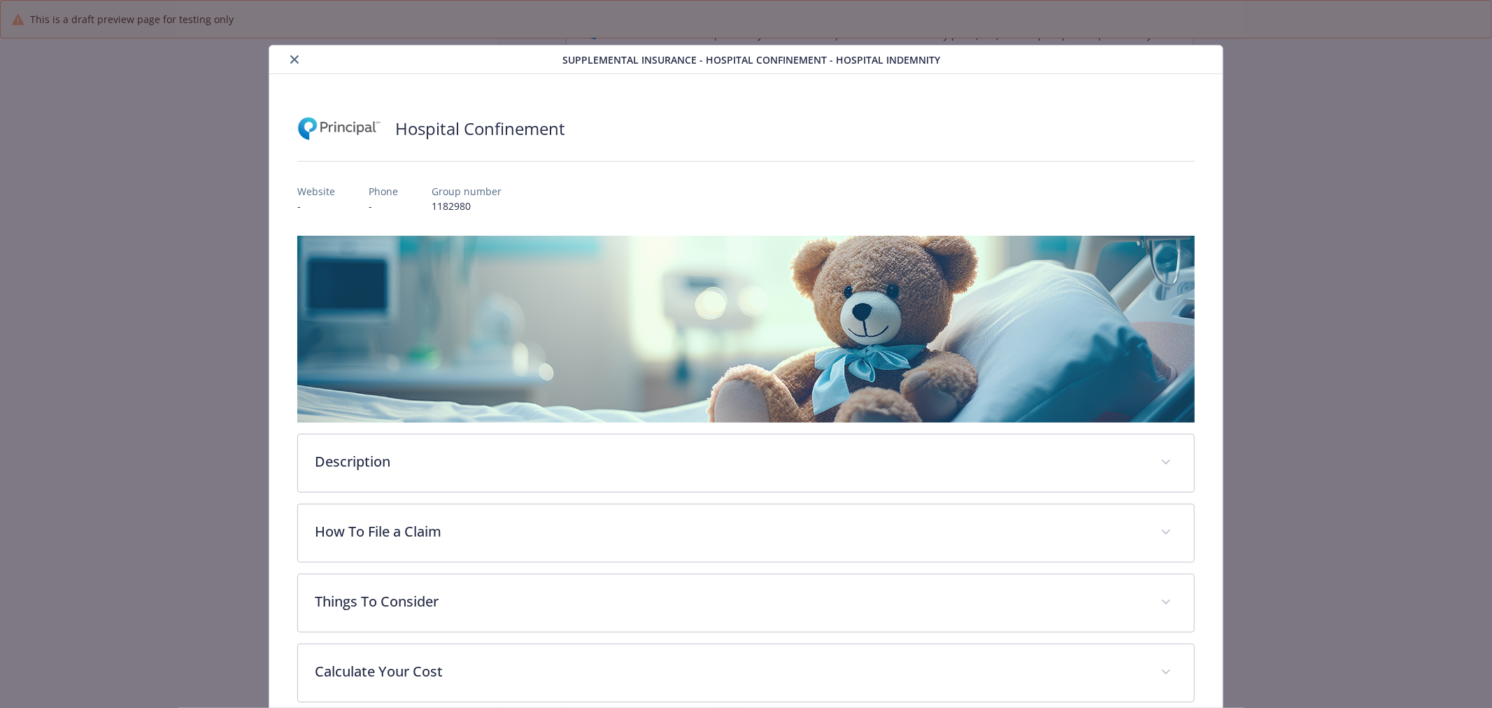
scroll to position [73, 0]
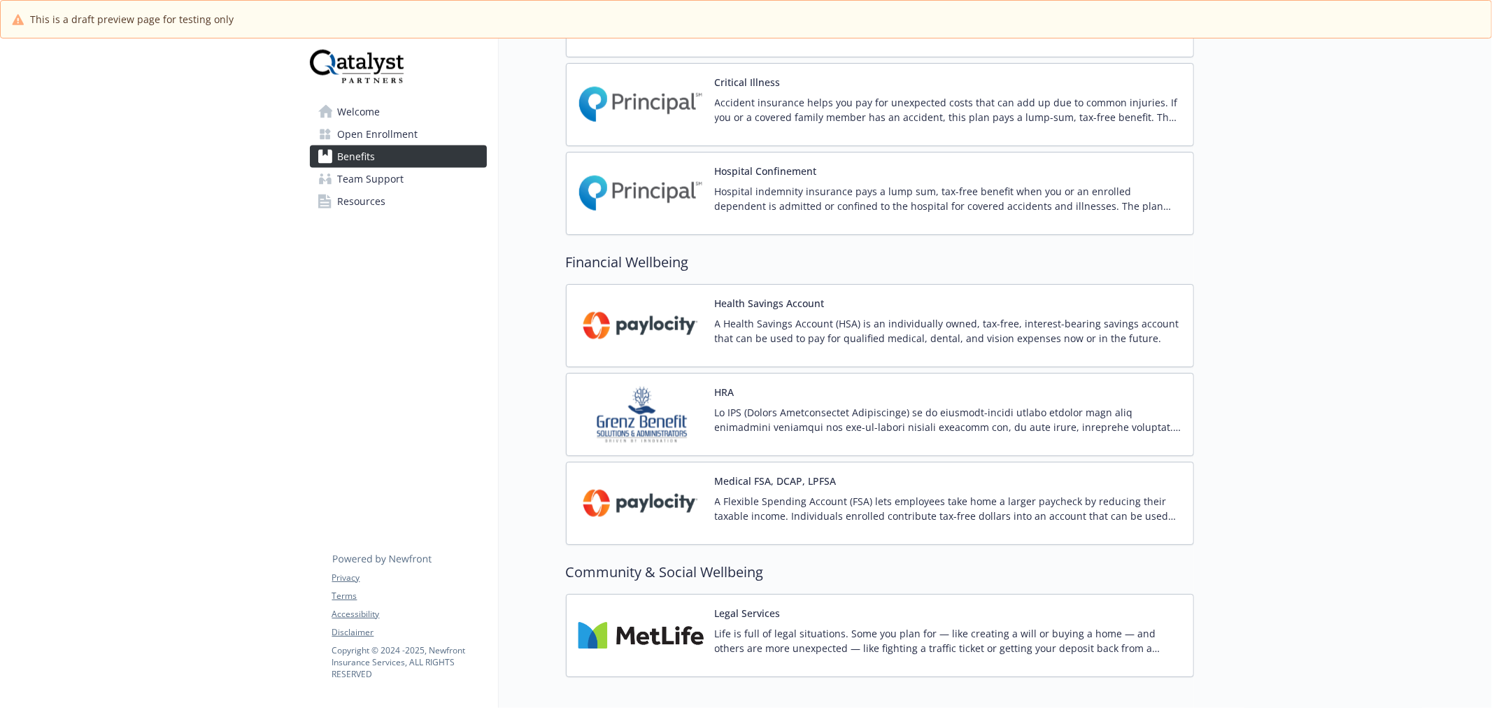
scroll to position [1763, 0]
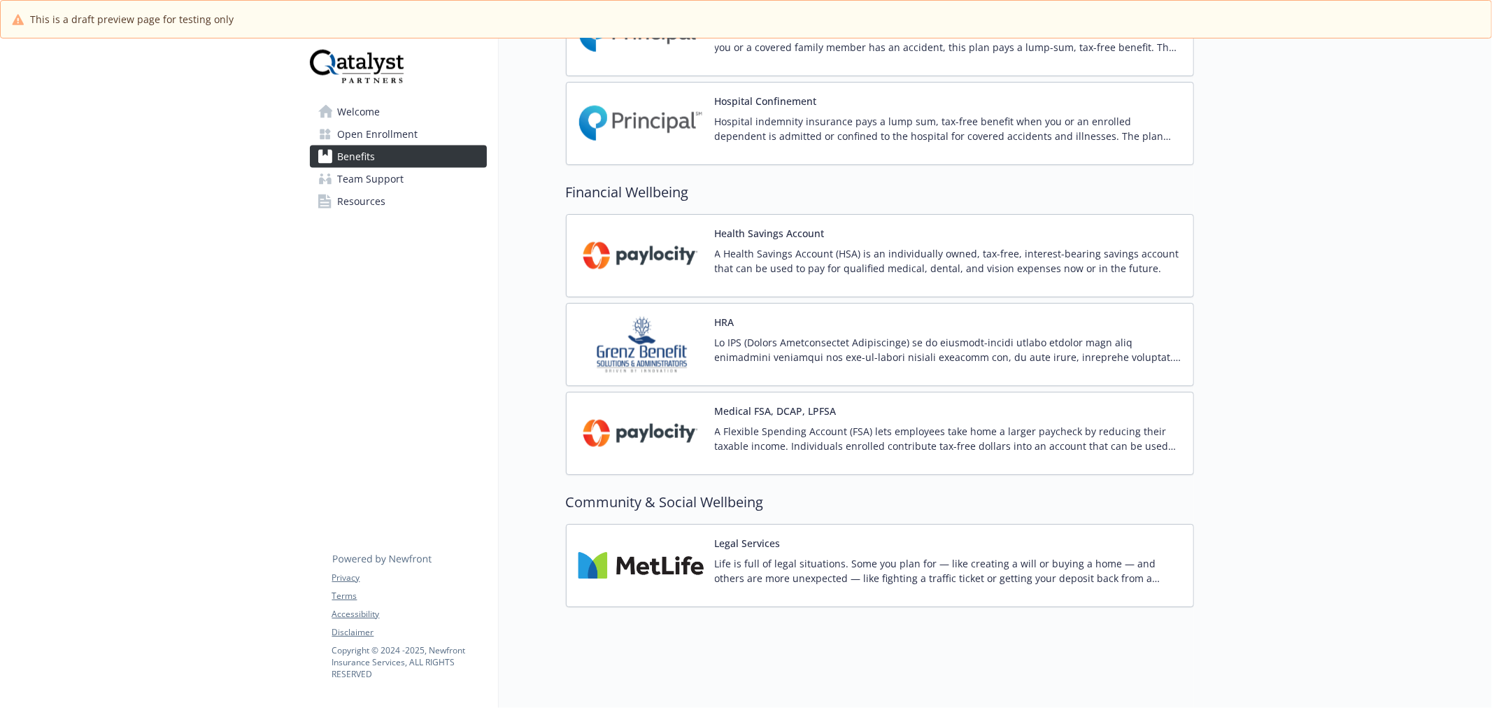
click at [652, 238] on img at bounding box center [641, 255] width 126 height 59
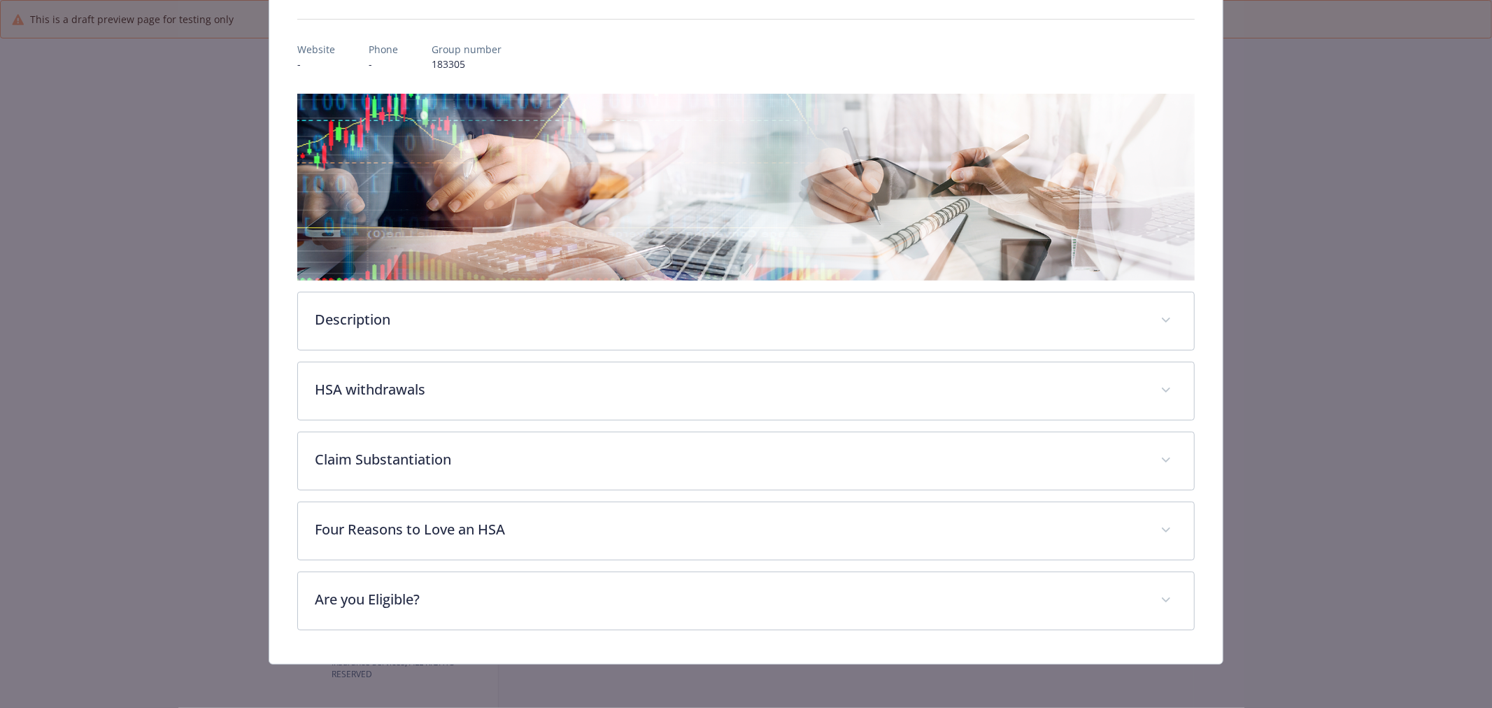
scroll to position [143, 0]
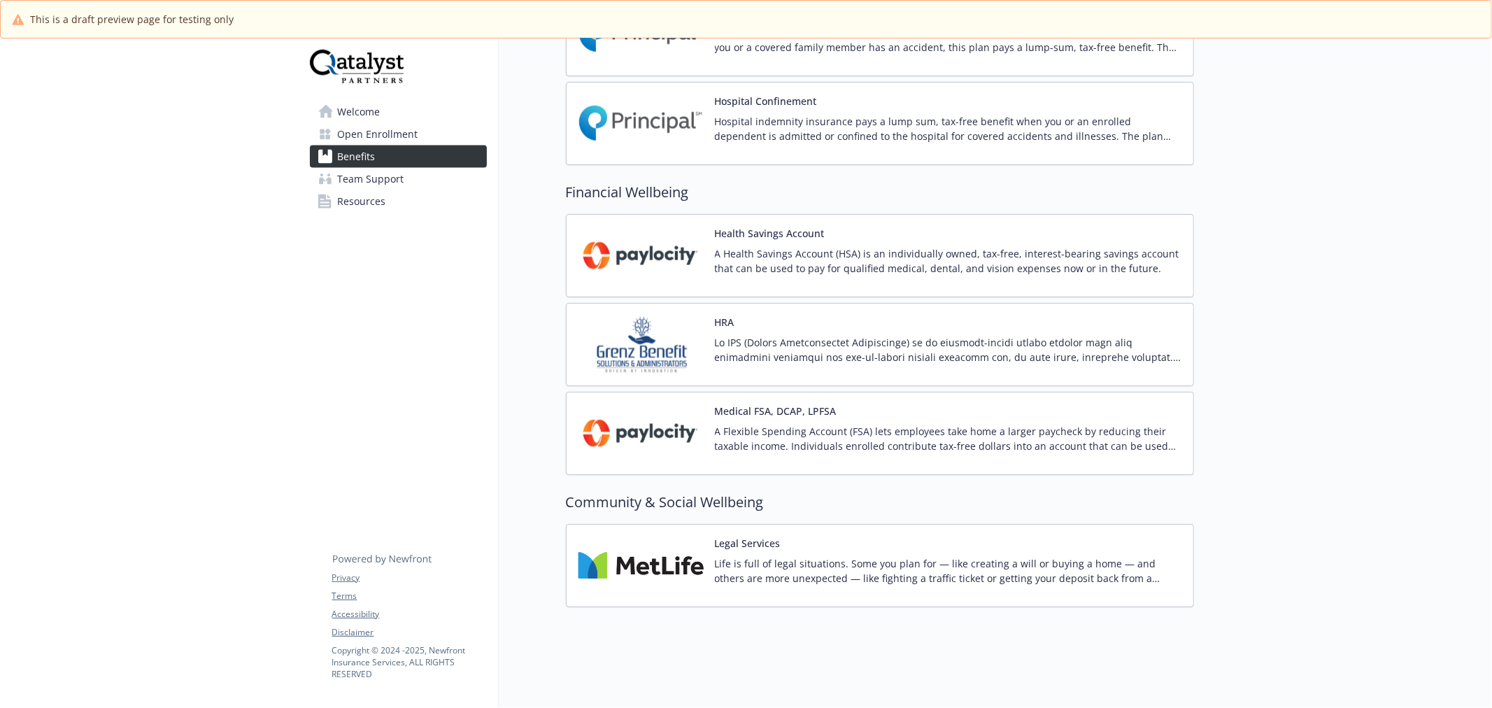
click at [638, 319] on img at bounding box center [641, 344] width 126 height 59
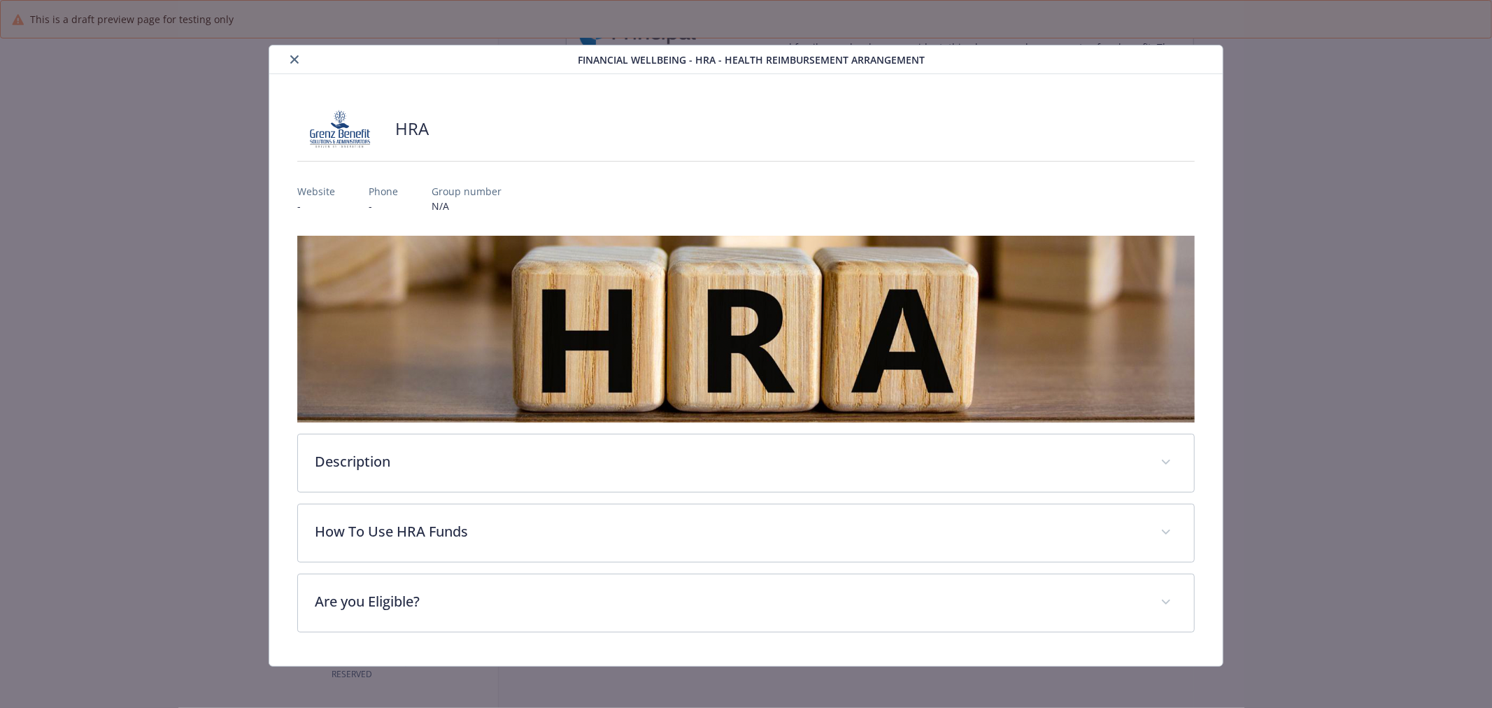
scroll to position [2, 0]
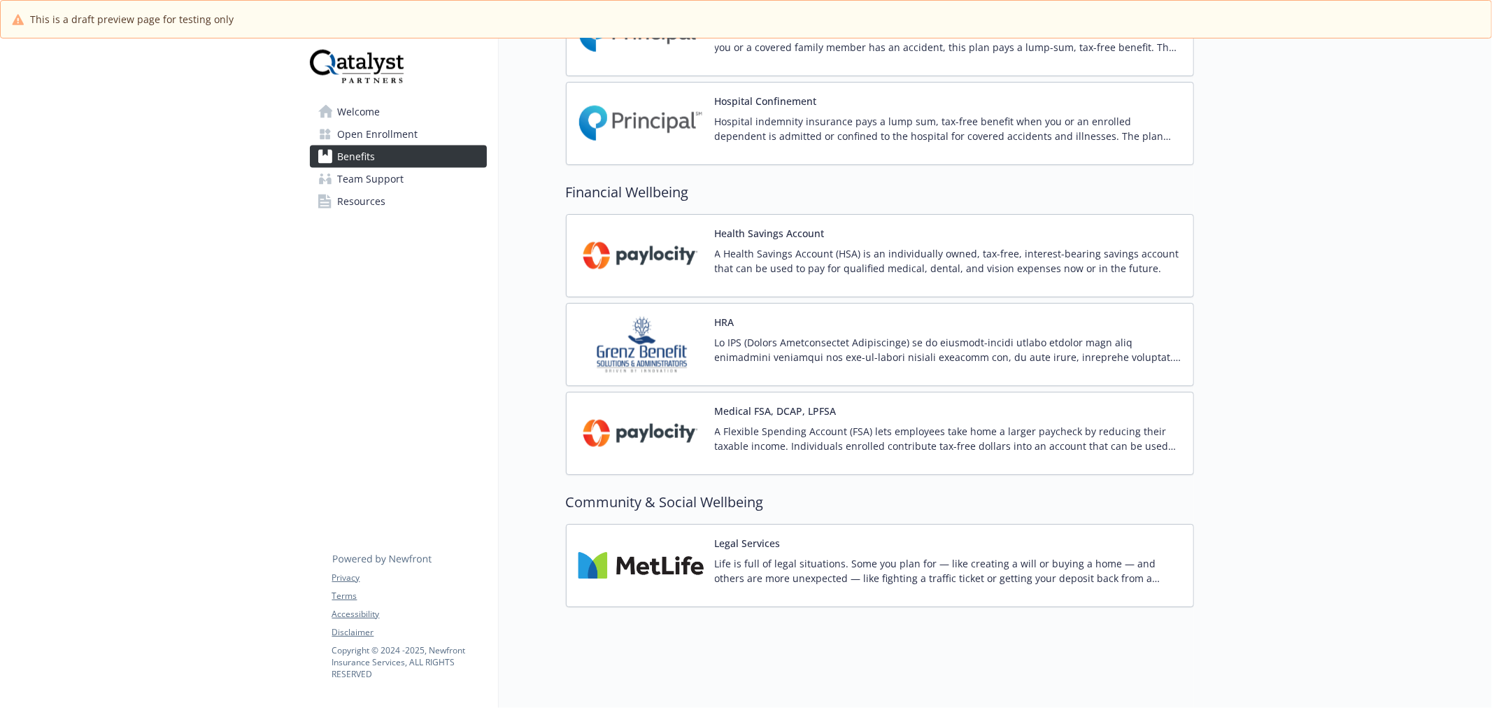
click at [641, 403] on img at bounding box center [641, 432] width 126 height 59
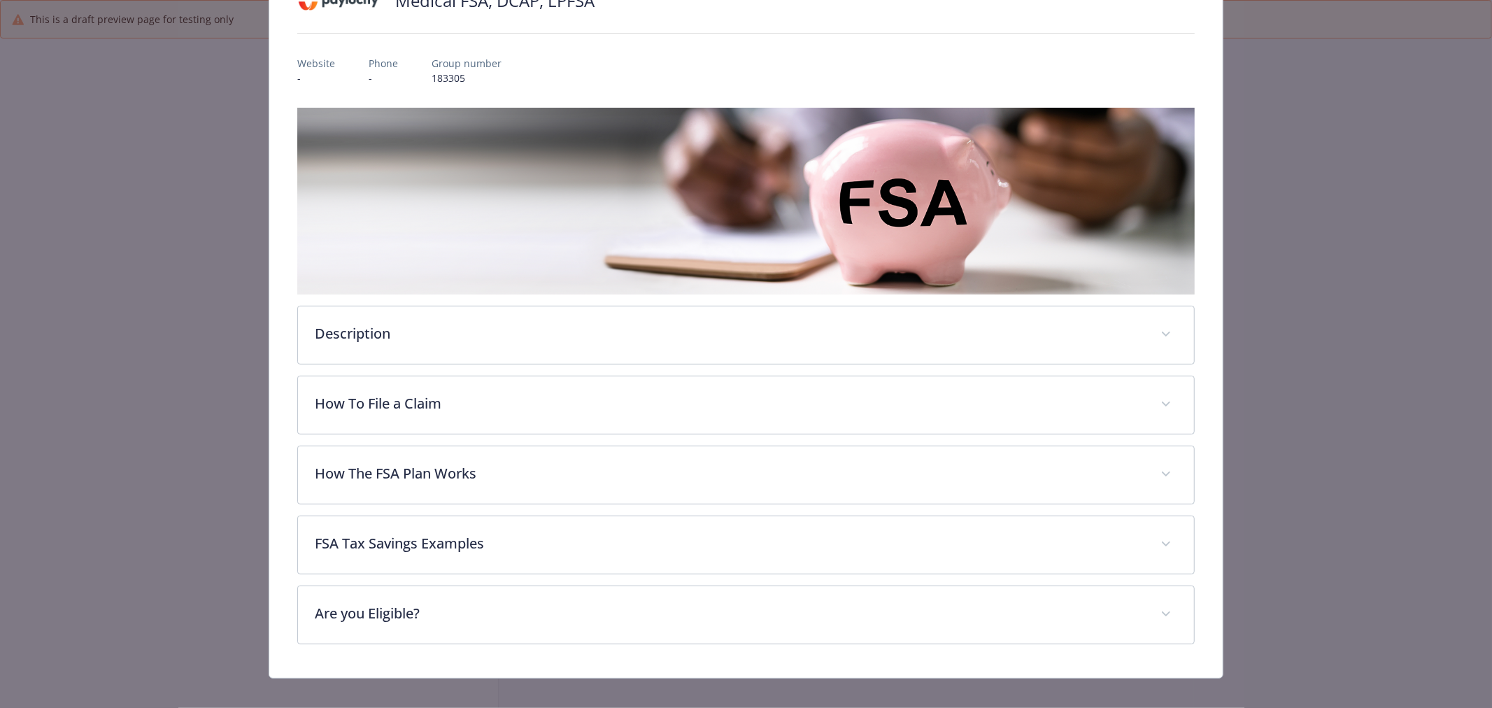
scroll to position [143, 0]
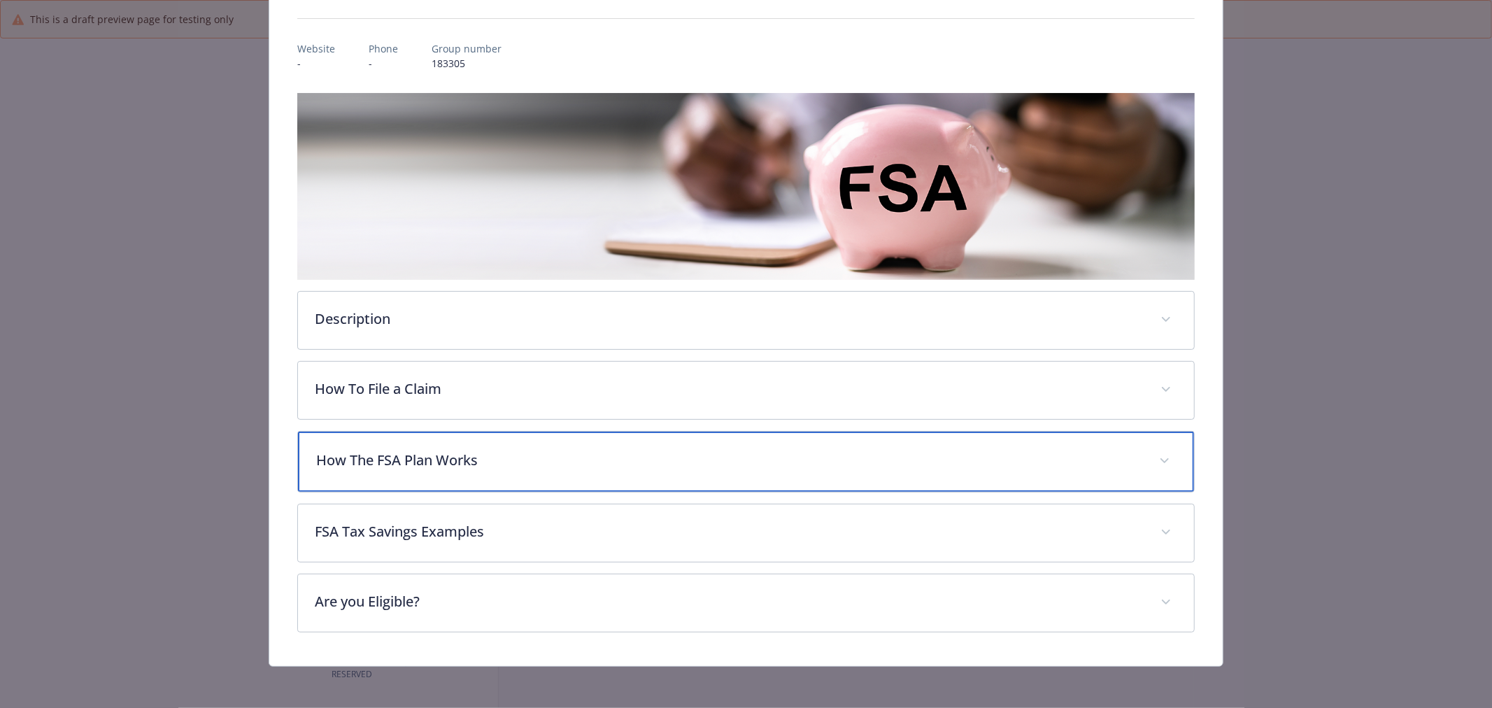
click at [559, 469] on div "How The FSA Plan Works" at bounding box center [746, 461] width 896 height 60
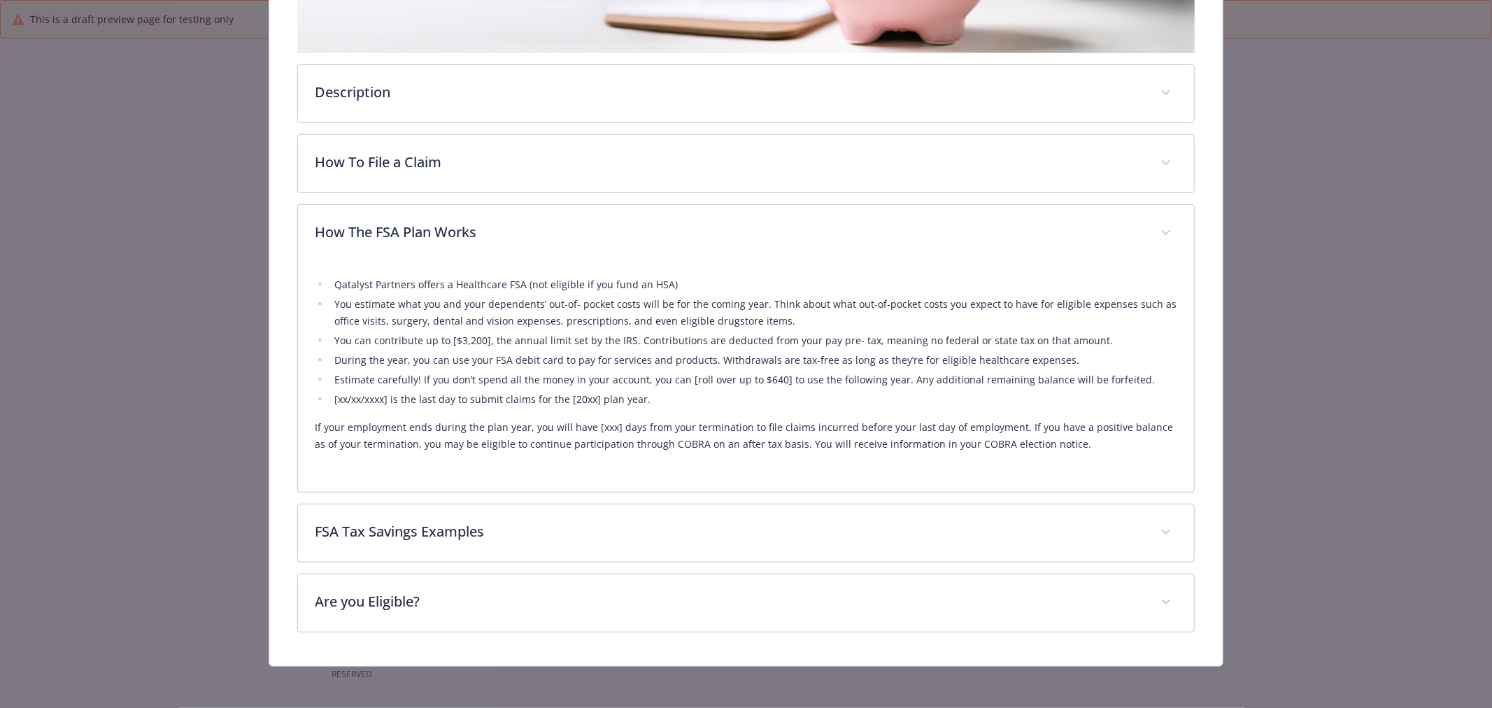
scroll to position [372, 0]
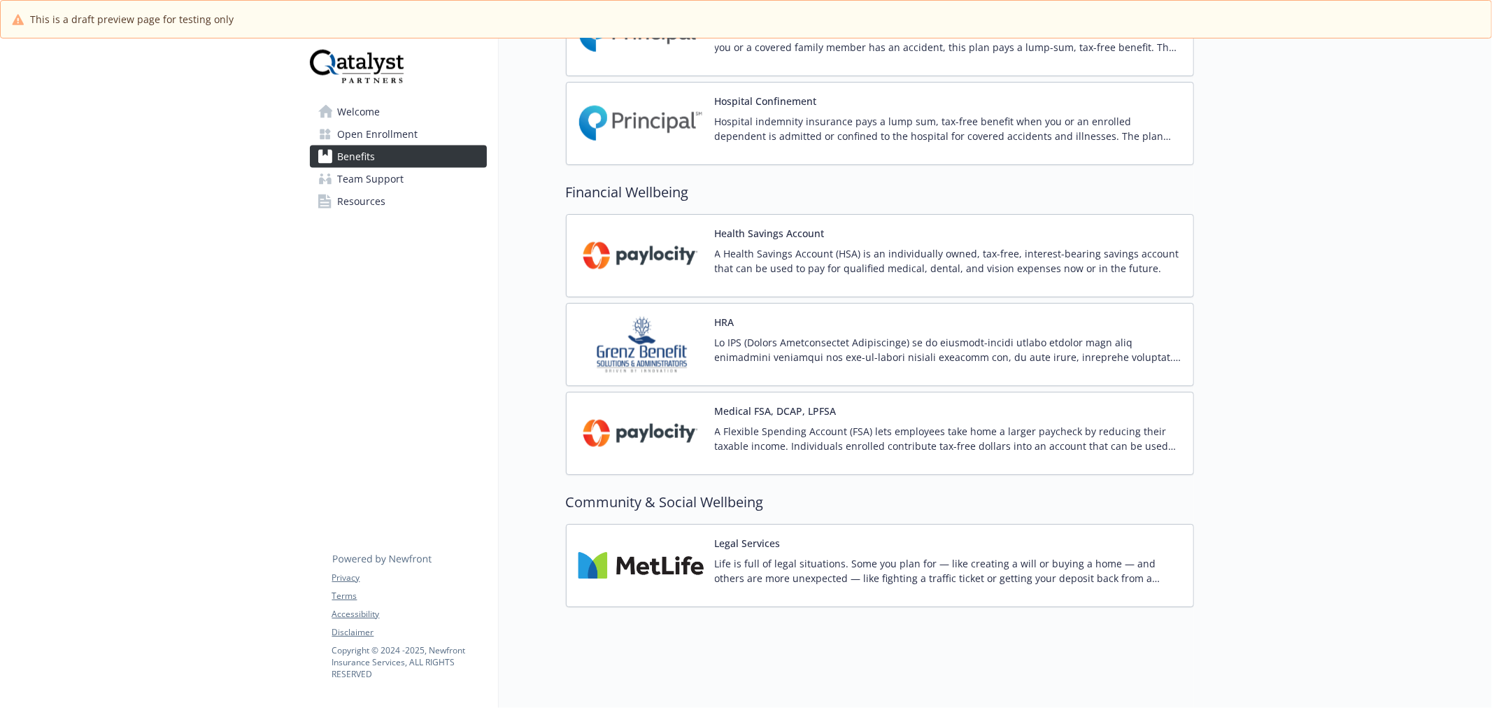
click at [655, 571] on img at bounding box center [641, 565] width 126 height 59
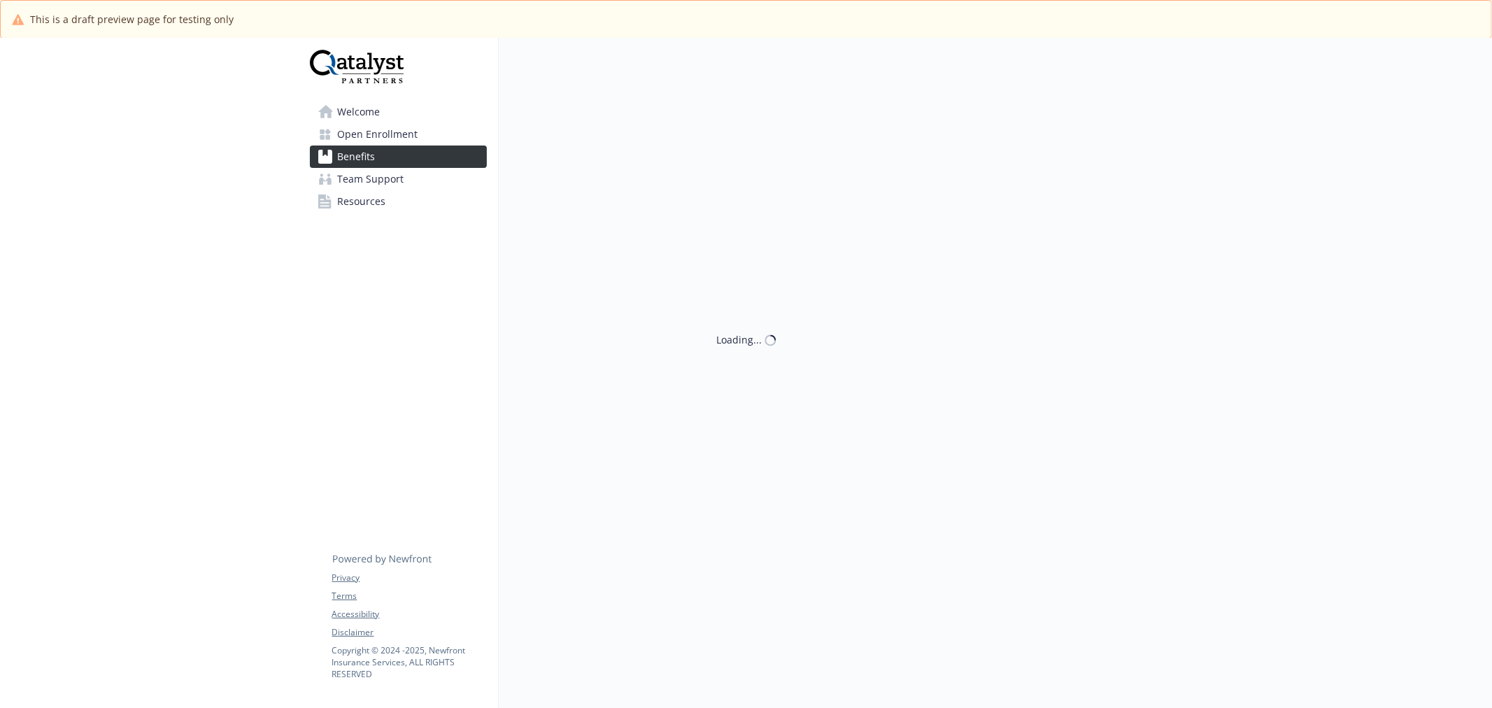
scroll to position [1763, 0]
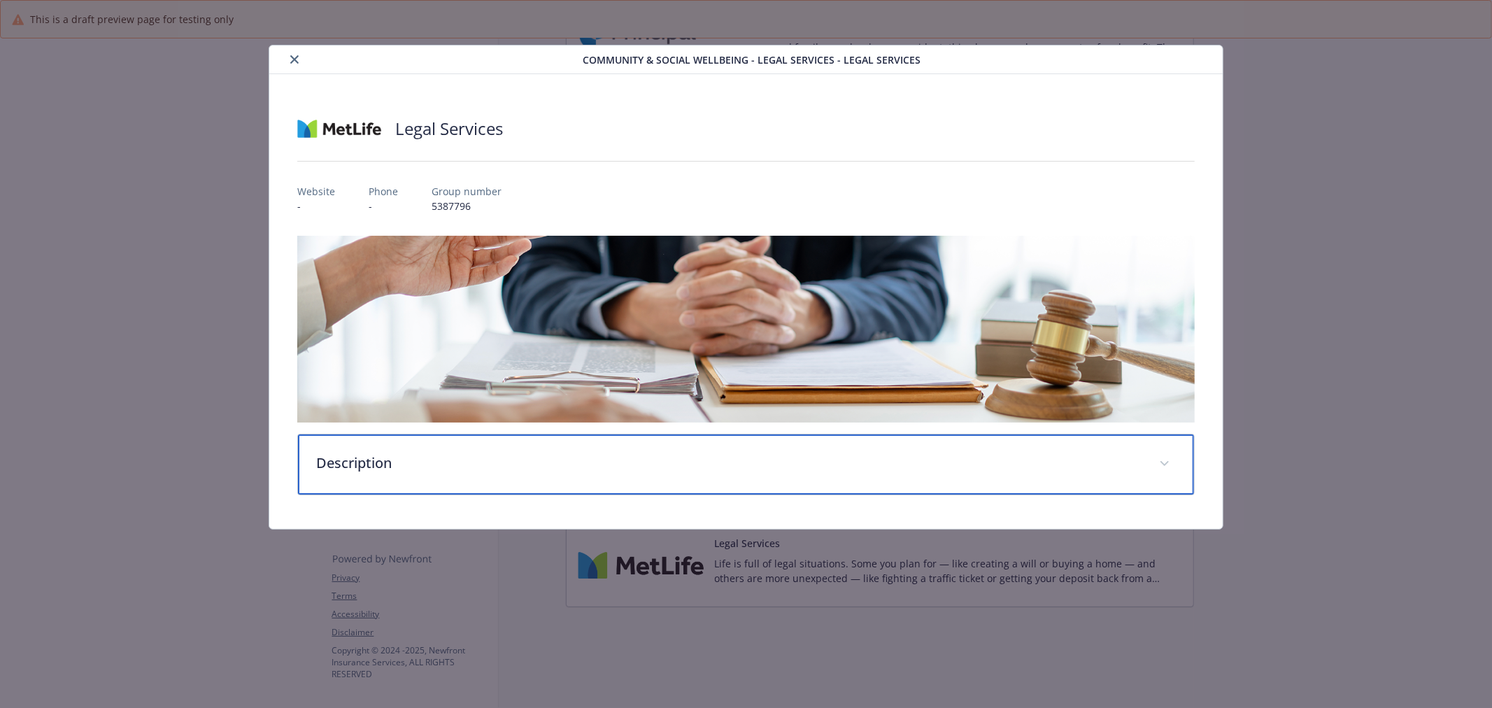
click at [483, 459] on p "Description" at bounding box center [729, 462] width 826 height 21
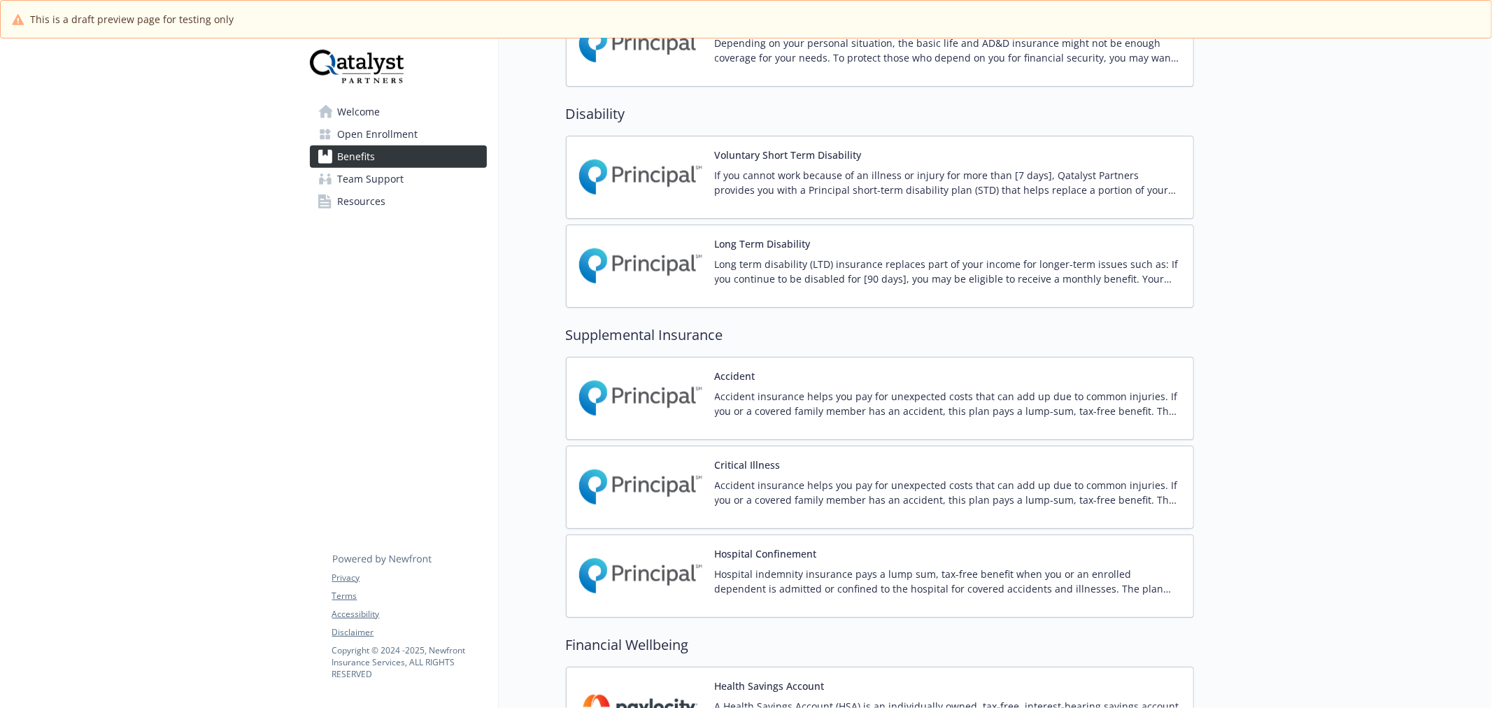
click at [374, 212] on span "Resources" at bounding box center [362, 201] width 48 height 22
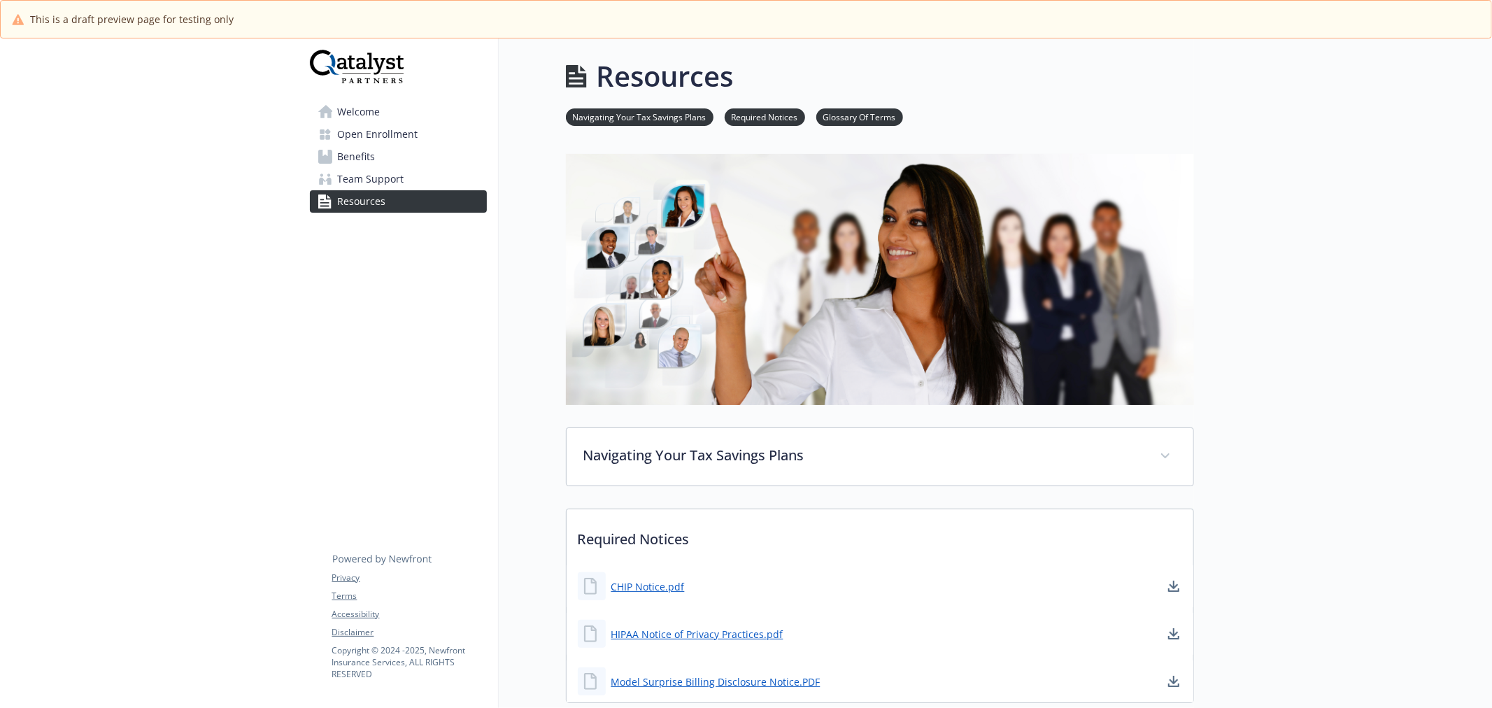
click at [410, 173] on link "Team Support" at bounding box center [398, 179] width 177 height 22
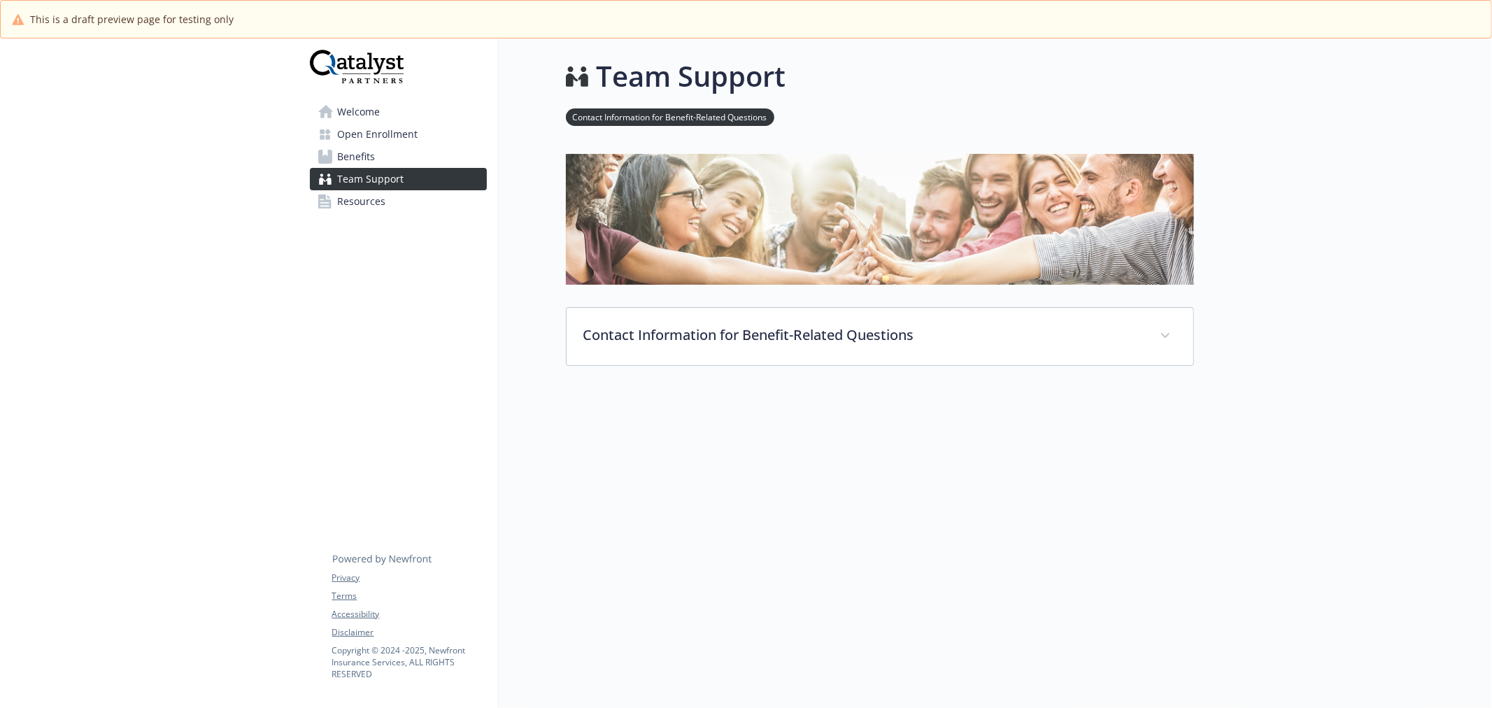
click at [396, 197] on link "Resources" at bounding box center [398, 201] width 177 height 22
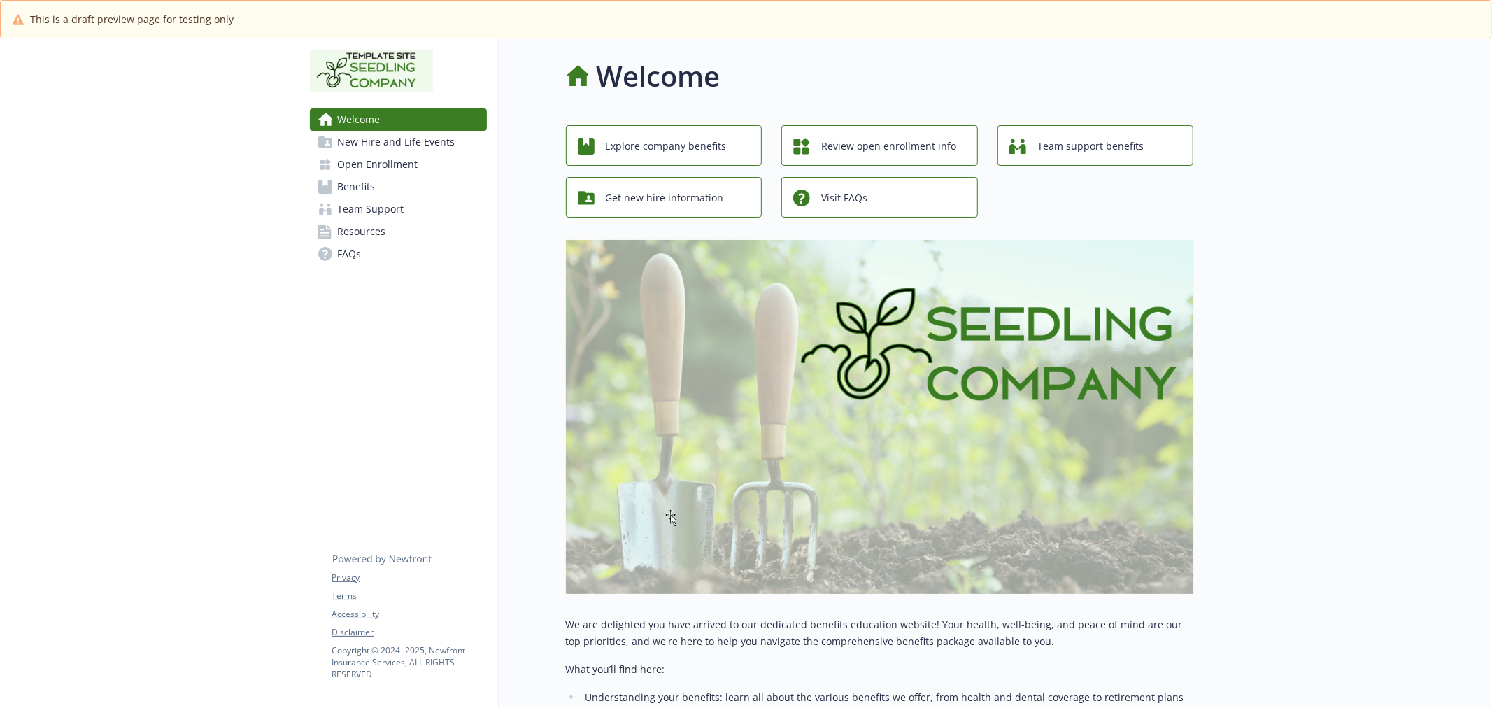
click at [390, 189] on link "Benefits" at bounding box center [398, 187] width 177 height 22
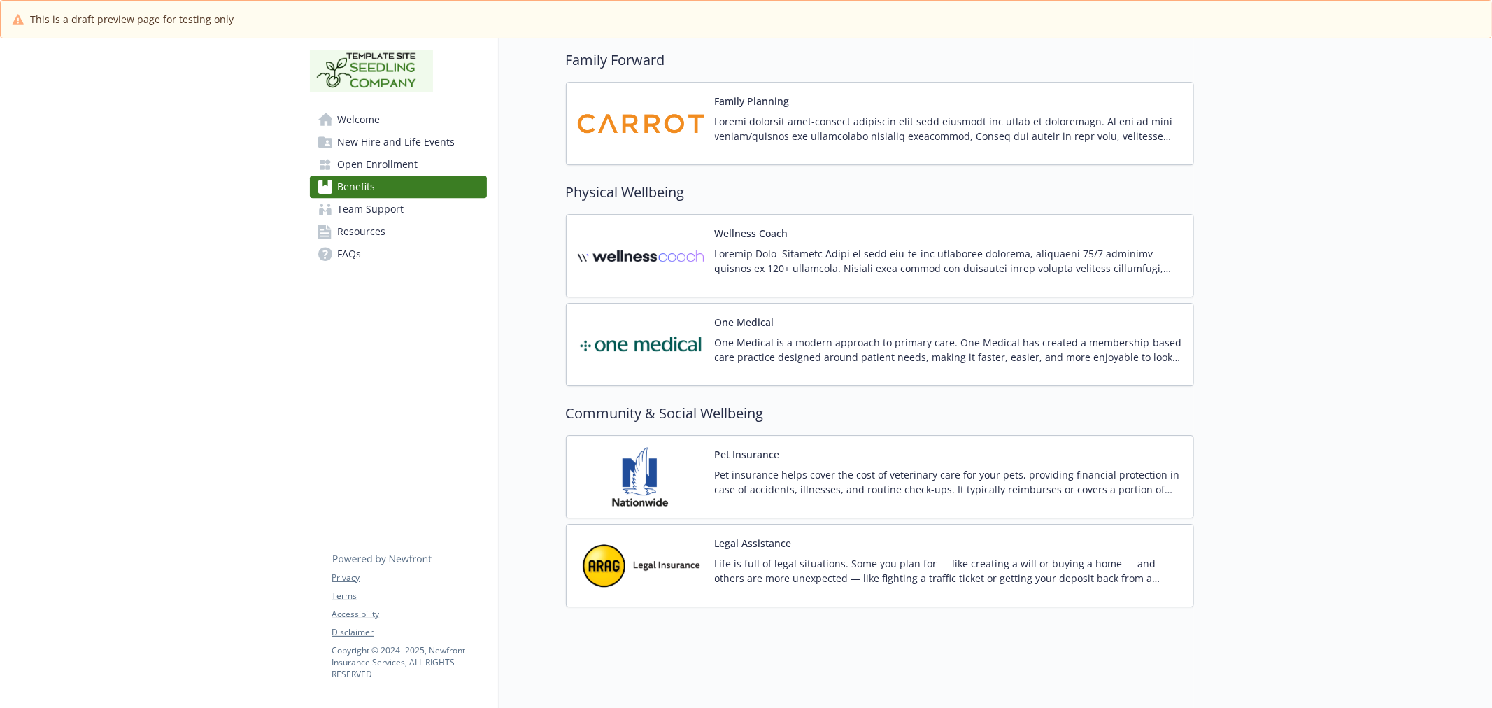
click at [641, 551] on img at bounding box center [641, 565] width 126 height 59
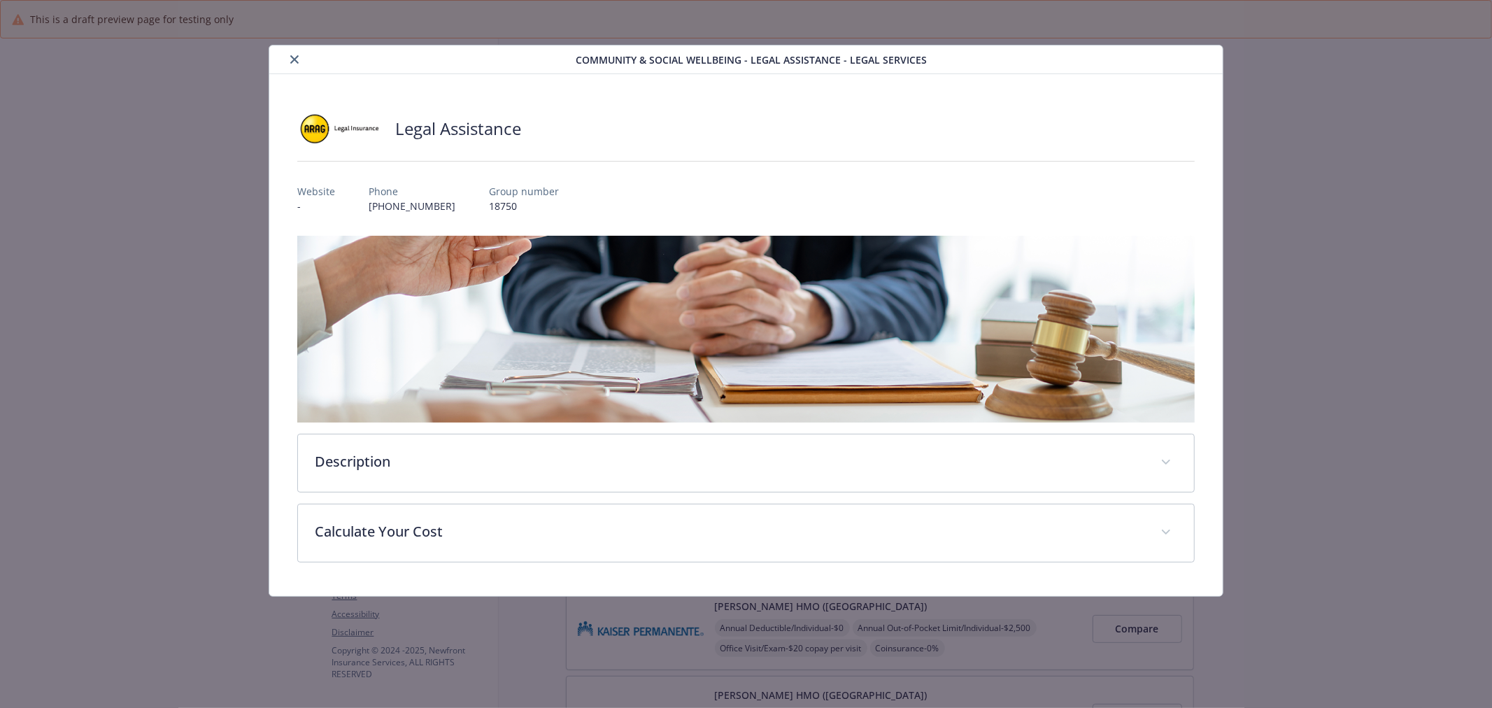
scroll to position [3626, 0]
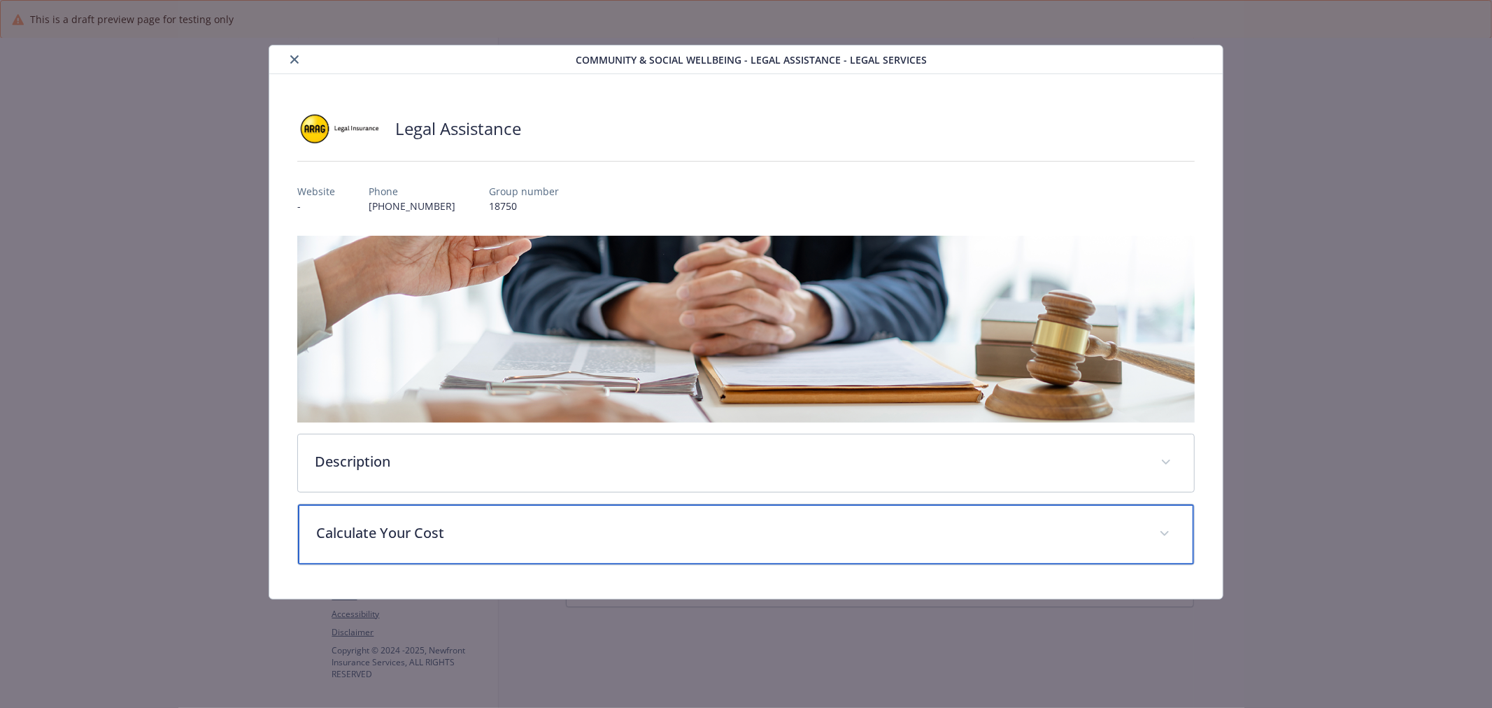
click at [700, 506] on div "Calculate Your Cost" at bounding box center [746, 534] width 896 height 60
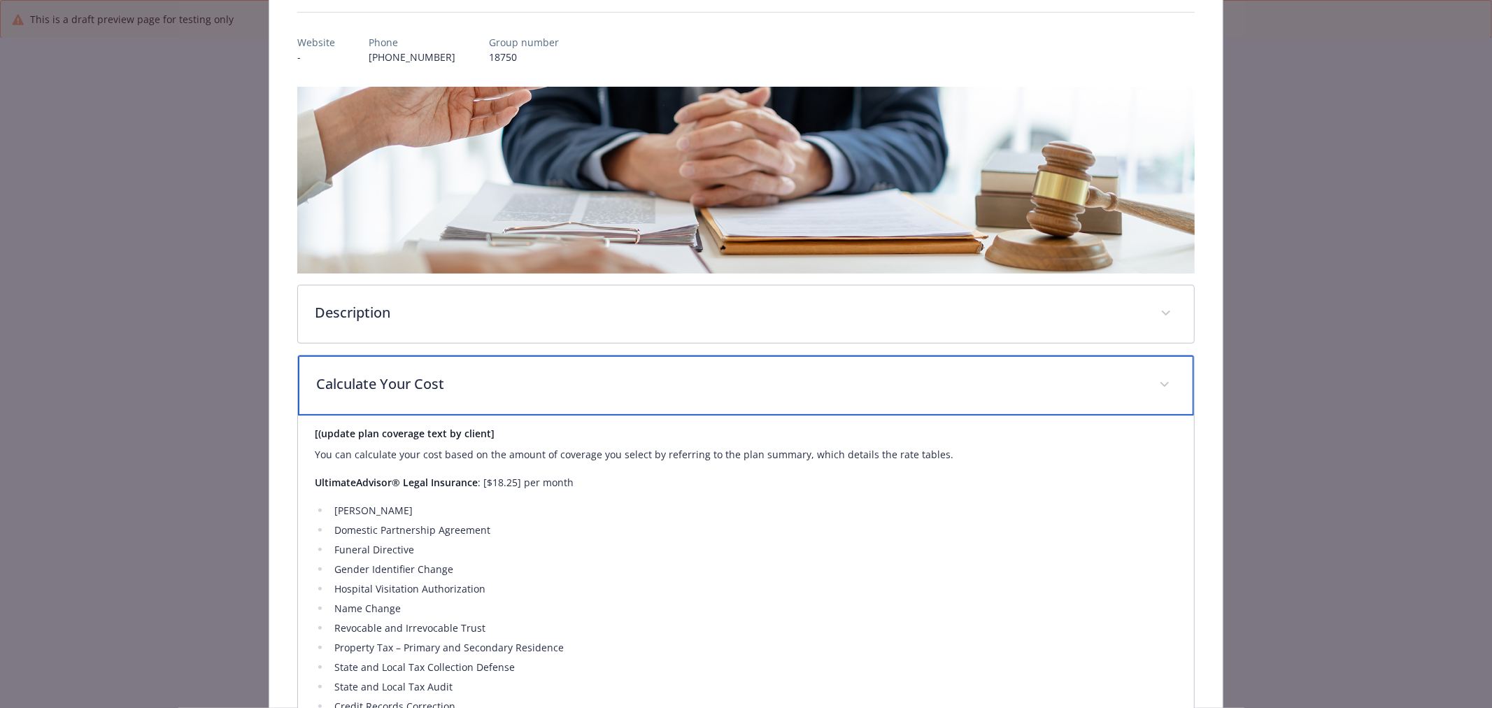
scroll to position [155, 0]
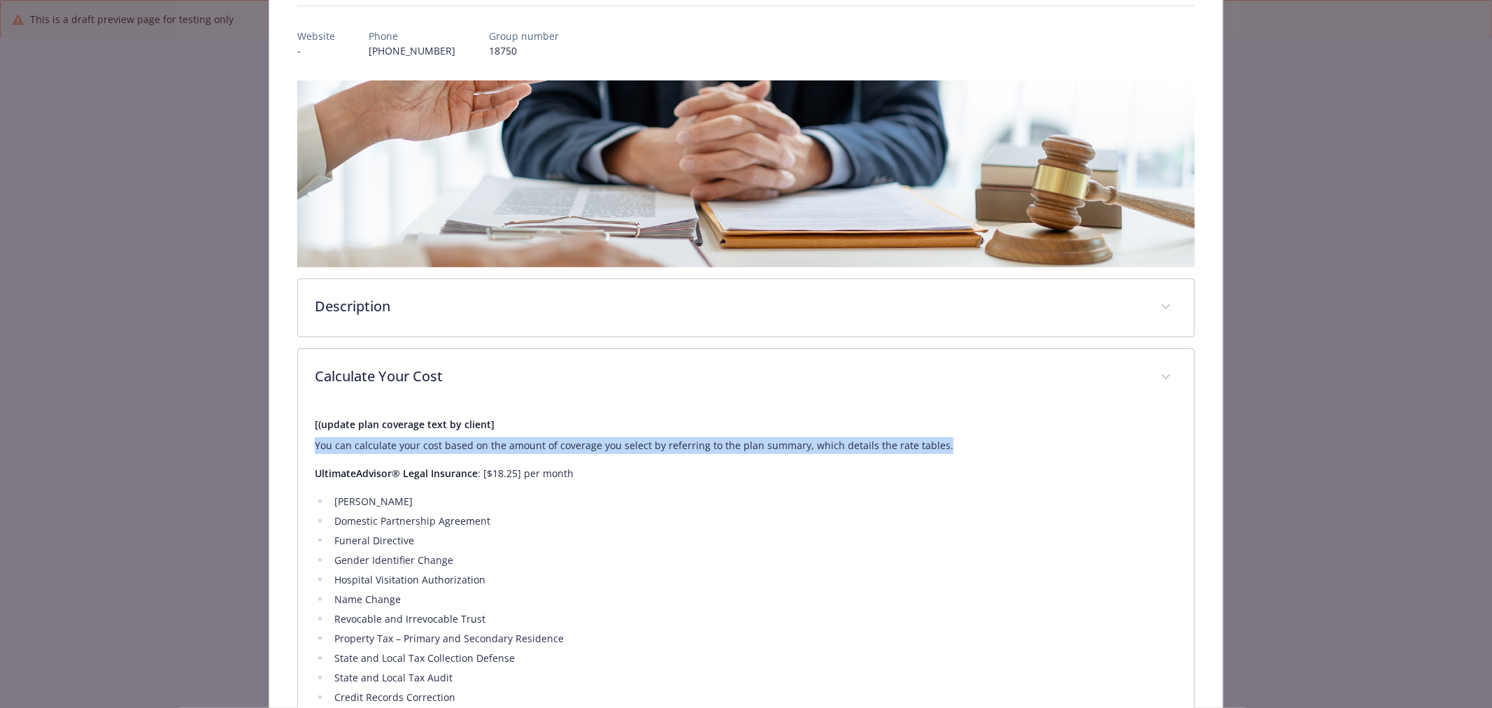
drag, startPoint x: 303, startPoint y: 444, endPoint x: 1000, endPoint y: 442, distance: 697.2
click at [1000, 442] on div "[(update plan coverage text by client] You can calculate your cost based on the…" at bounding box center [746, 652] width 896 height 492
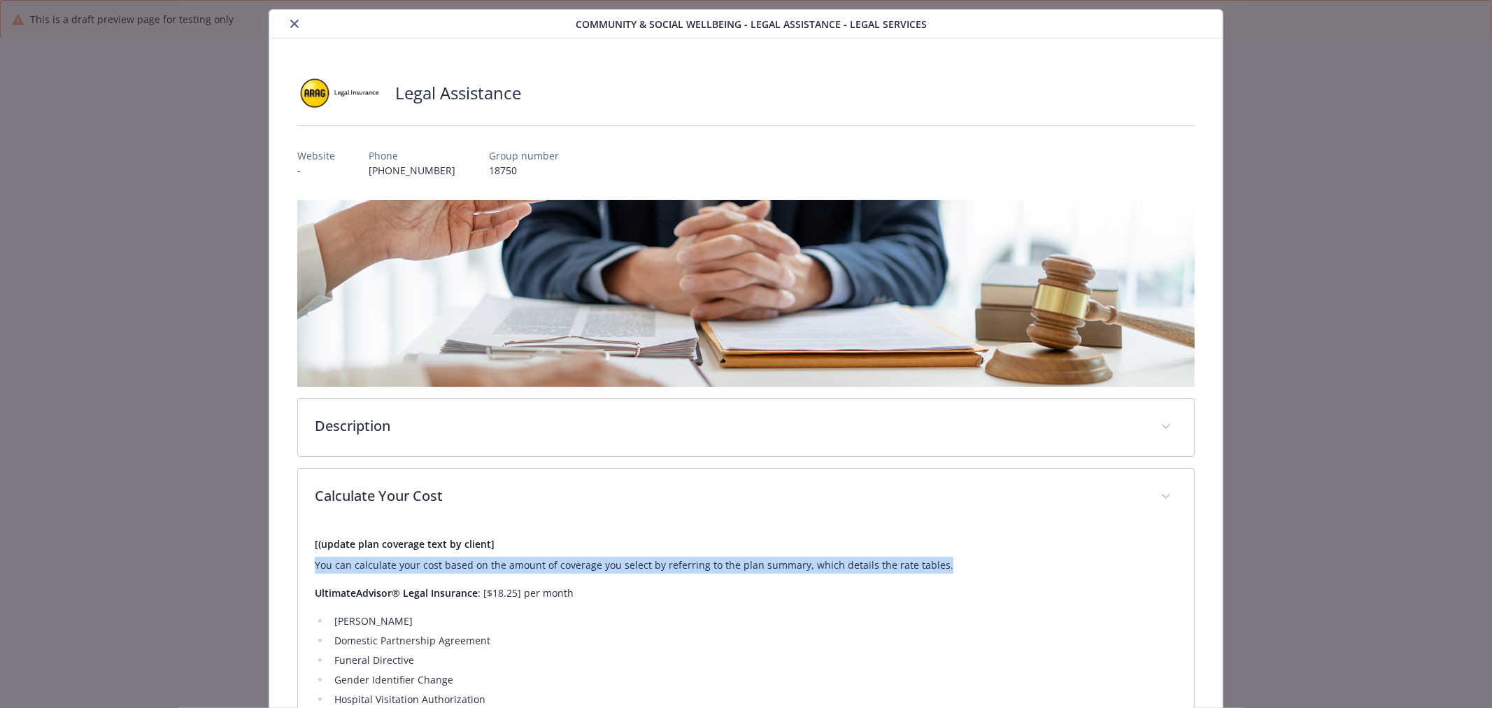
scroll to position [0, 0]
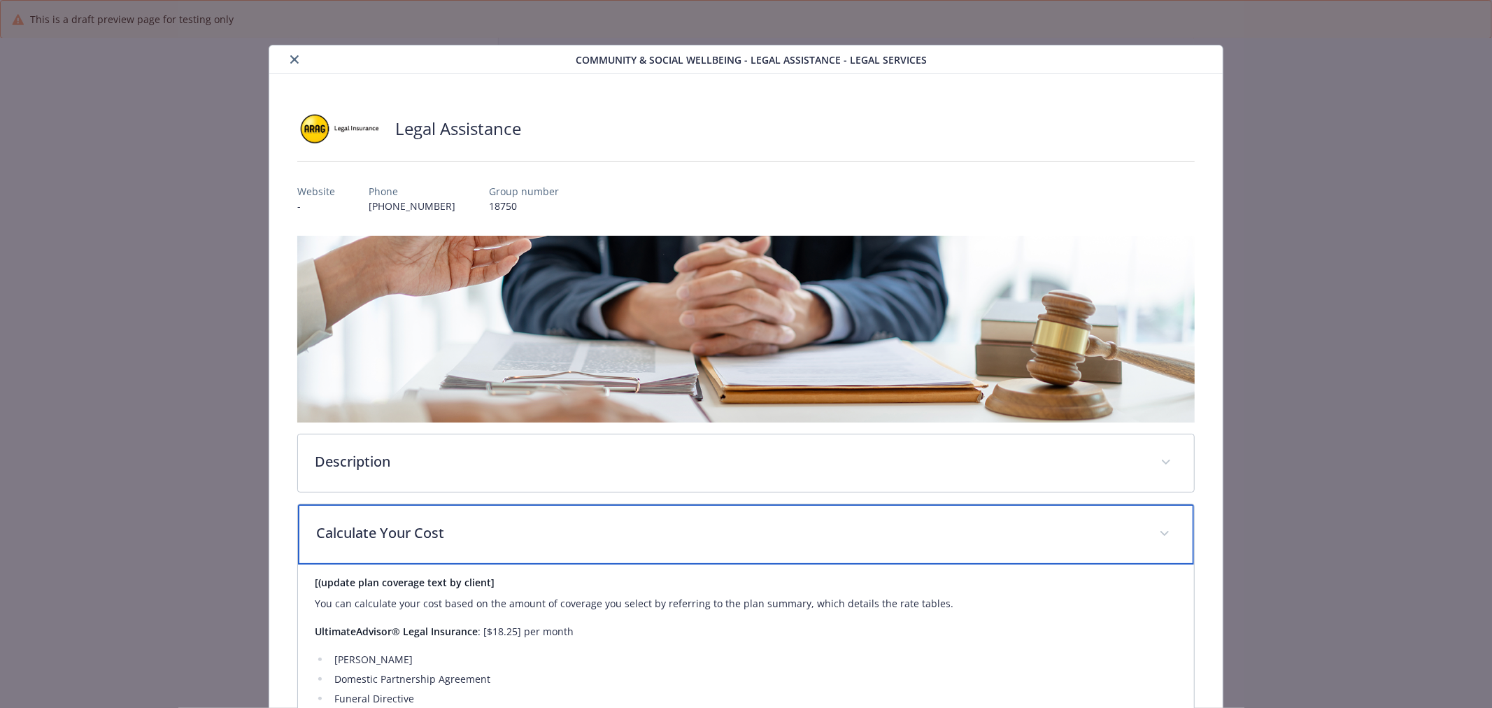
click at [467, 513] on div "Calculate Your Cost" at bounding box center [746, 534] width 896 height 60
